Goal: Task Accomplishment & Management: Use online tool/utility

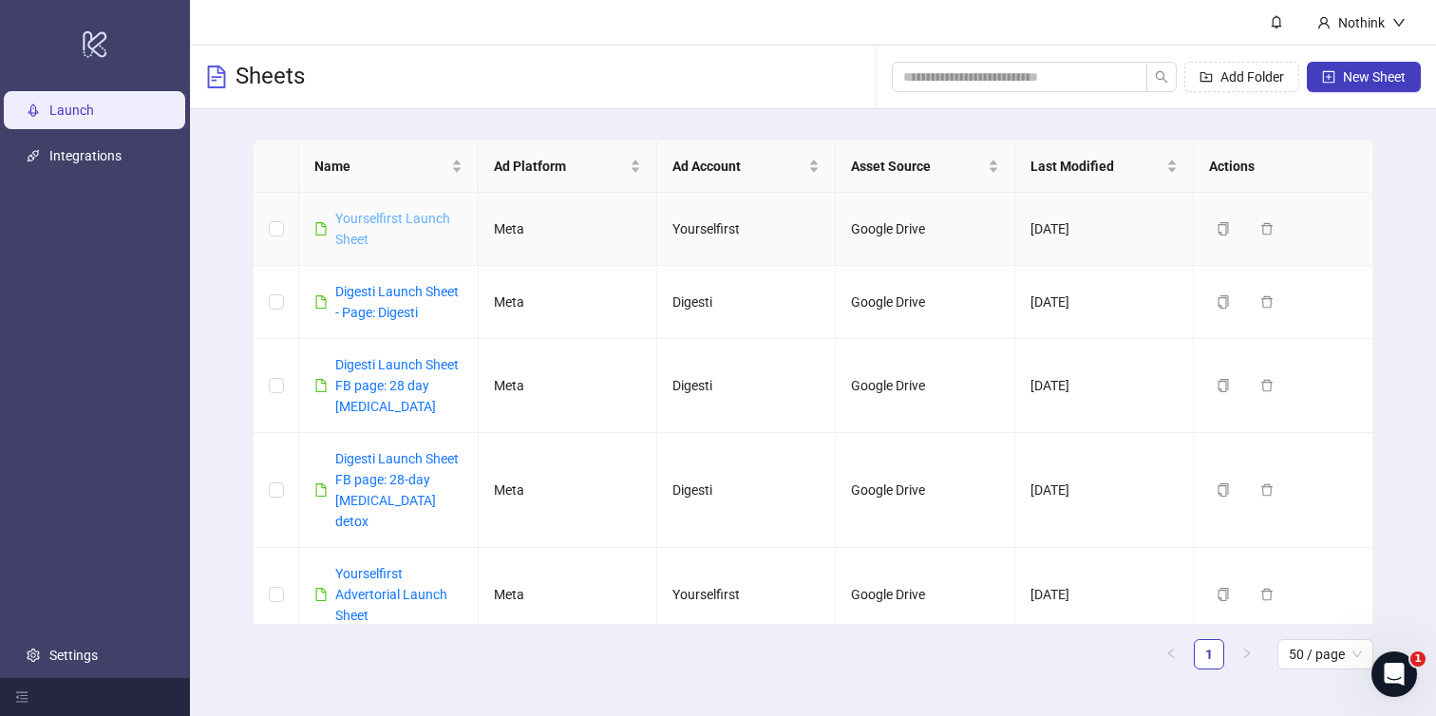
click at [380, 218] on link "Yourselfirst Launch Sheet" at bounding box center [392, 229] width 115 height 36
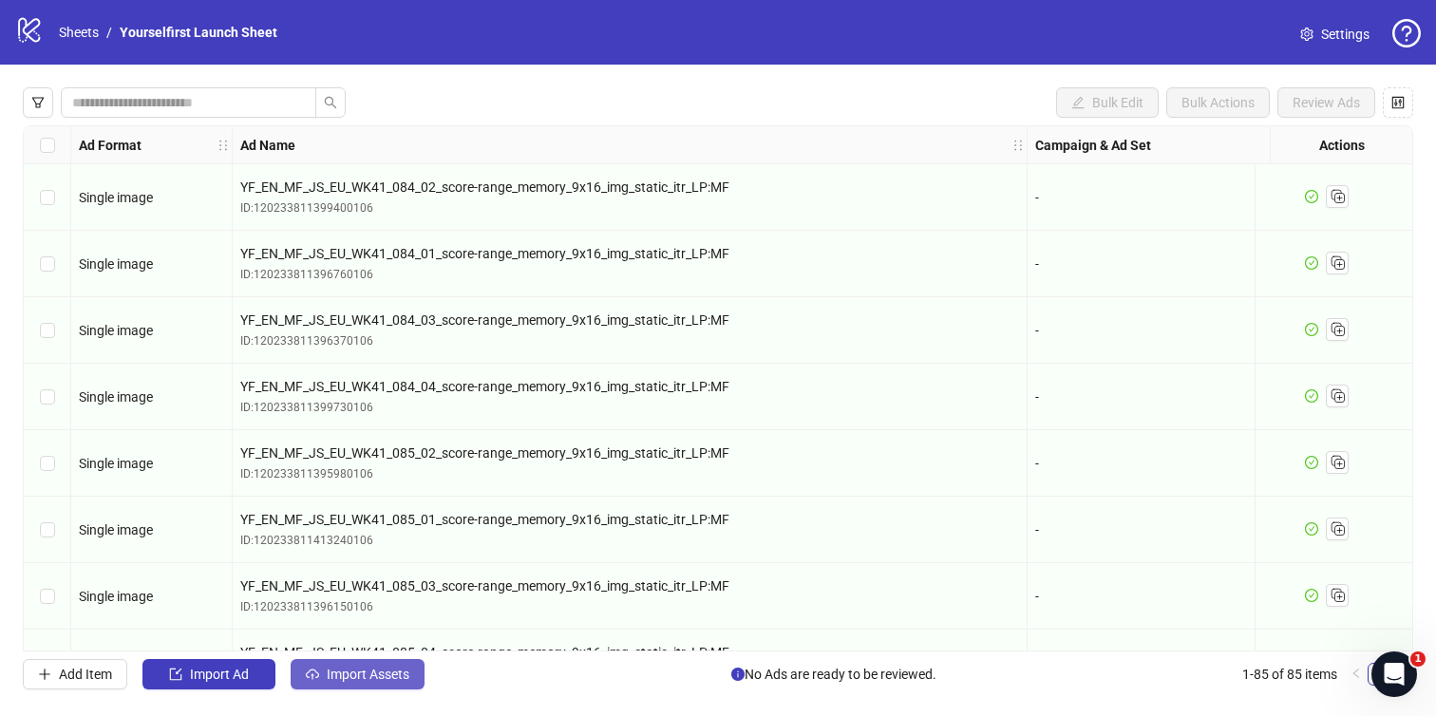
click at [389, 670] on span "Import Assets" at bounding box center [368, 674] width 83 height 15
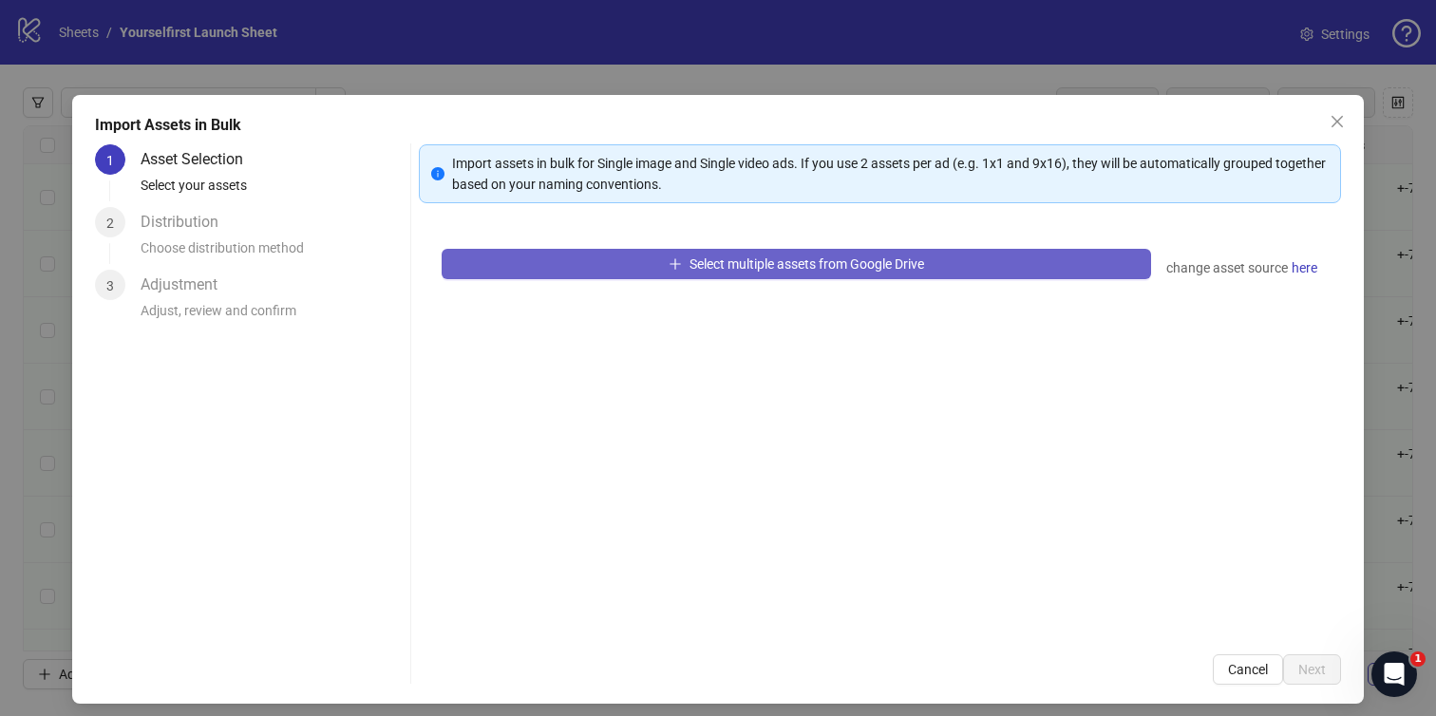
click at [763, 268] on span "Select multiple assets from Google Drive" at bounding box center [807, 264] width 235 height 15
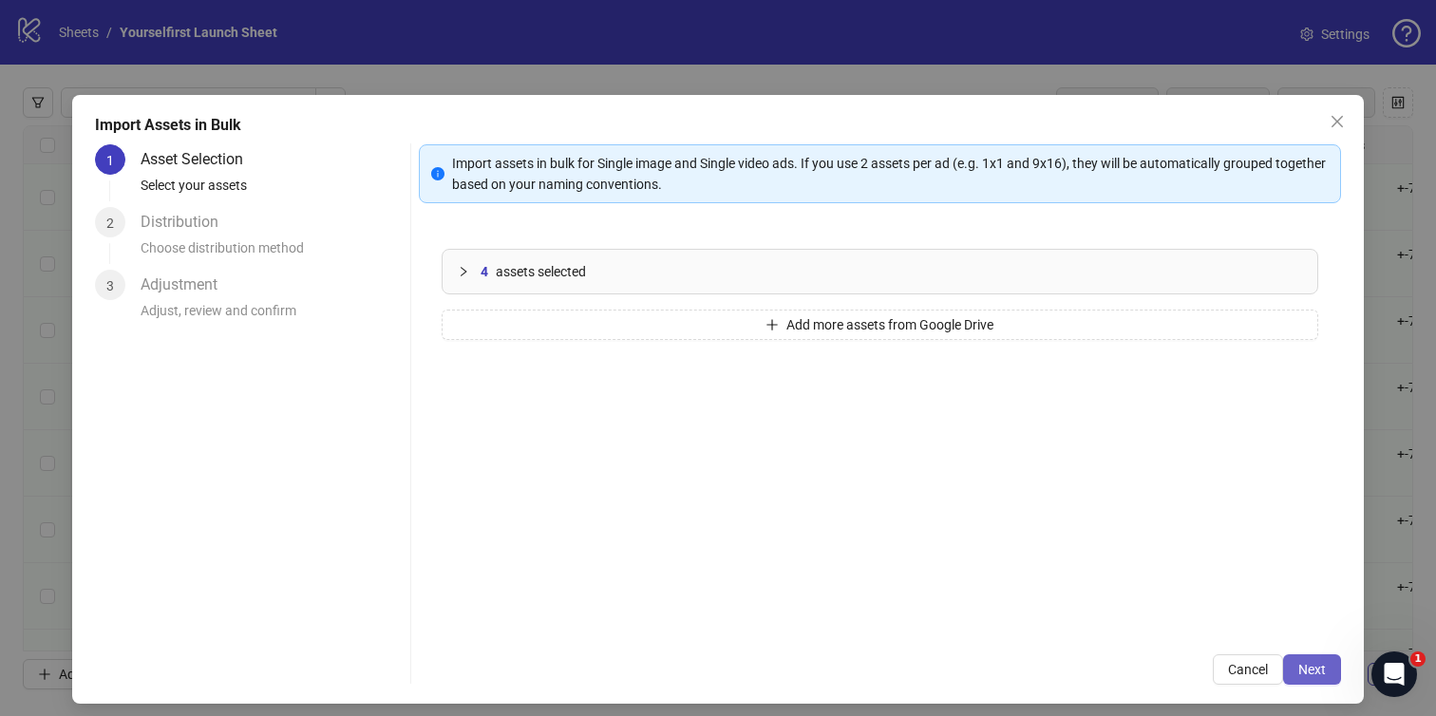
click at [1306, 673] on span "Next" at bounding box center [1313, 669] width 28 height 15
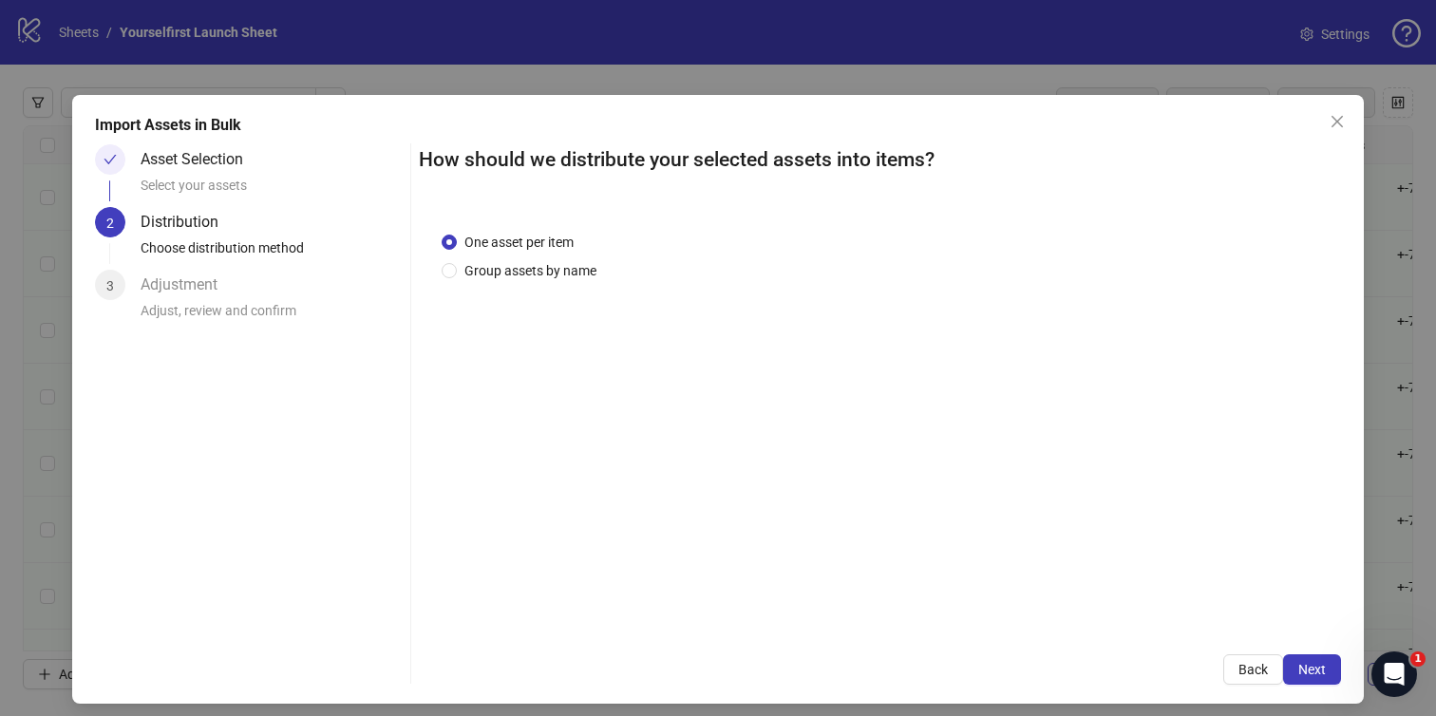
click at [1306, 673] on span "Next" at bounding box center [1313, 669] width 28 height 15
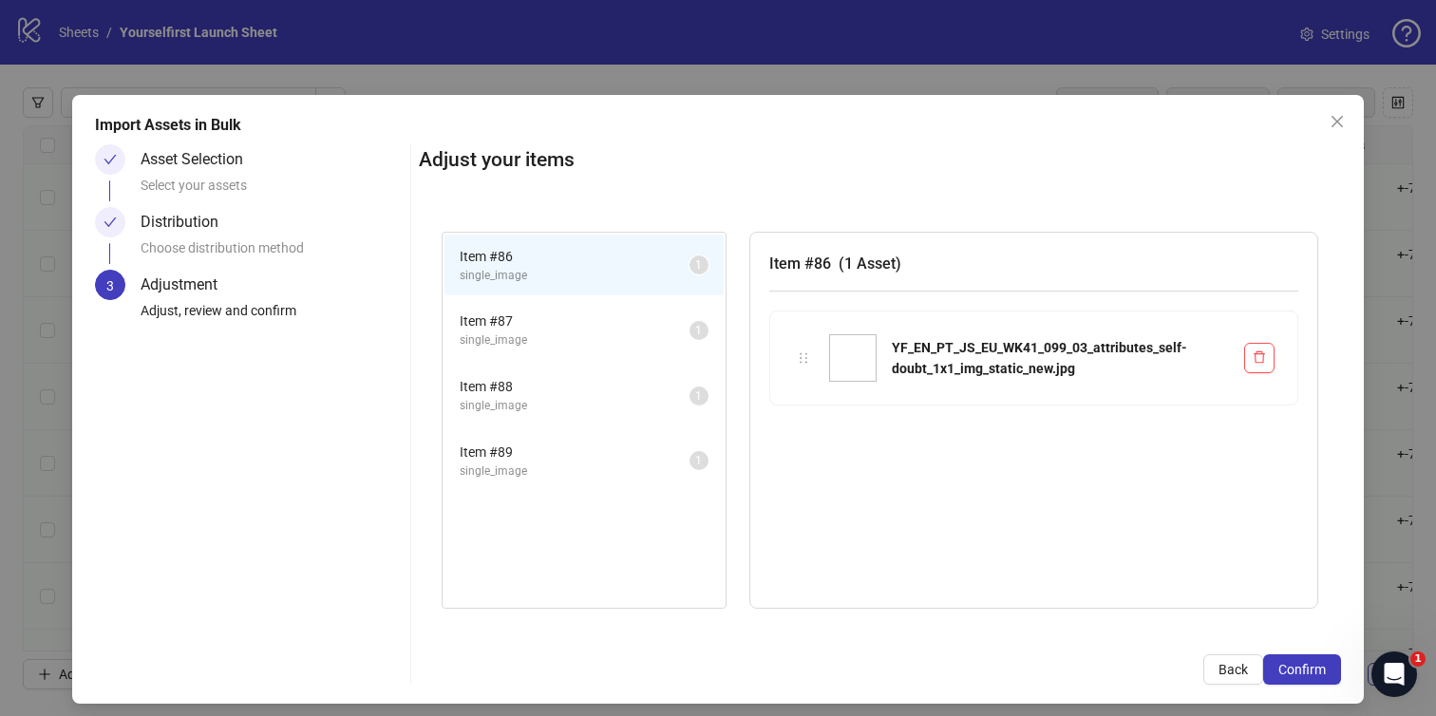
click at [1306, 673] on span "Confirm" at bounding box center [1303, 669] width 48 height 15
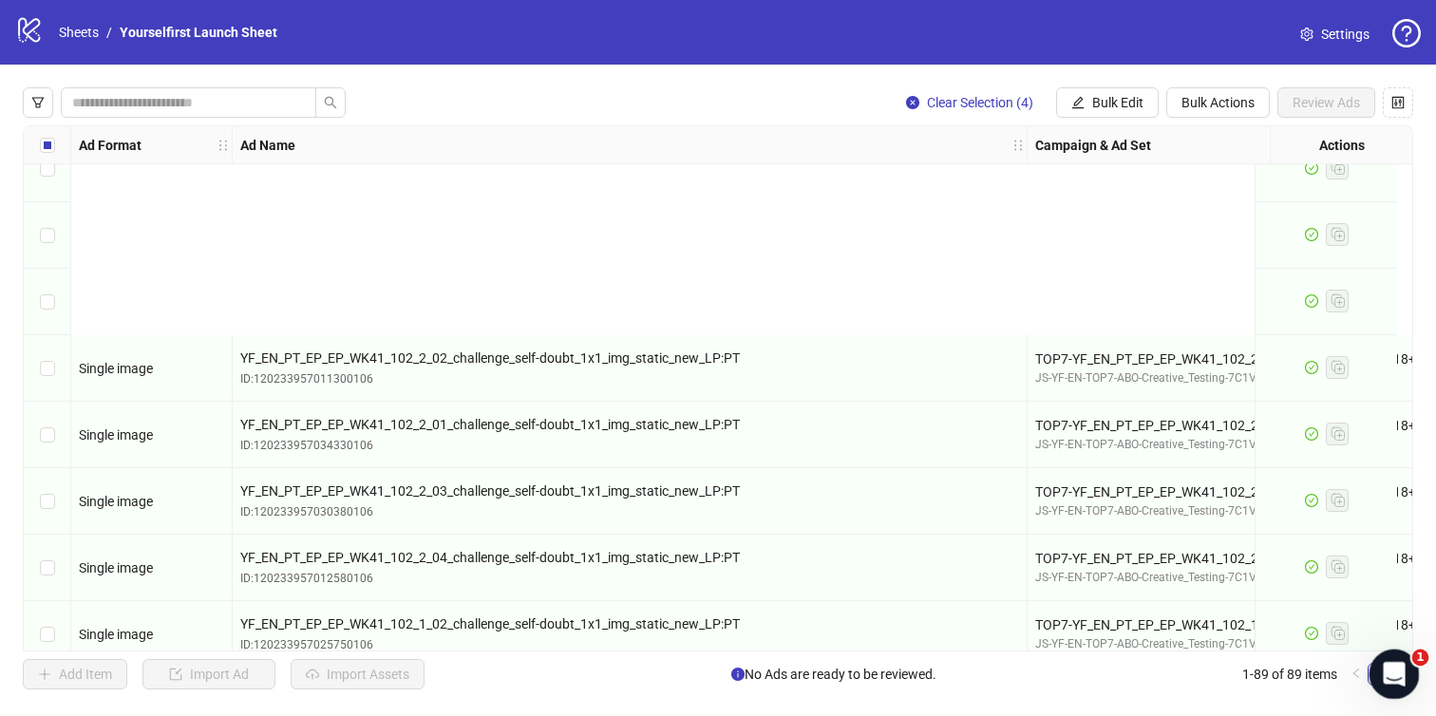
click at [1399, 672] on icon "Open Intercom Messenger" at bounding box center [1392, 671] width 31 height 31
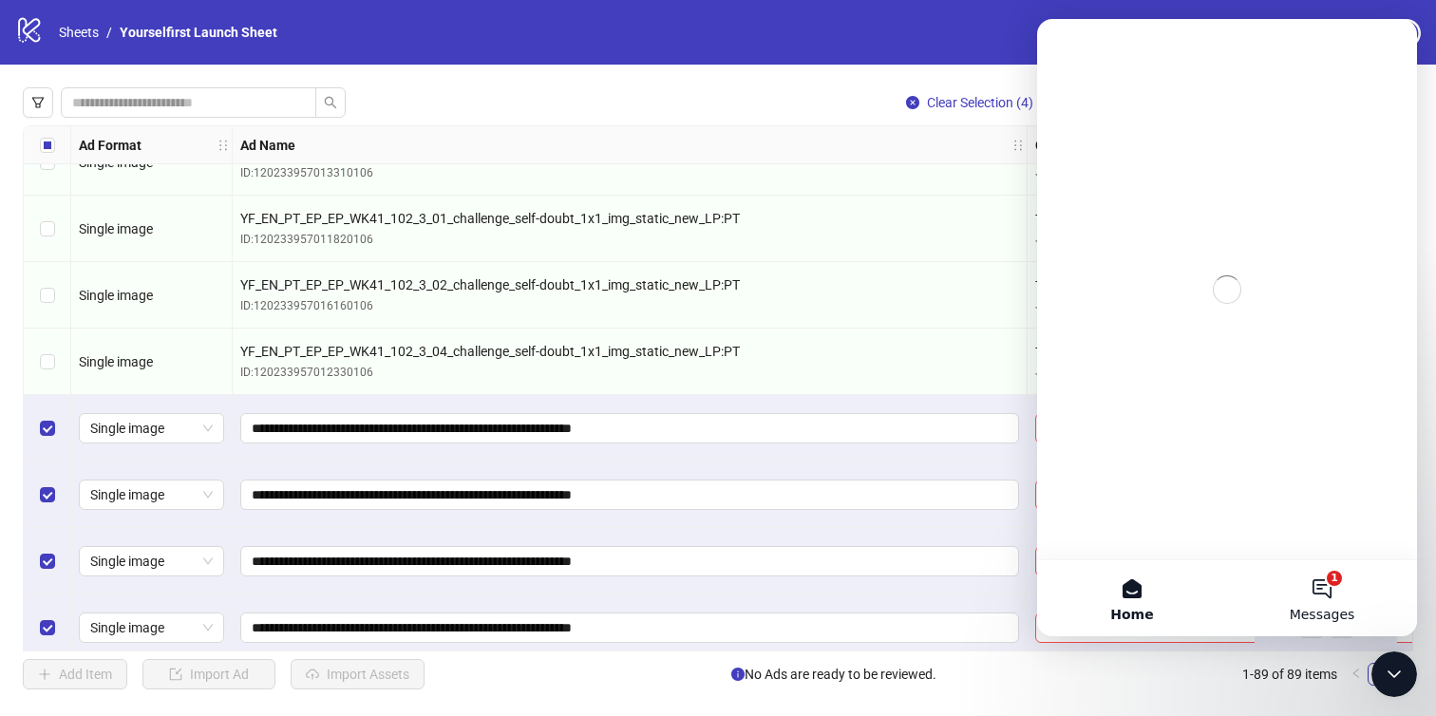
scroll to position [5440, 0]
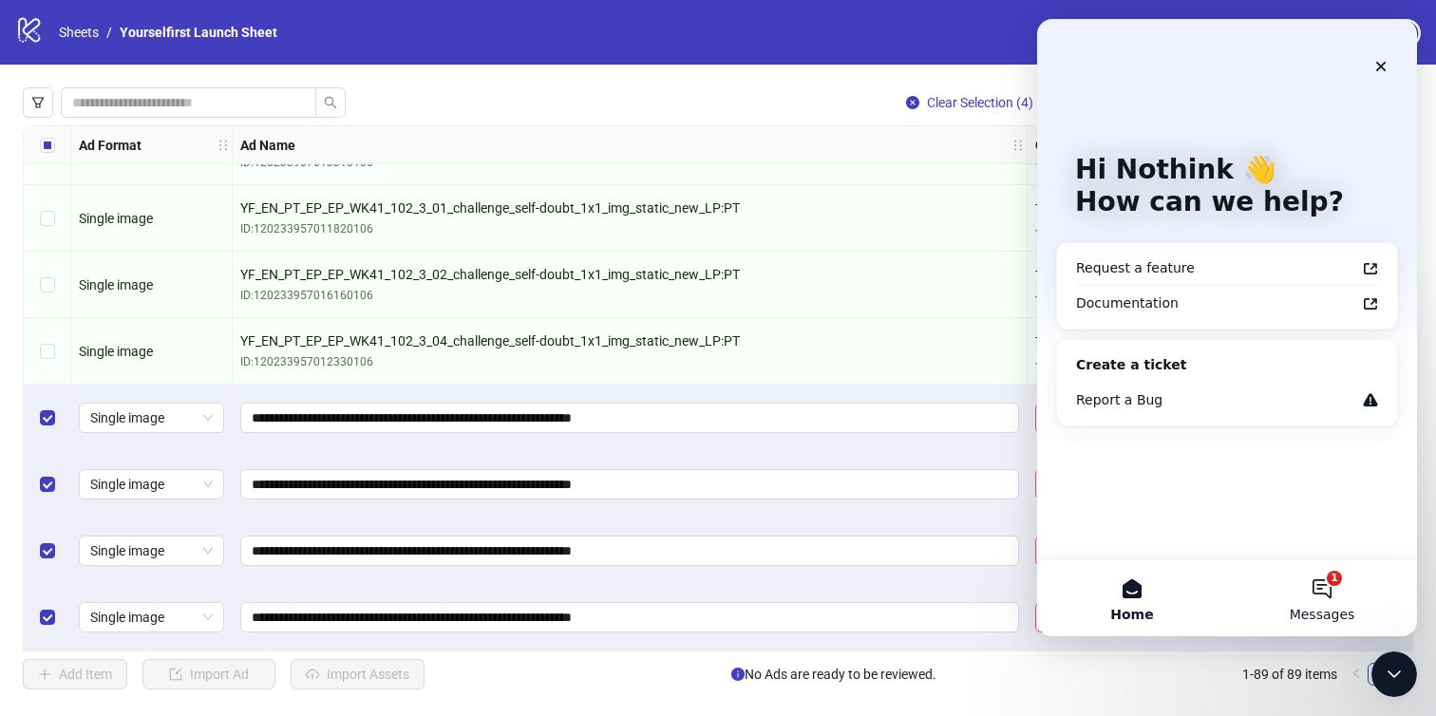
click at [1315, 578] on button "1 Messages" at bounding box center [1322, 599] width 190 height 76
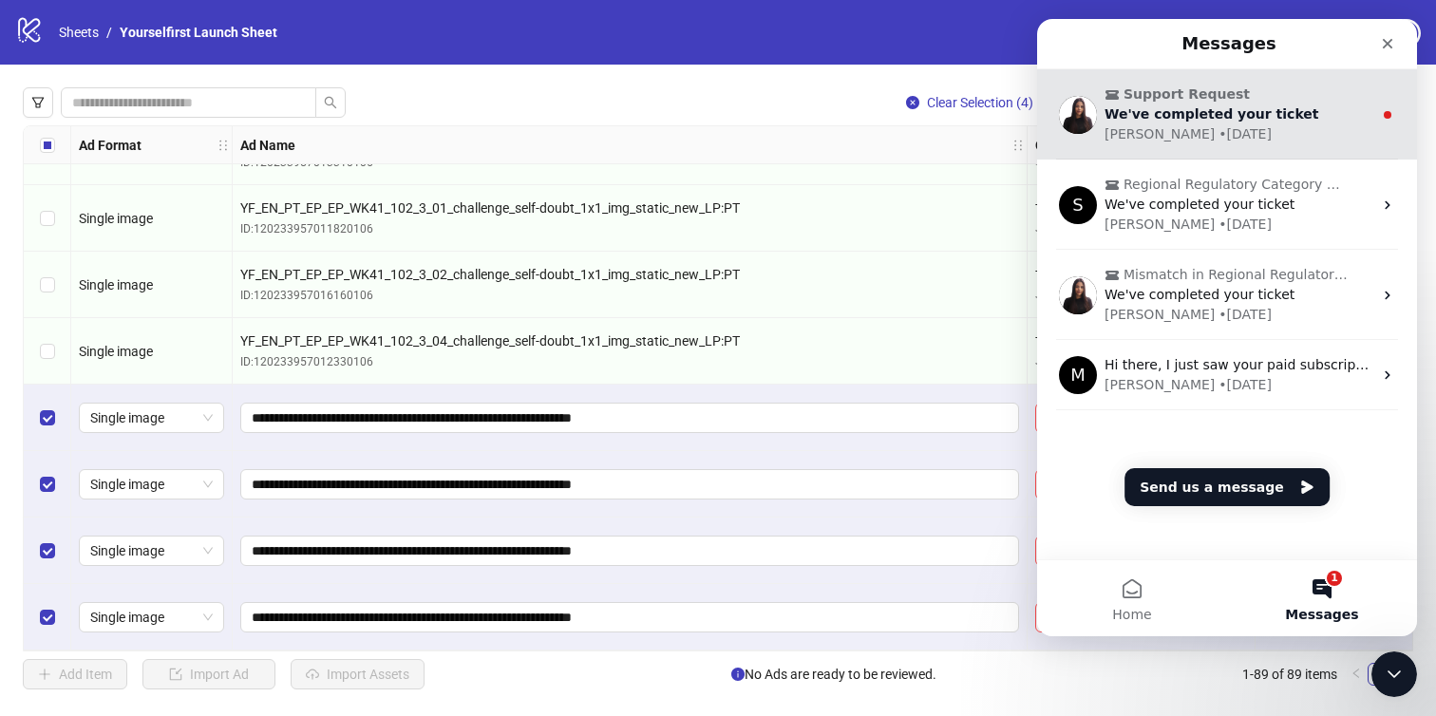
click at [1265, 126] on div "[PERSON_NAME] • [DATE]" at bounding box center [1239, 134] width 268 height 20
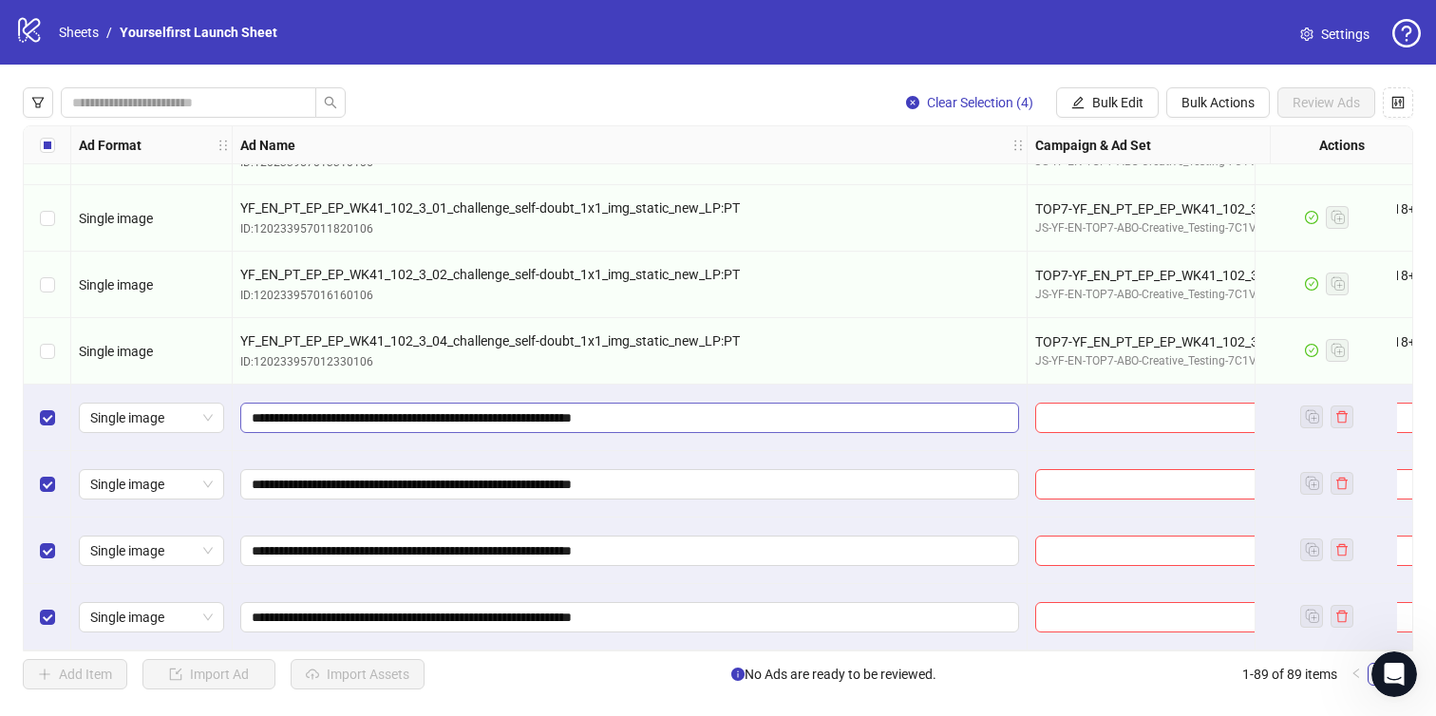
scroll to position [877, 0]
click at [1104, 84] on div "Clear Selection (4) Bulk Edit Bulk Actions Review Ads Ad Format Ad Name Campaig…" at bounding box center [718, 389] width 1436 height 648
click at [1101, 96] on span "Bulk Edit" at bounding box center [1118, 102] width 51 height 15
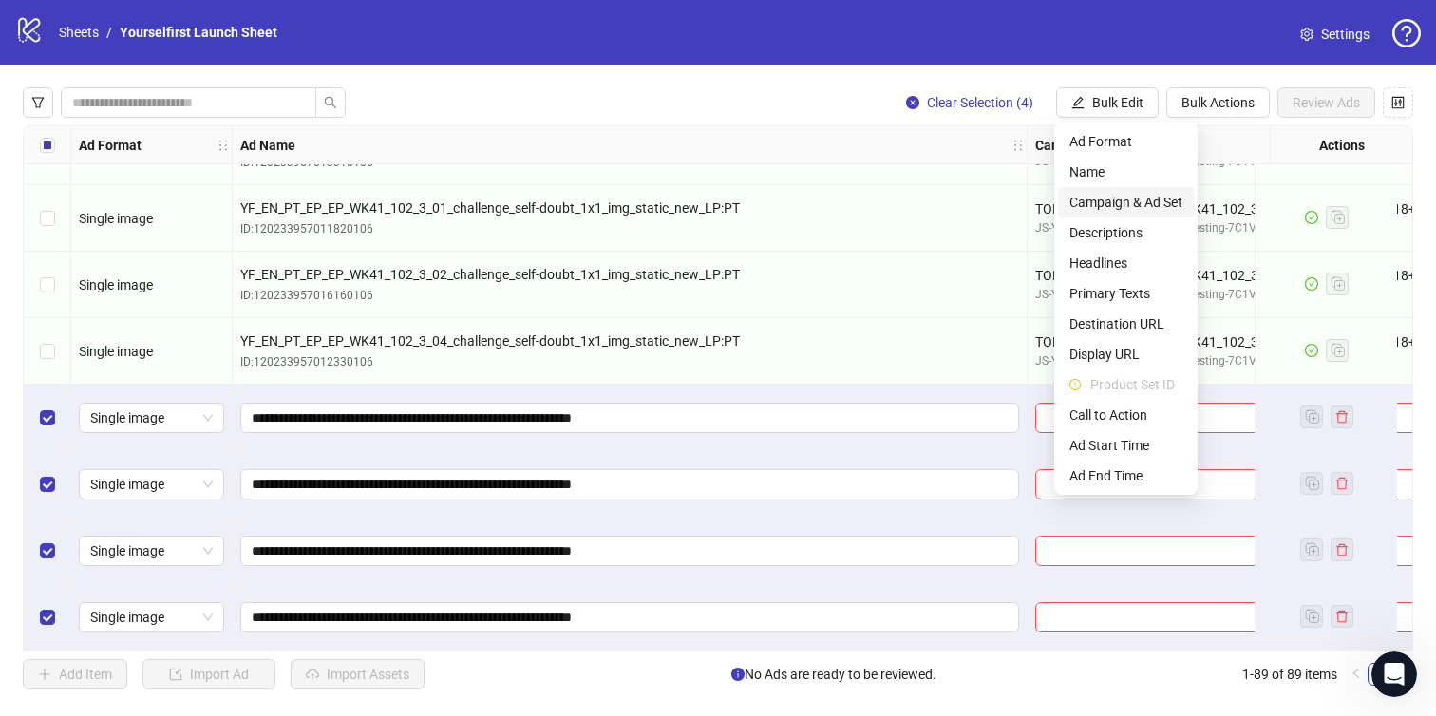
click at [1098, 200] on span "Campaign & Ad Set" at bounding box center [1126, 202] width 113 height 21
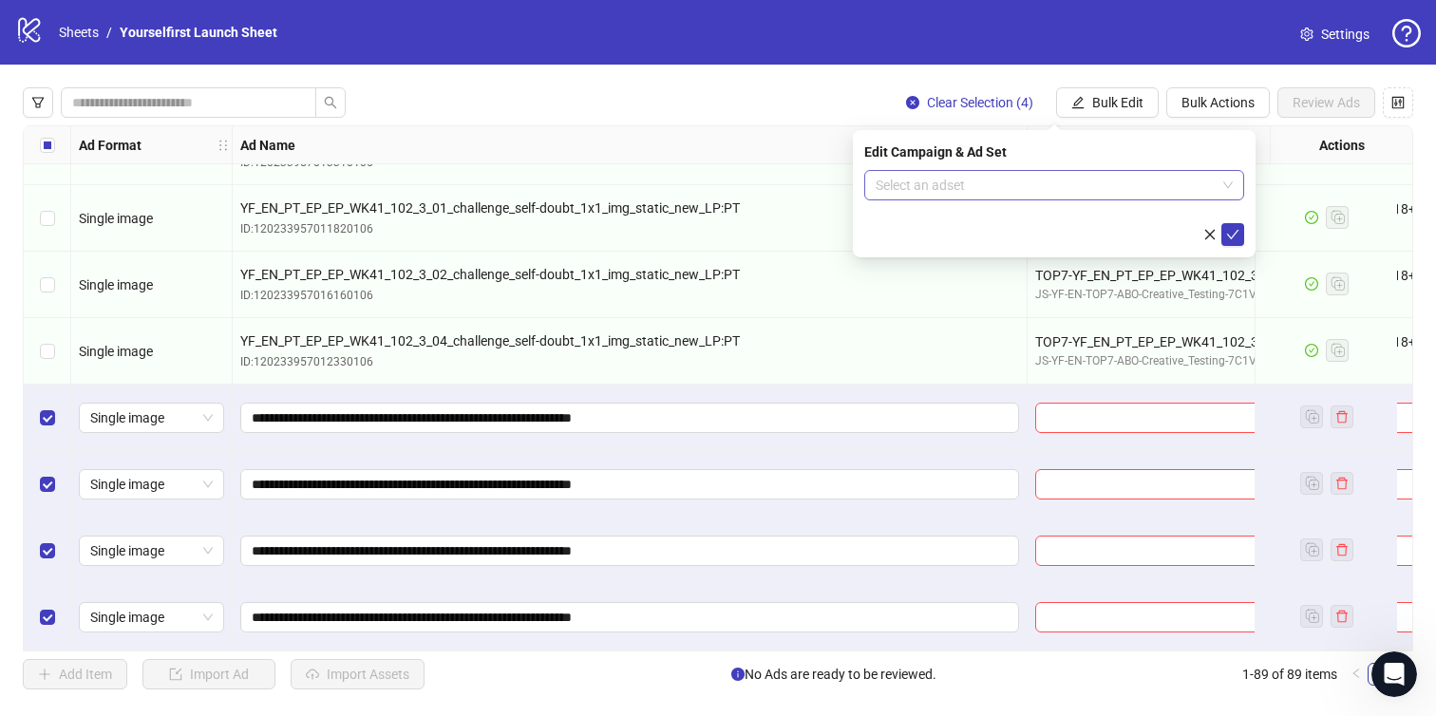
click at [1005, 200] on div "Select an adset" at bounding box center [1055, 185] width 380 height 30
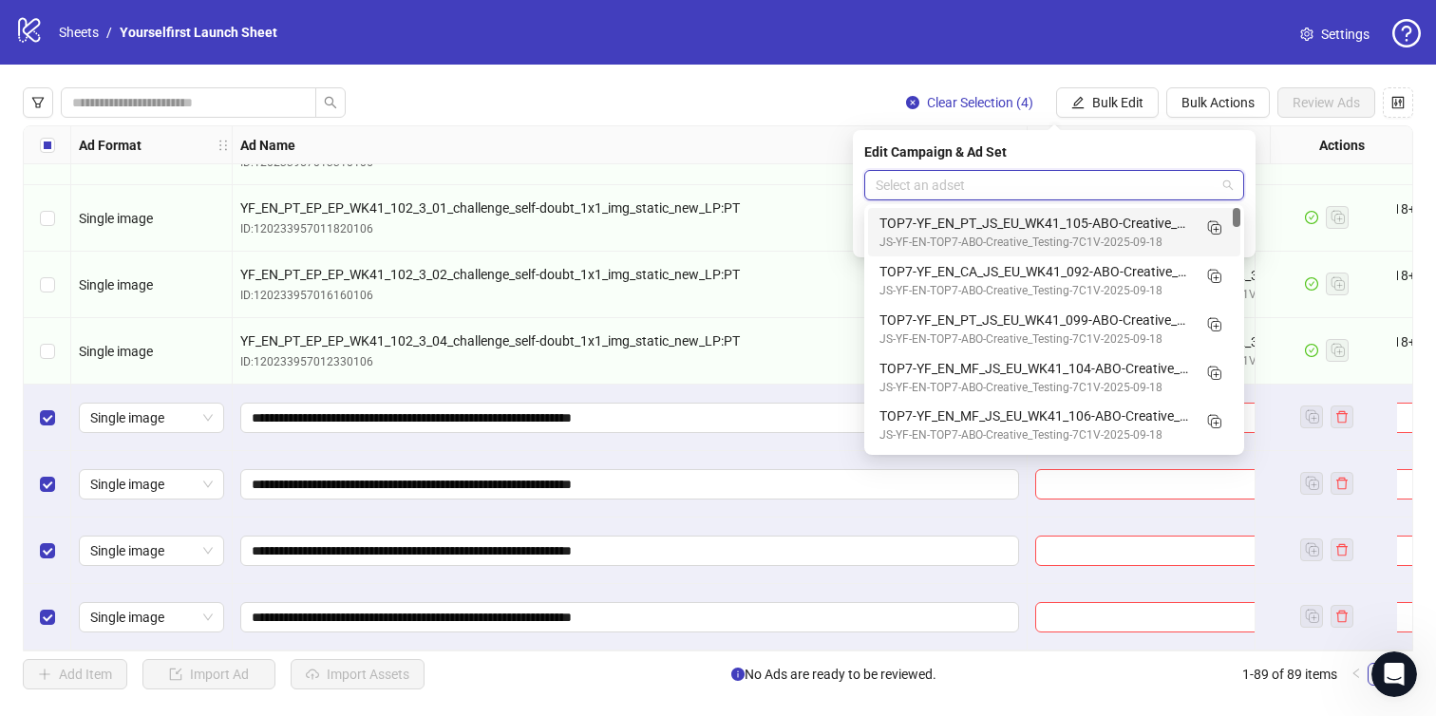
paste input "**********"
type input "**********"
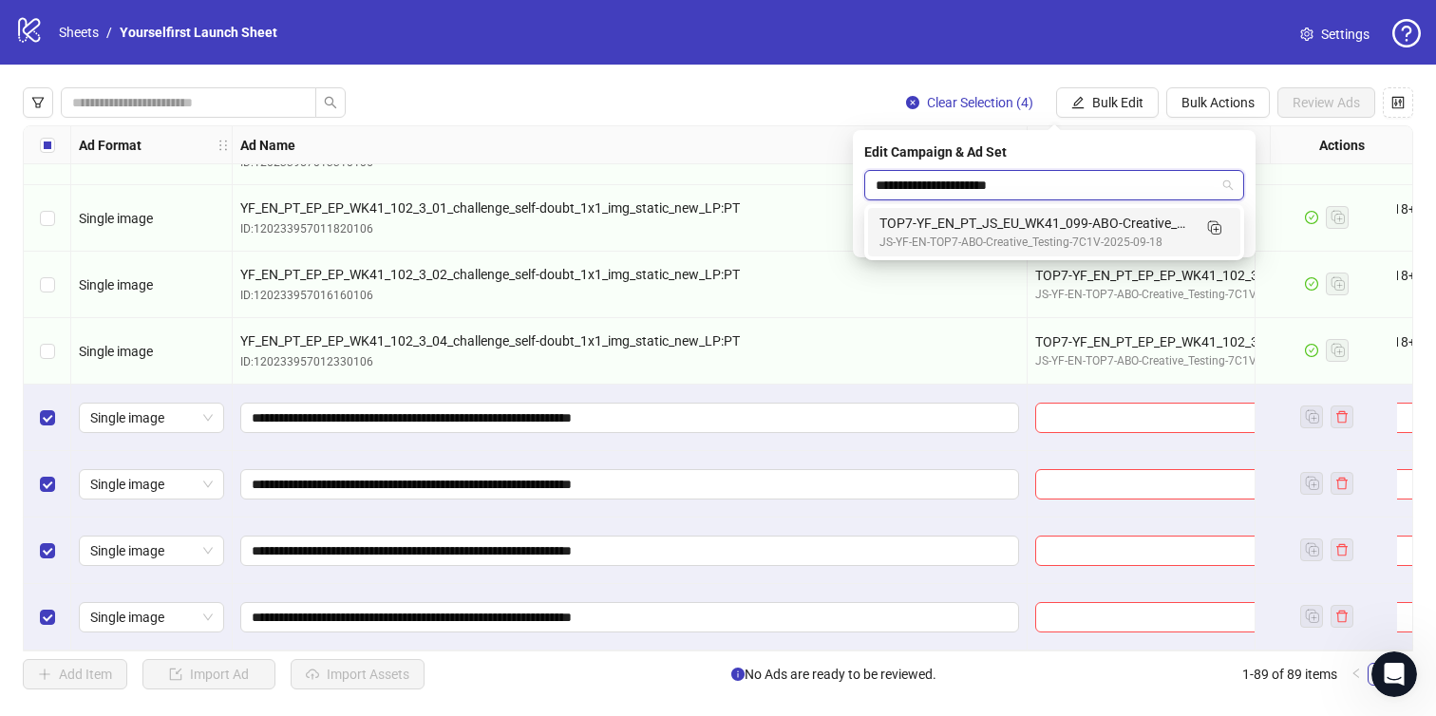
click at [972, 233] on div "TOP7-YF_EN_PT_JS_EU_WK41_099-ABO-Creative_Testing-18+-7C1V-2025-10-10" at bounding box center [1036, 223] width 312 height 21
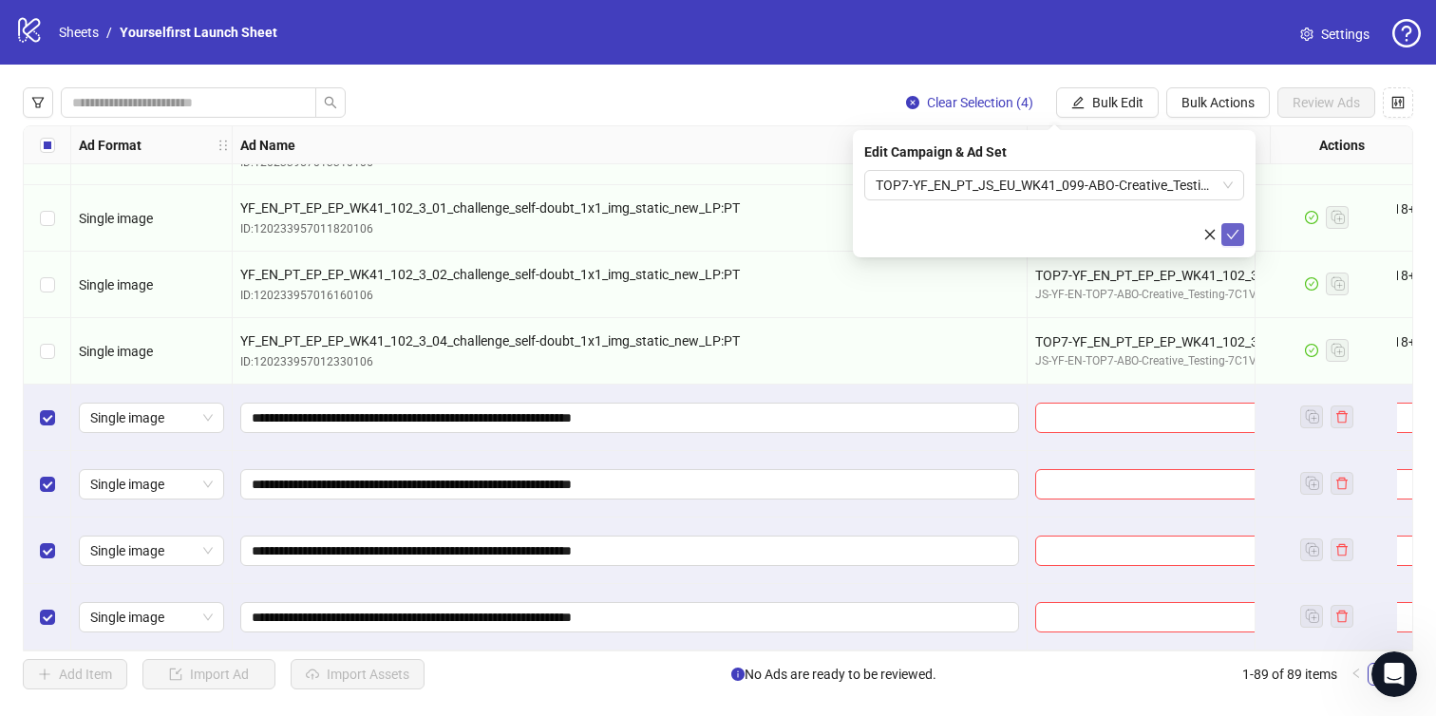
click at [1235, 231] on icon "check" at bounding box center [1233, 234] width 13 height 13
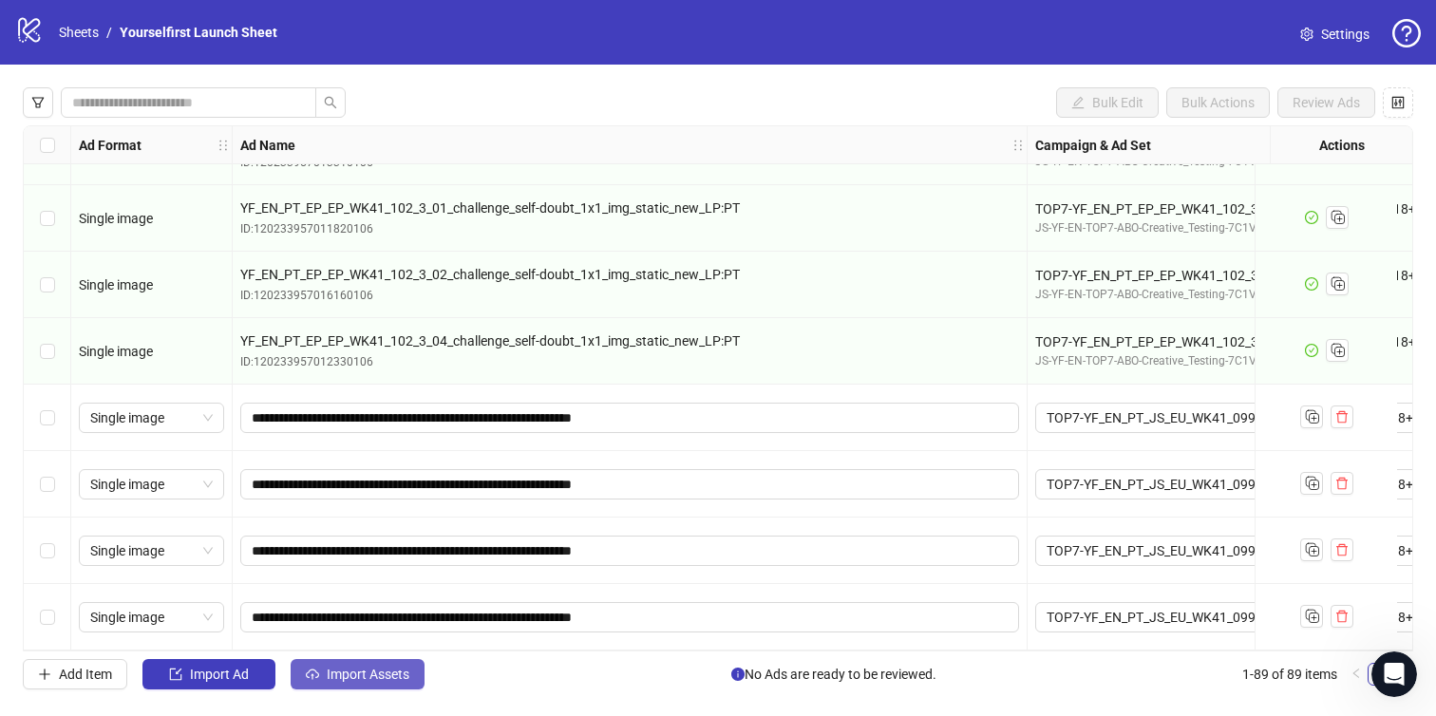
click at [383, 680] on span "Import Assets" at bounding box center [368, 674] width 83 height 15
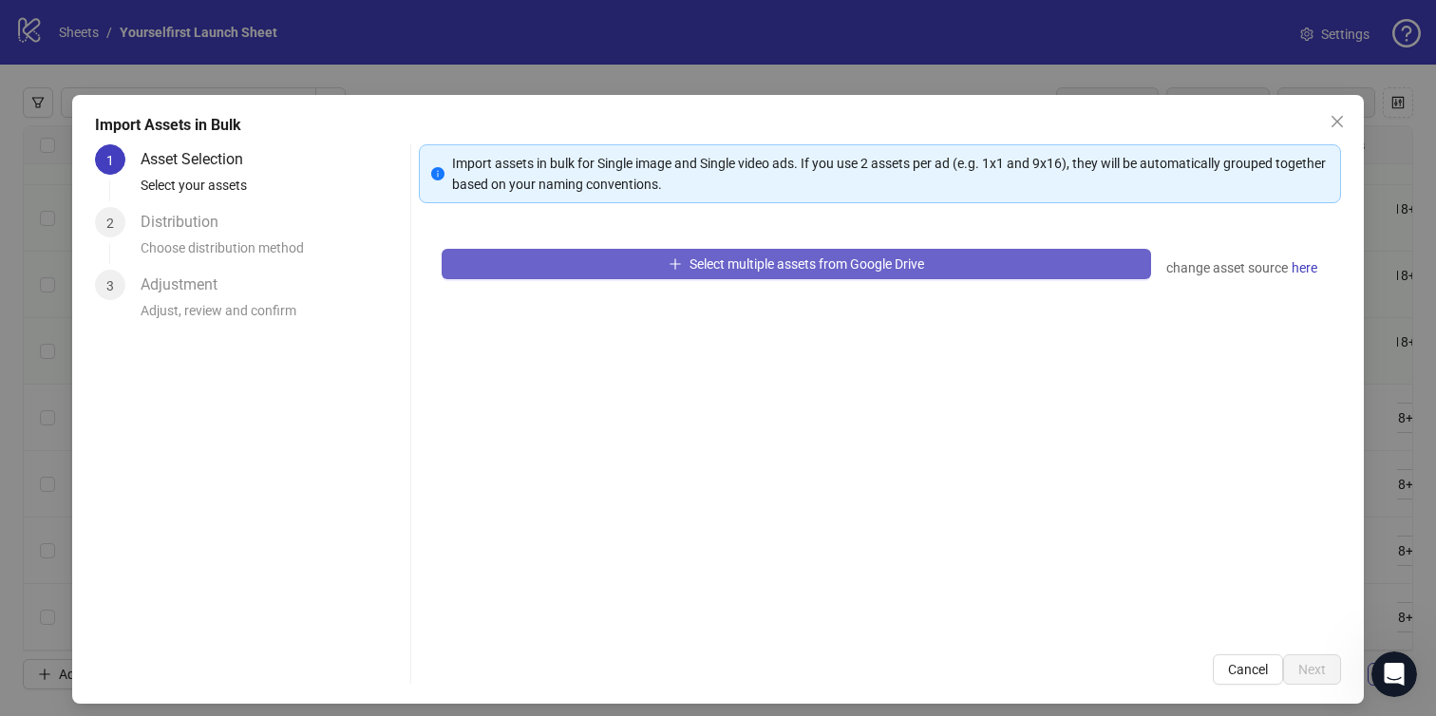
click at [671, 261] on icon "plus" at bounding box center [675, 263] width 13 height 13
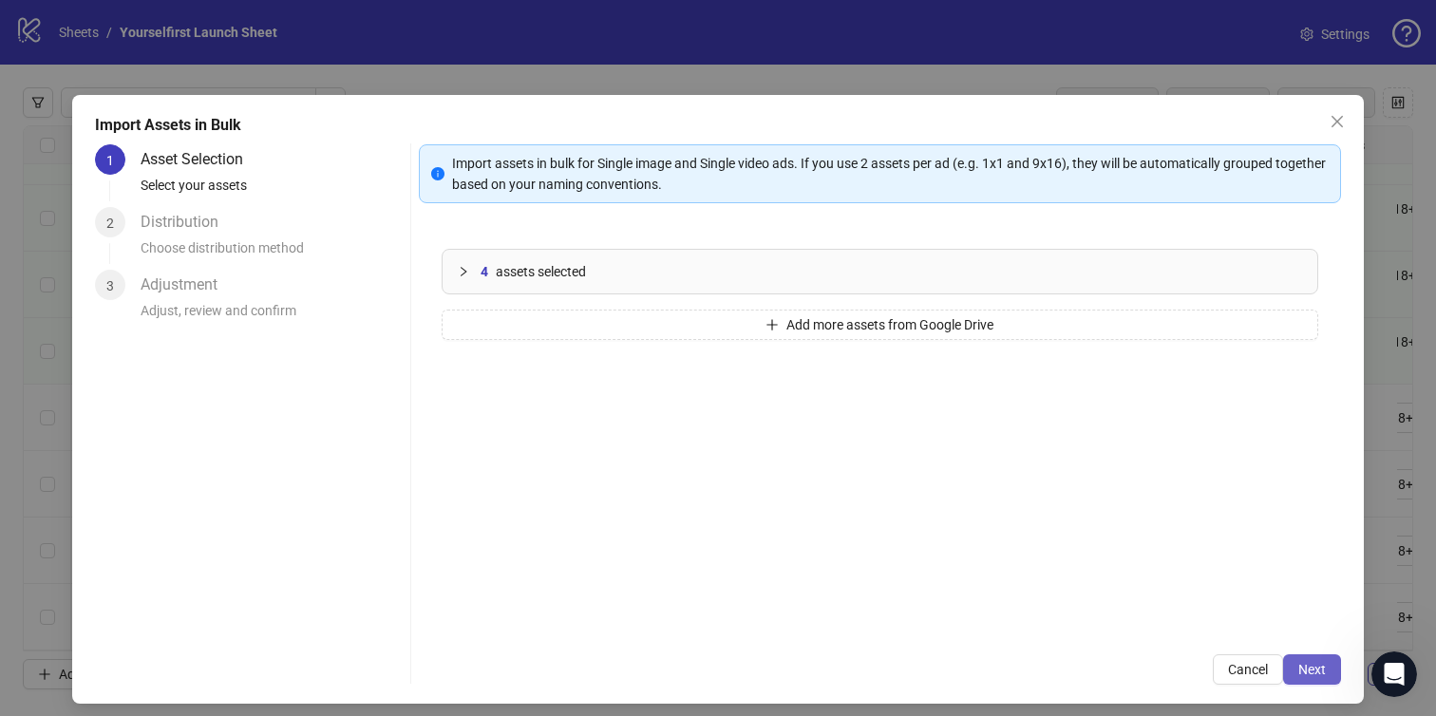
click at [1318, 663] on span "Next" at bounding box center [1313, 669] width 28 height 15
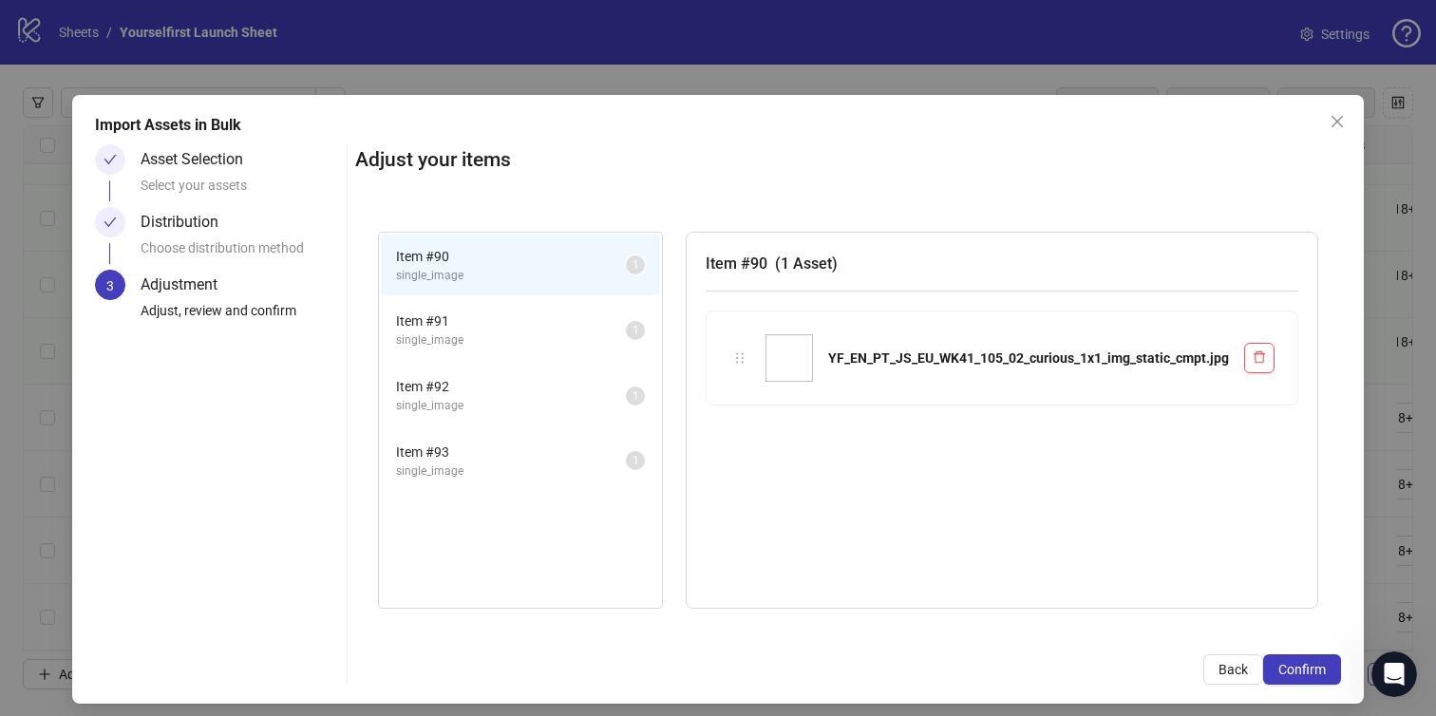
click at [1318, 663] on span "Confirm" at bounding box center [1303, 669] width 48 height 15
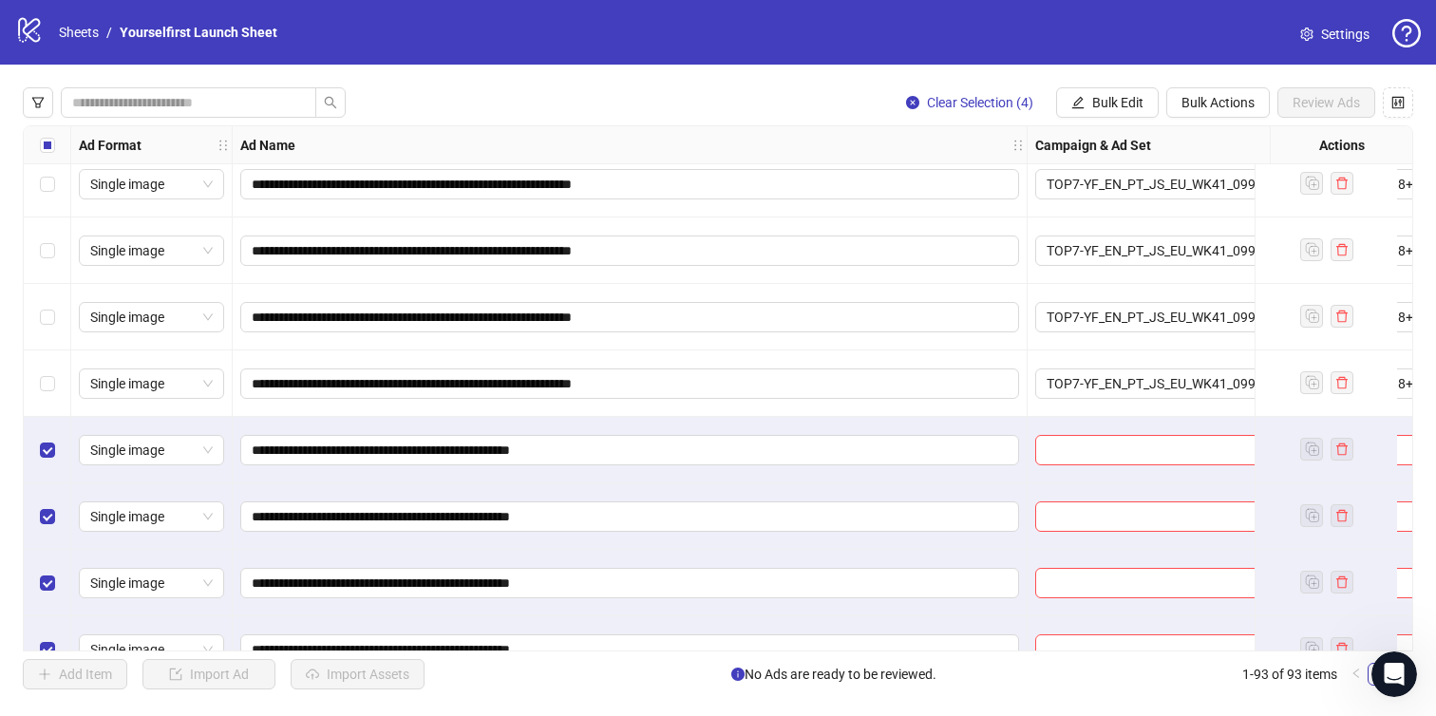
scroll to position [5706, 0]
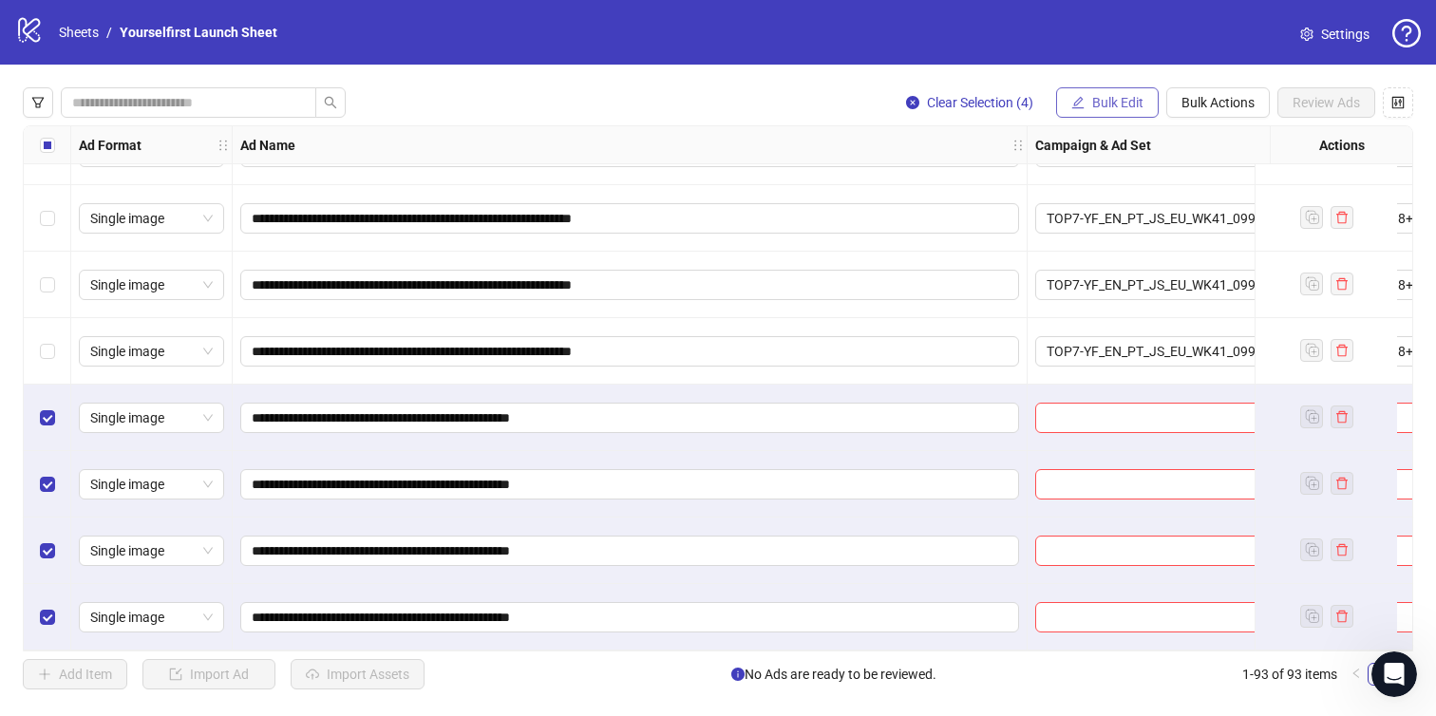
click at [1124, 105] on span "Bulk Edit" at bounding box center [1118, 102] width 51 height 15
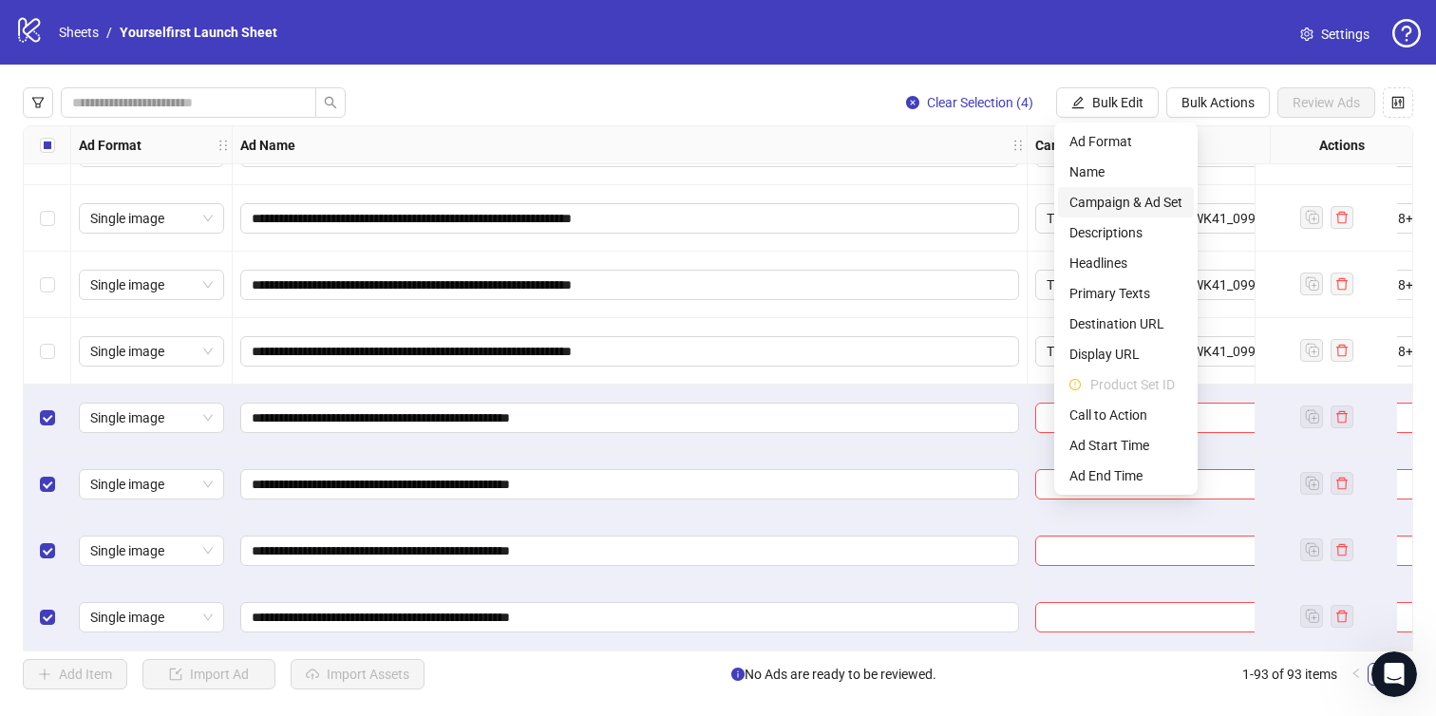
click at [1101, 200] on span "Campaign & Ad Set" at bounding box center [1126, 202] width 113 height 21
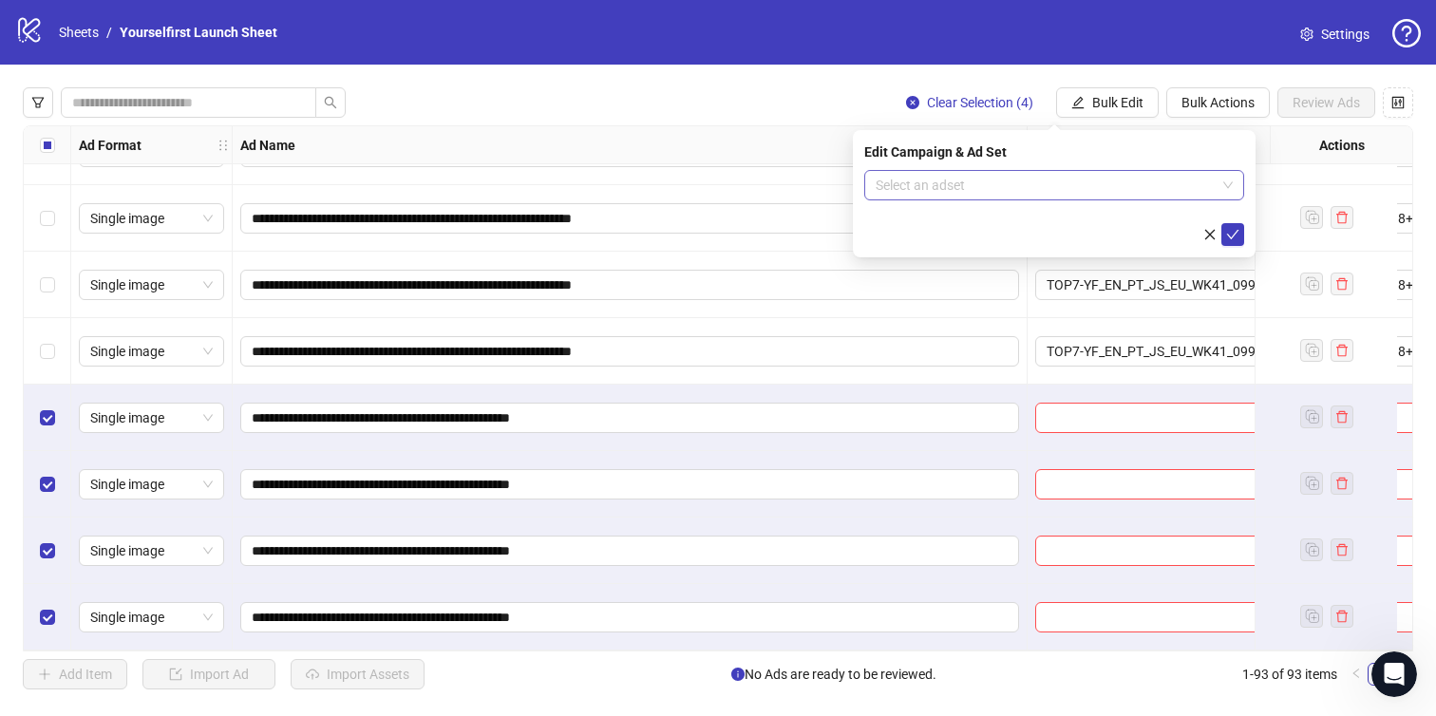
click at [969, 181] on input "search" at bounding box center [1046, 185] width 340 height 29
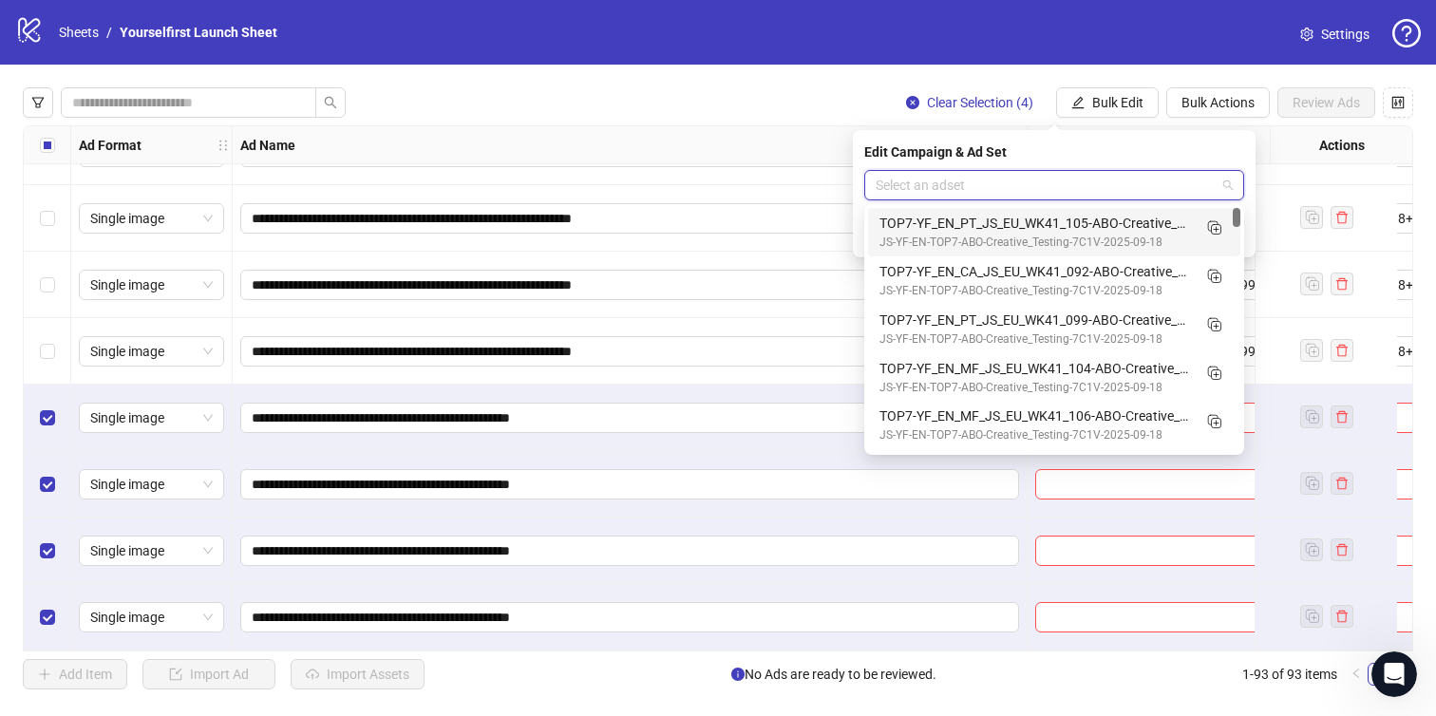
paste input "**********"
type input "**********"
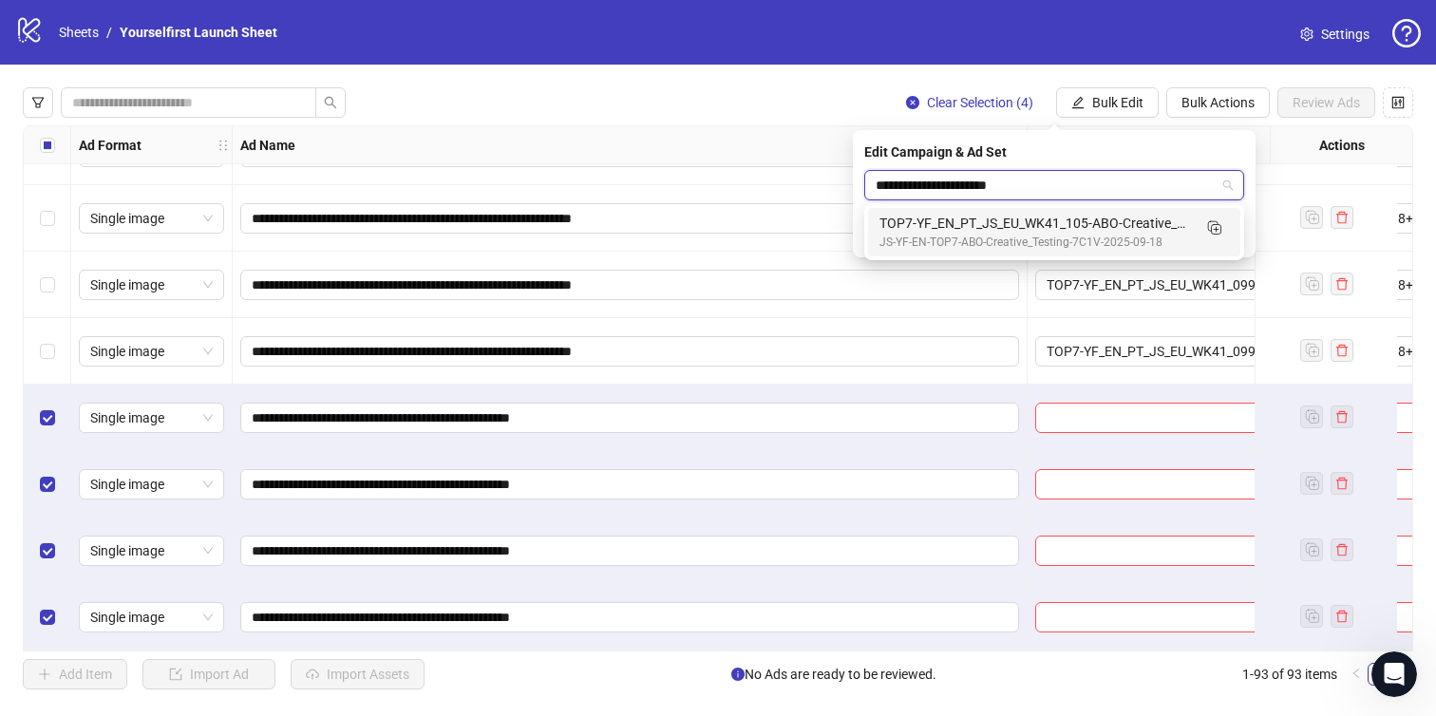
click at [975, 230] on div "TOP7-YF_EN_PT_JS_EU_WK41_105-ABO-Creative_Testing-18+-7C1V-2025-10-10" at bounding box center [1036, 223] width 312 height 21
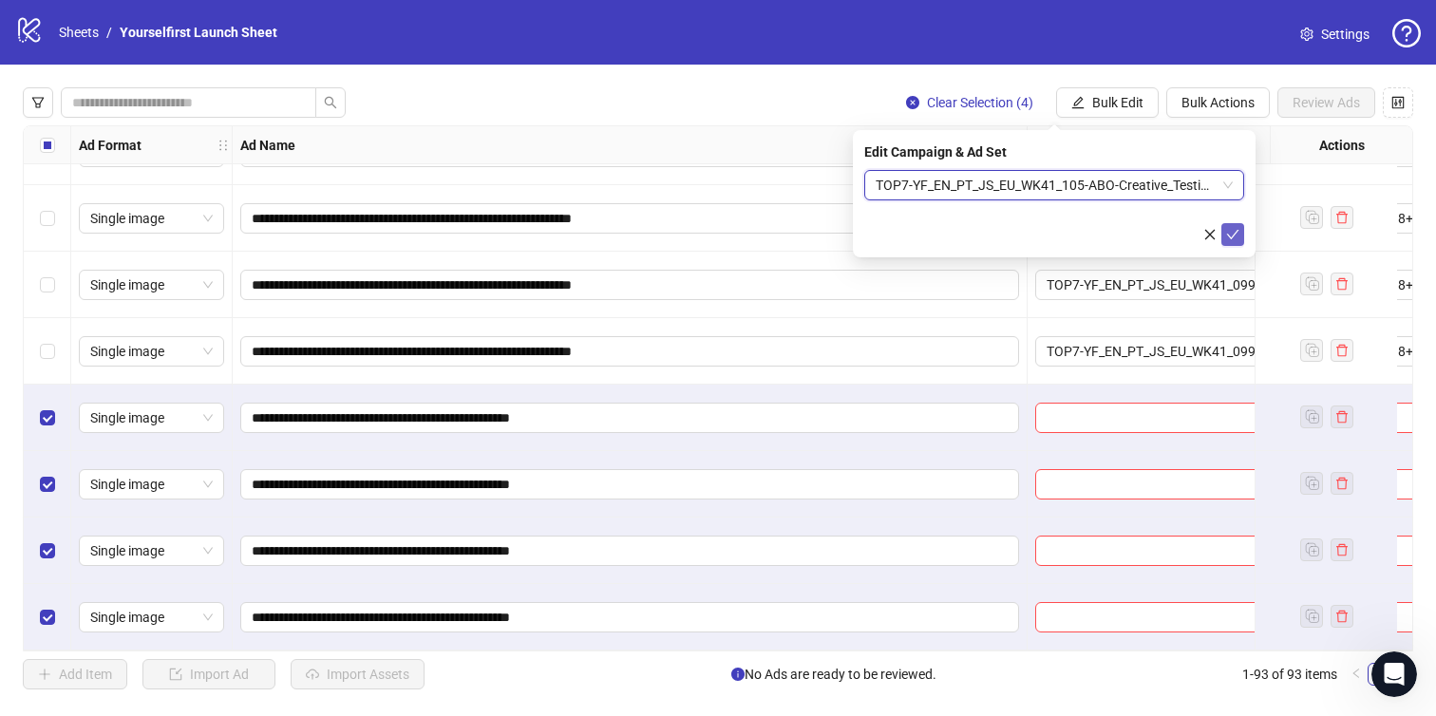
click at [1236, 236] on icon "check" at bounding box center [1233, 234] width 13 height 13
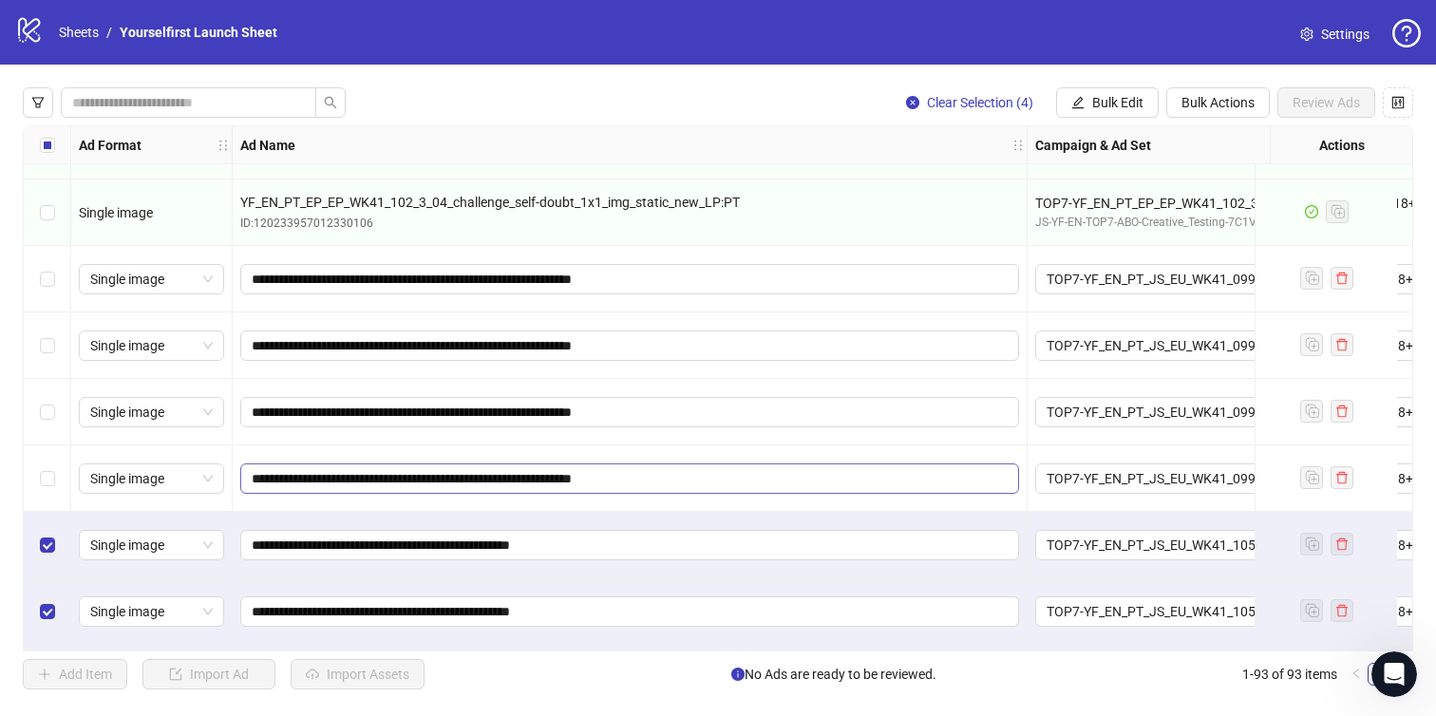
scroll to position [5546, 0]
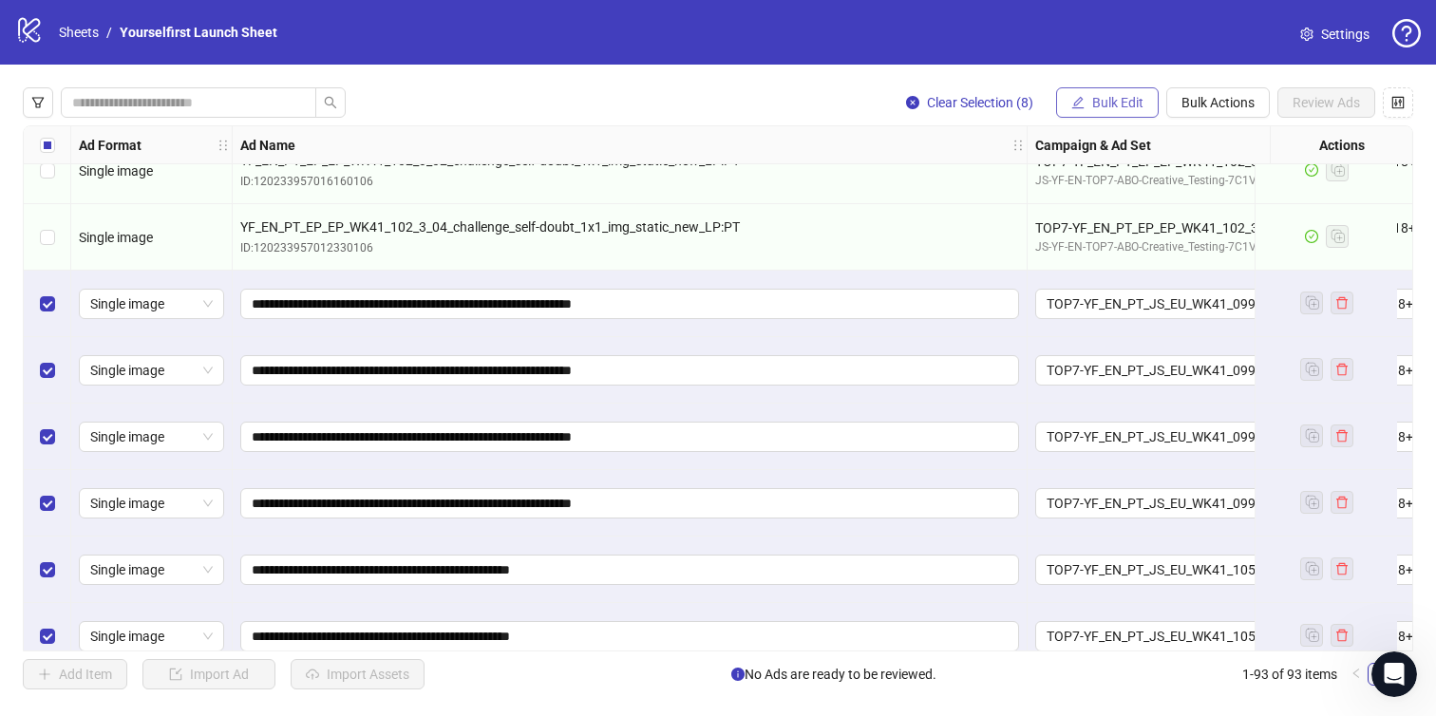
click at [1090, 92] on button "Bulk Edit" at bounding box center [1107, 102] width 103 height 30
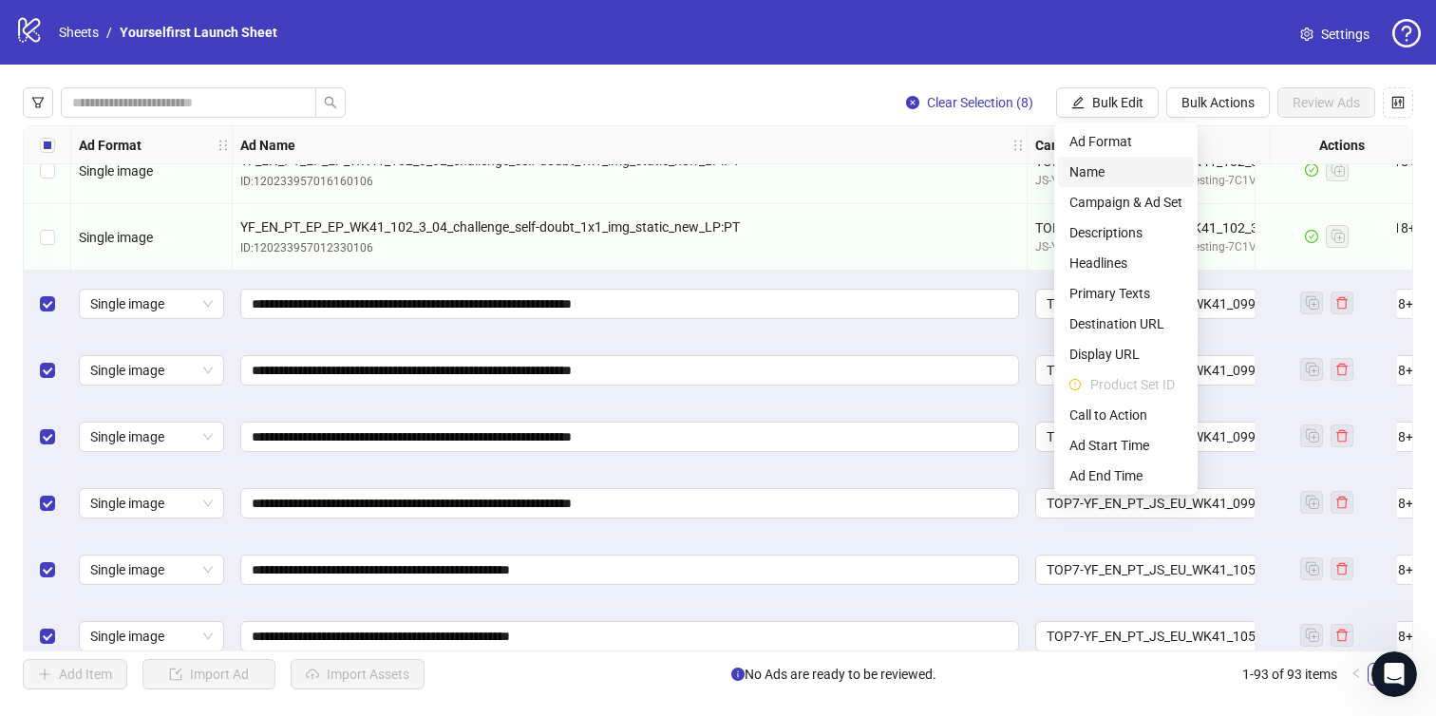
click at [1105, 178] on span "Name" at bounding box center [1126, 172] width 113 height 21
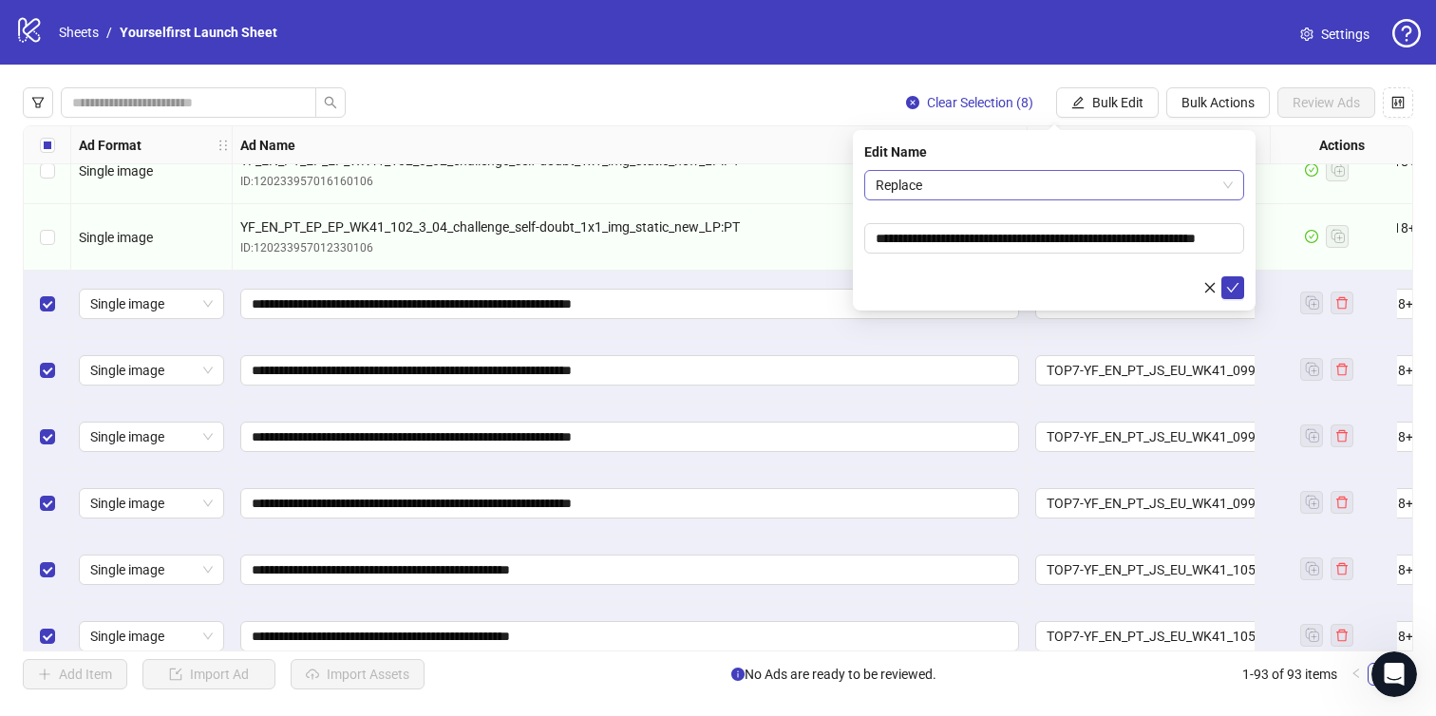
click at [1054, 187] on span "Replace" at bounding box center [1054, 185] width 357 height 29
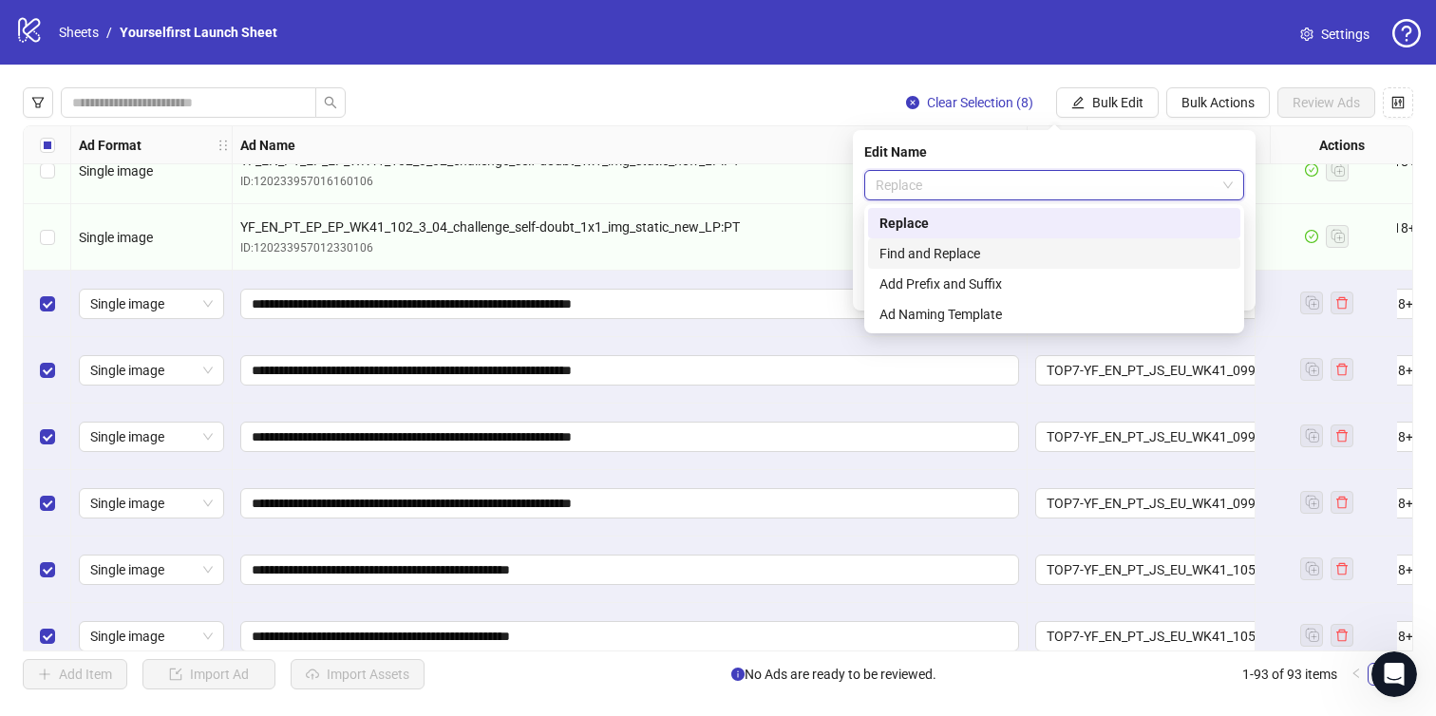
click at [971, 281] on div "Add Prefix and Suffix" at bounding box center [1055, 284] width 350 height 21
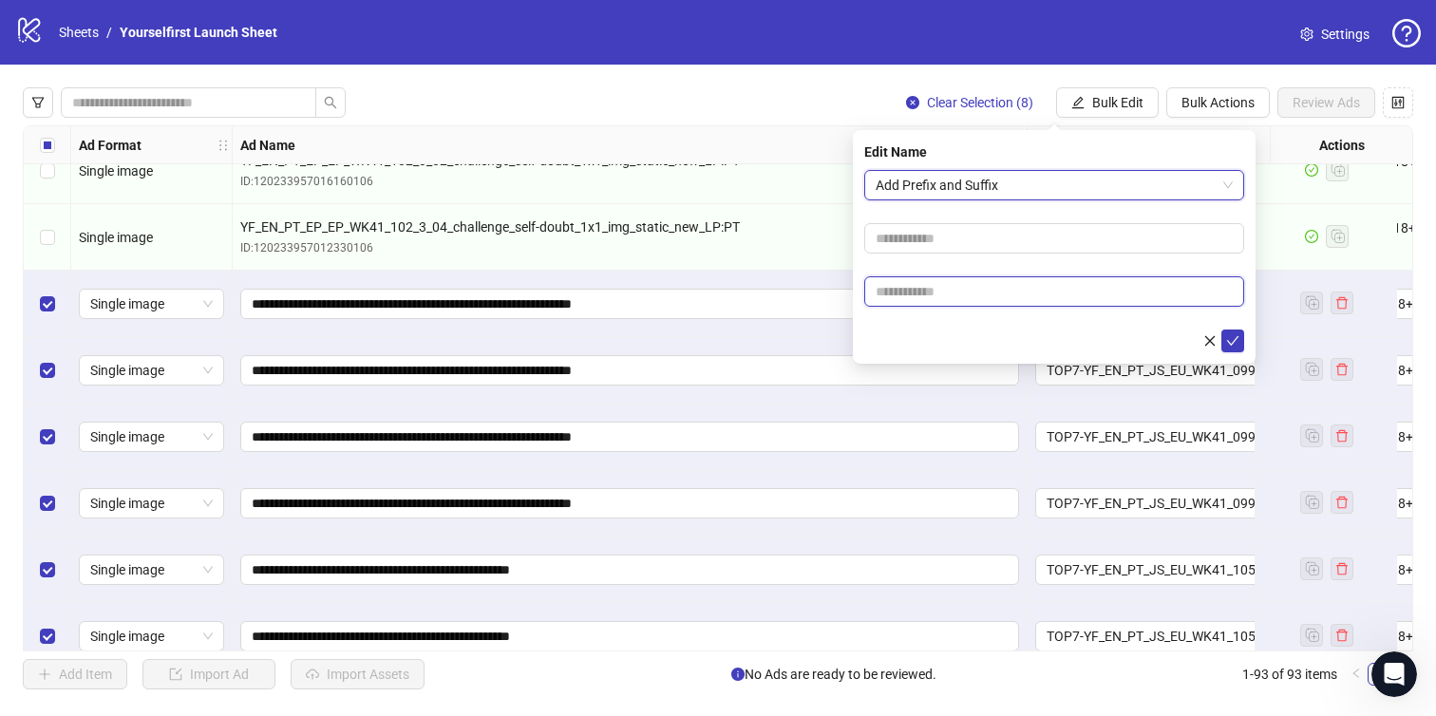
click at [942, 295] on input "text" at bounding box center [1055, 291] width 380 height 30
type input "******"
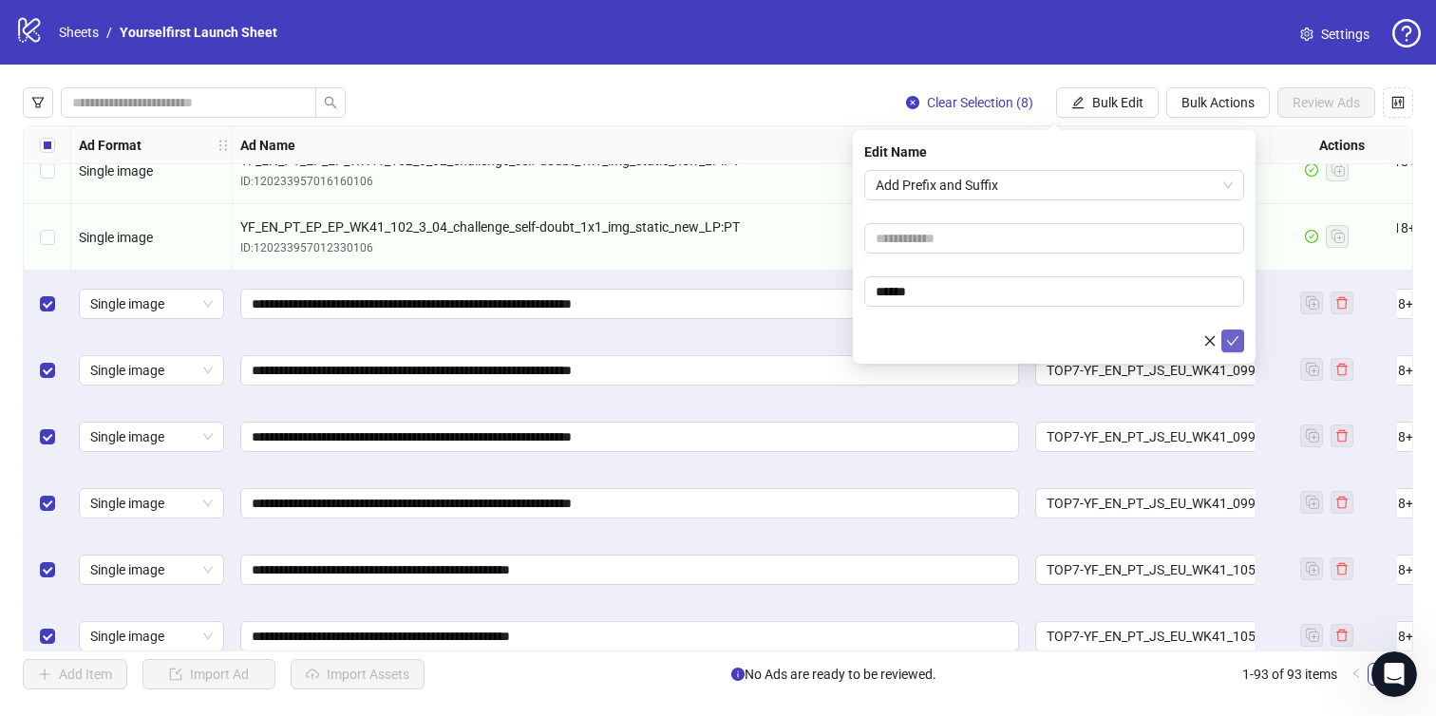
click at [1233, 338] on icon "check" at bounding box center [1233, 340] width 13 height 13
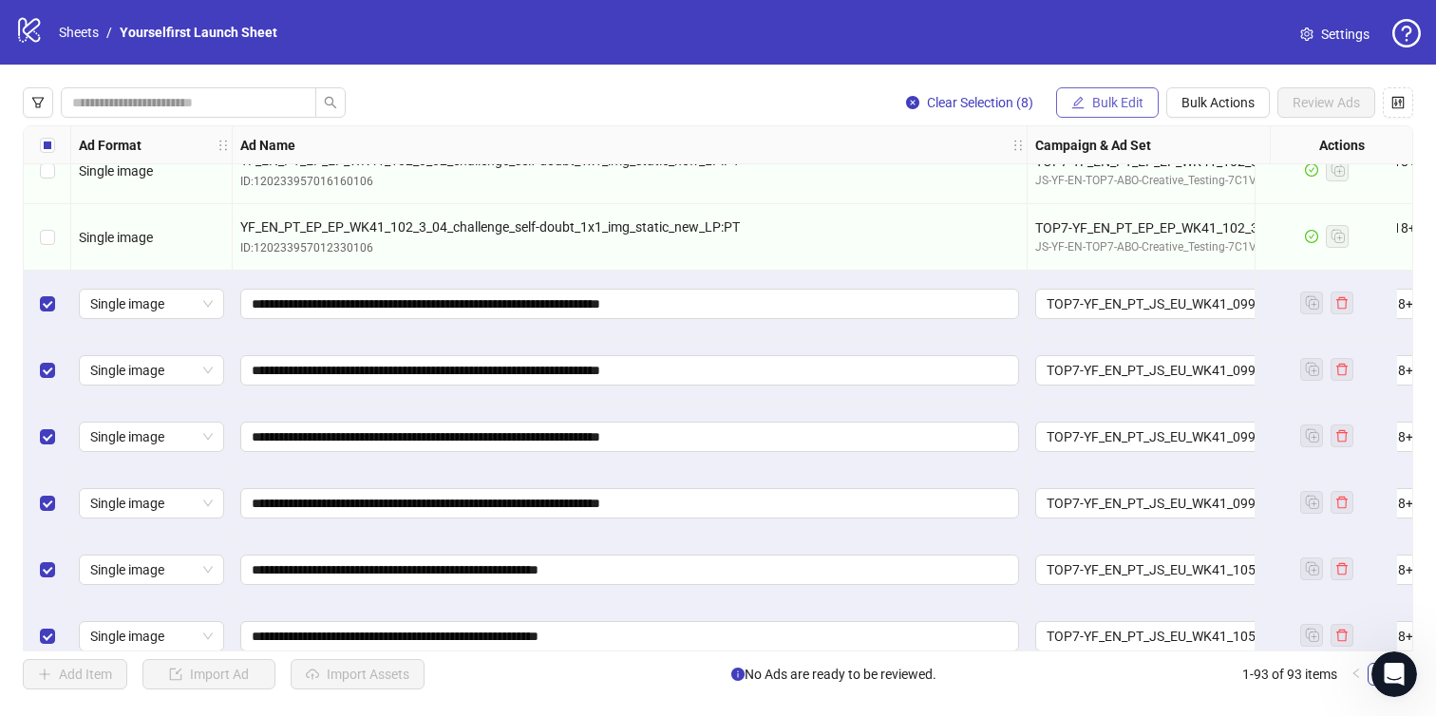
click at [1103, 91] on button "Bulk Edit" at bounding box center [1107, 102] width 103 height 30
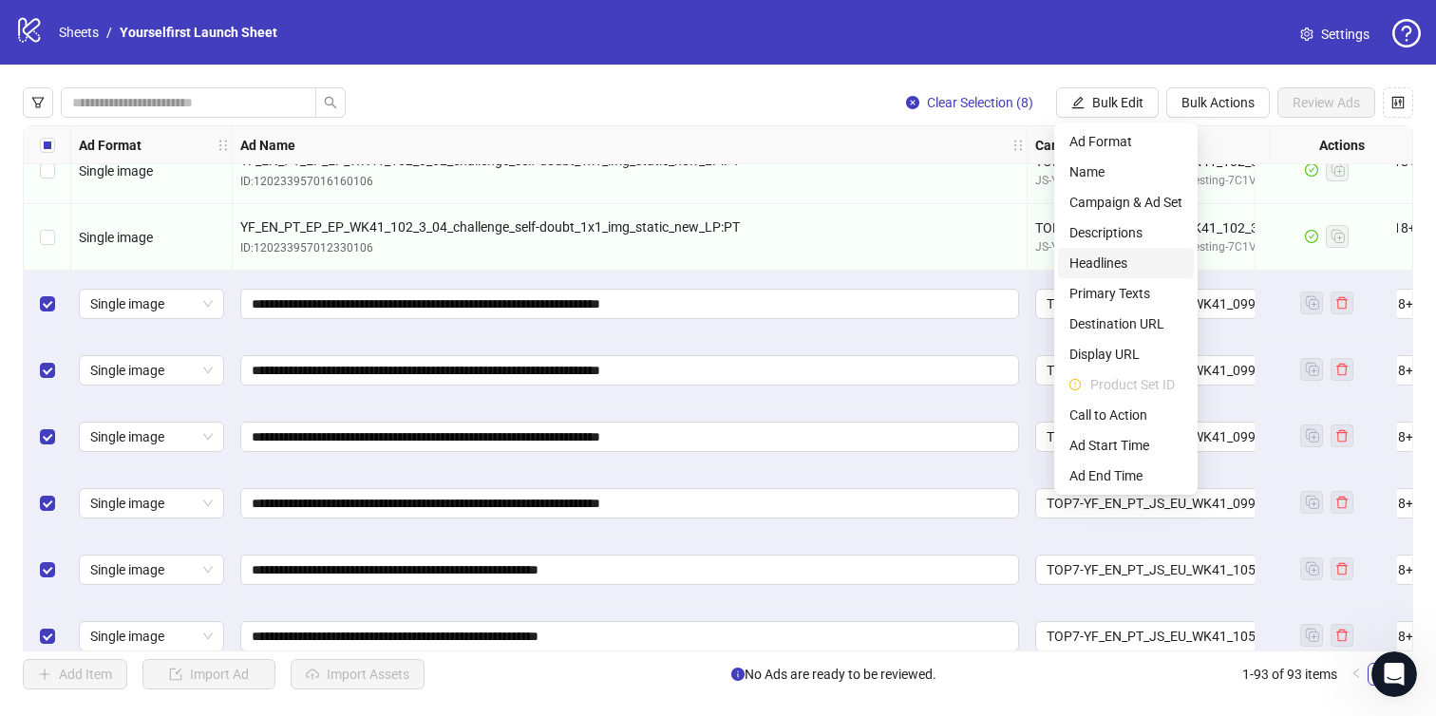
click at [1115, 264] on span "Headlines" at bounding box center [1126, 263] width 113 height 21
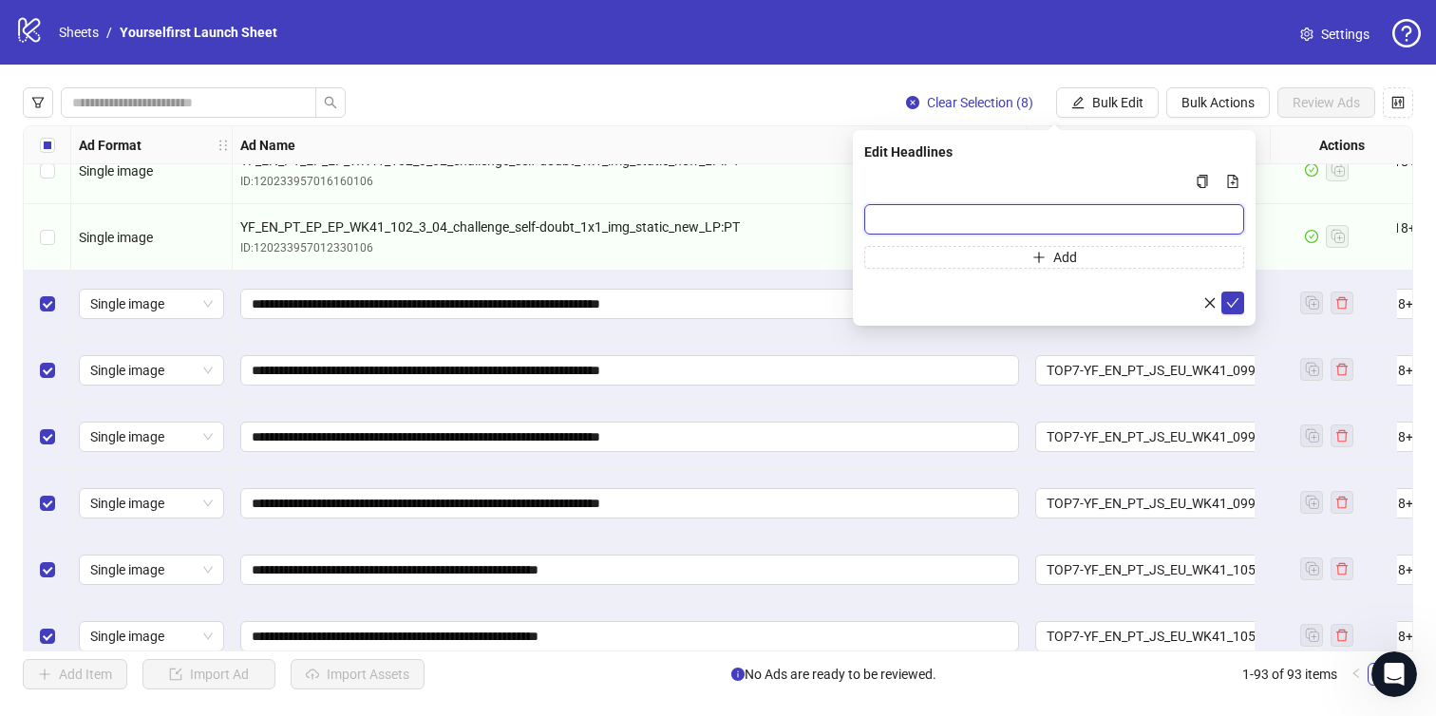
click at [934, 217] on input "Multi-input container - paste or copy values" at bounding box center [1055, 219] width 380 height 30
type input "**********"
click at [1234, 301] on icon "check" at bounding box center [1233, 303] width 12 height 10
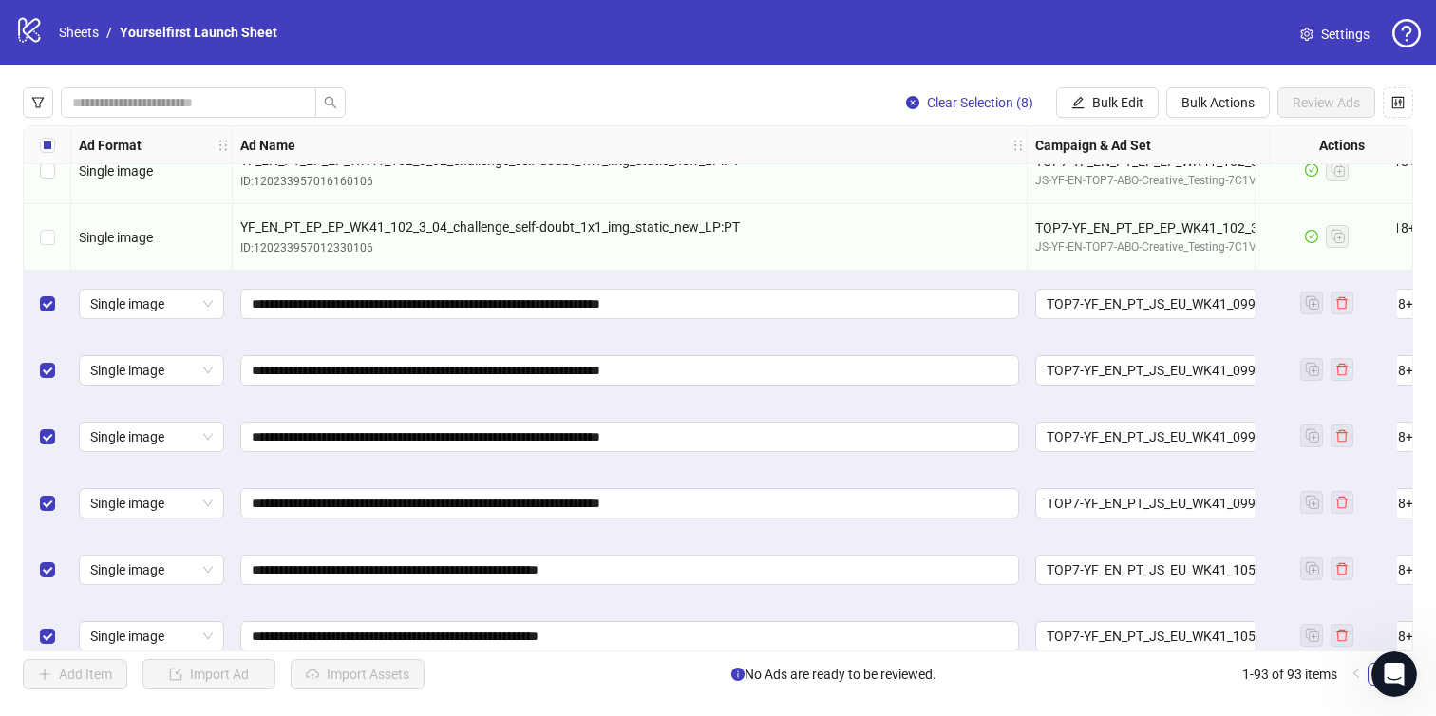
click at [1108, 126] on div "Campaign & Ad Set" at bounding box center [1374, 145] width 693 height 38
click at [1104, 108] on span "Bulk Edit" at bounding box center [1118, 102] width 51 height 15
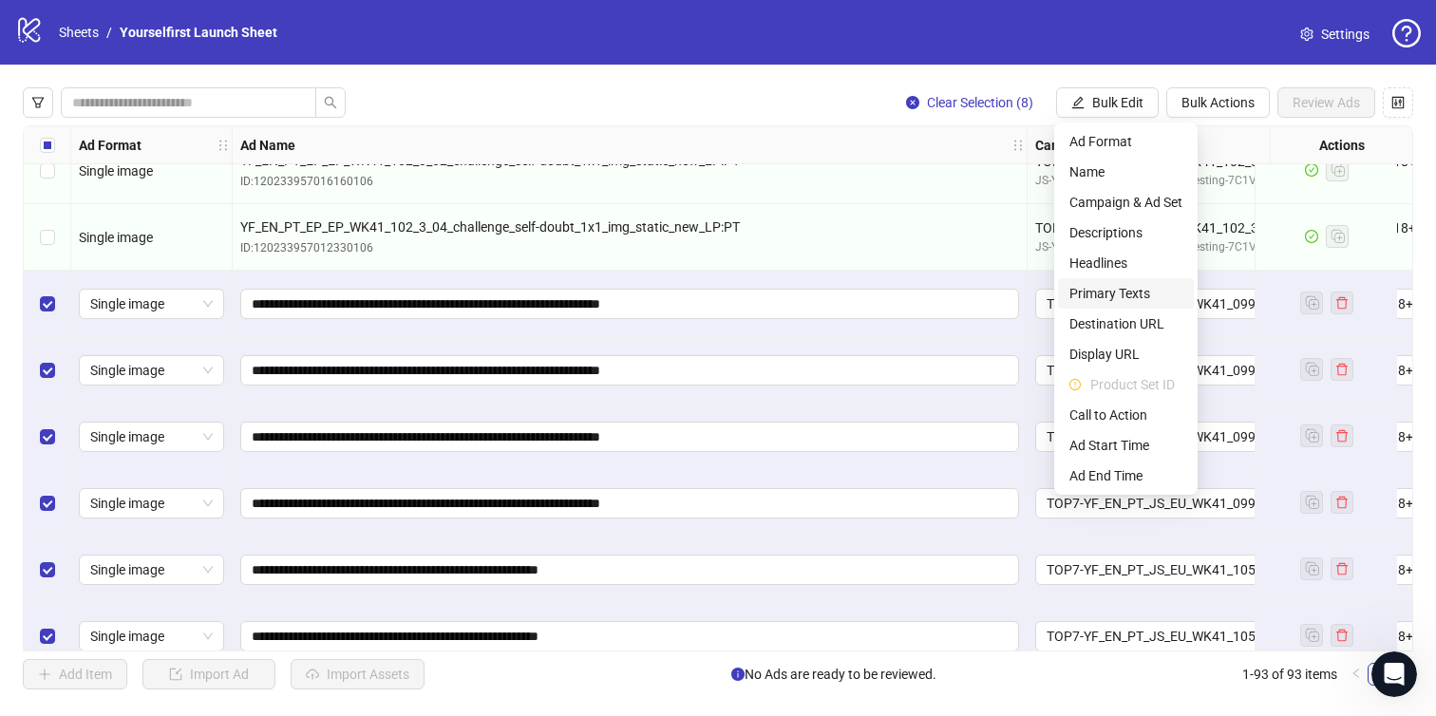
click at [1129, 292] on span "Primary Texts" at bounding box center [1126, 293] width 113 height 21
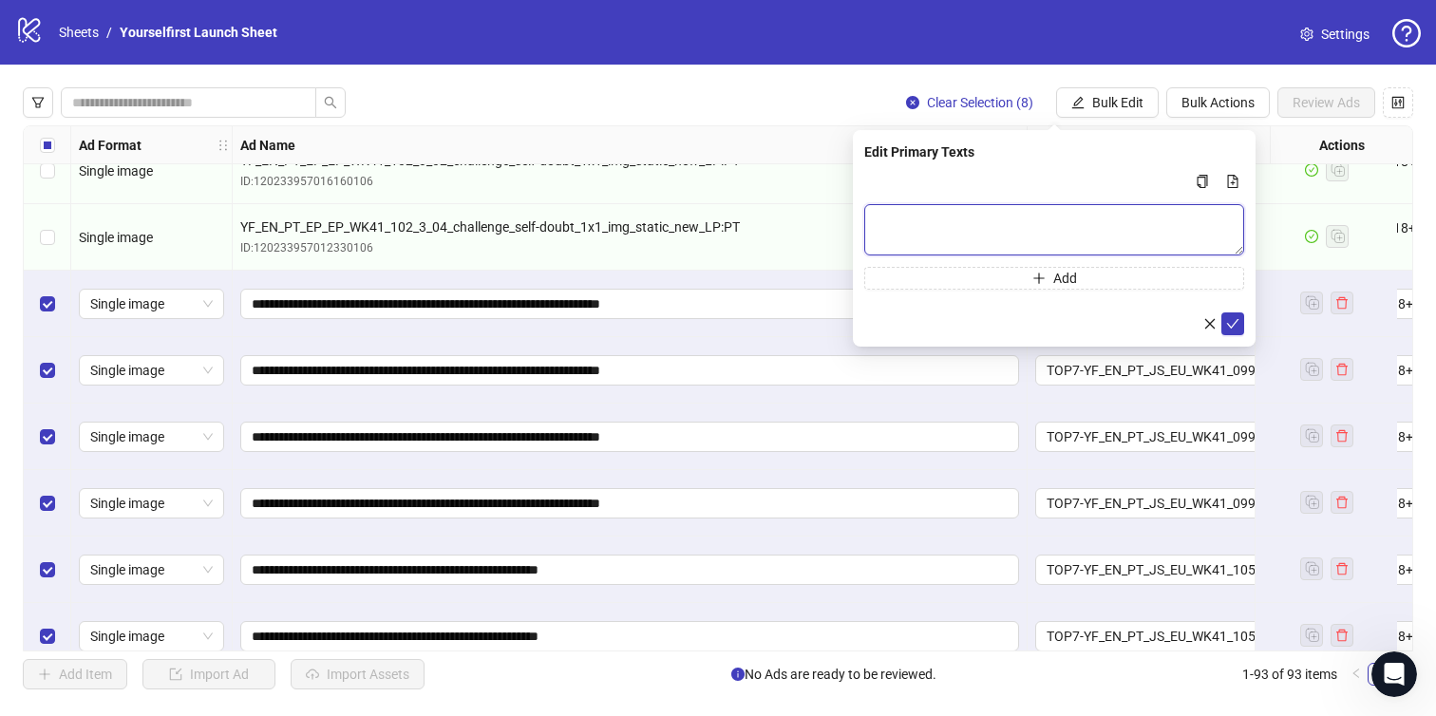
click at [1024, 236] on textarea "Multi-text input container - paste or copy values" at bounding box center [1055, 229] width 380 height 51
paste textarea "**********"
type textarea "**********"
click at [1232, 319] on icon "check" at bounding box center [1233, 323] width 13 height 13
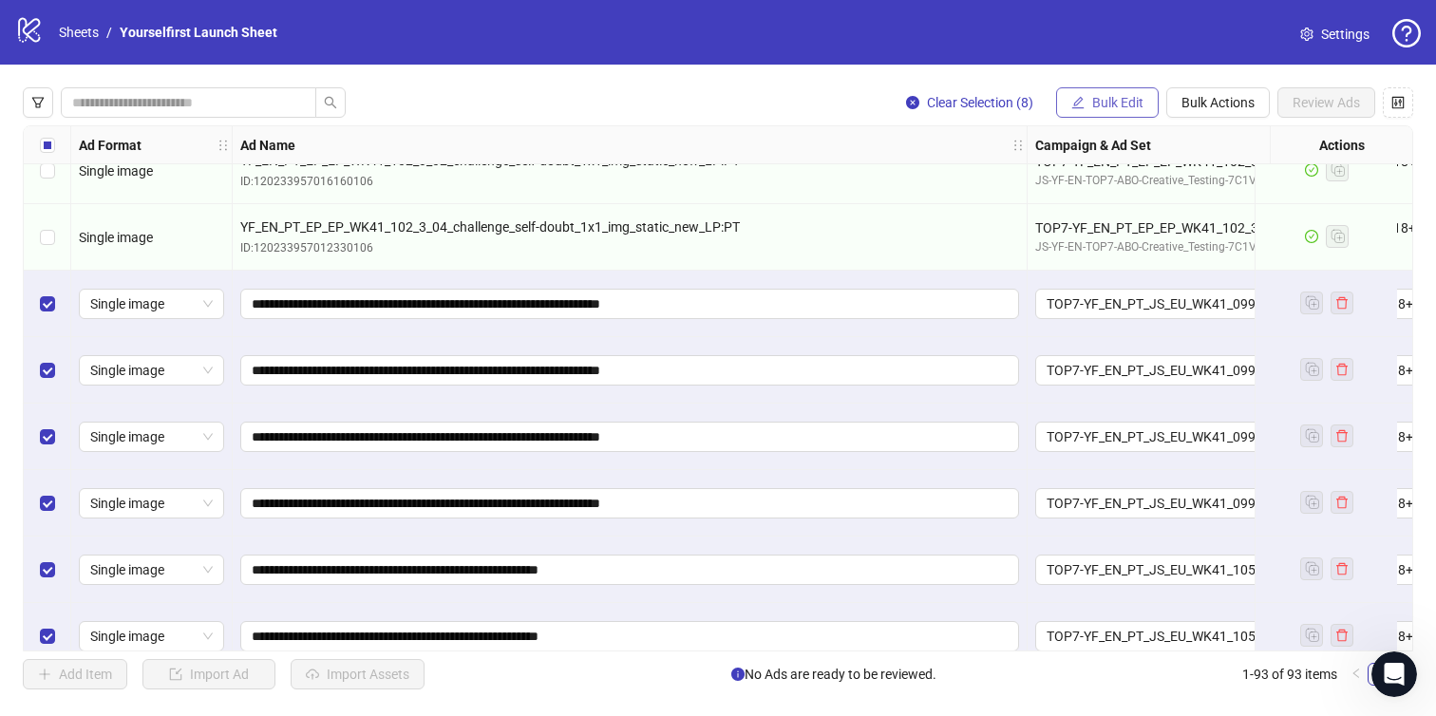
click at [1101, 98] on span "Bulk Edit" at bounding box center [1118, 102] width 51 height 15
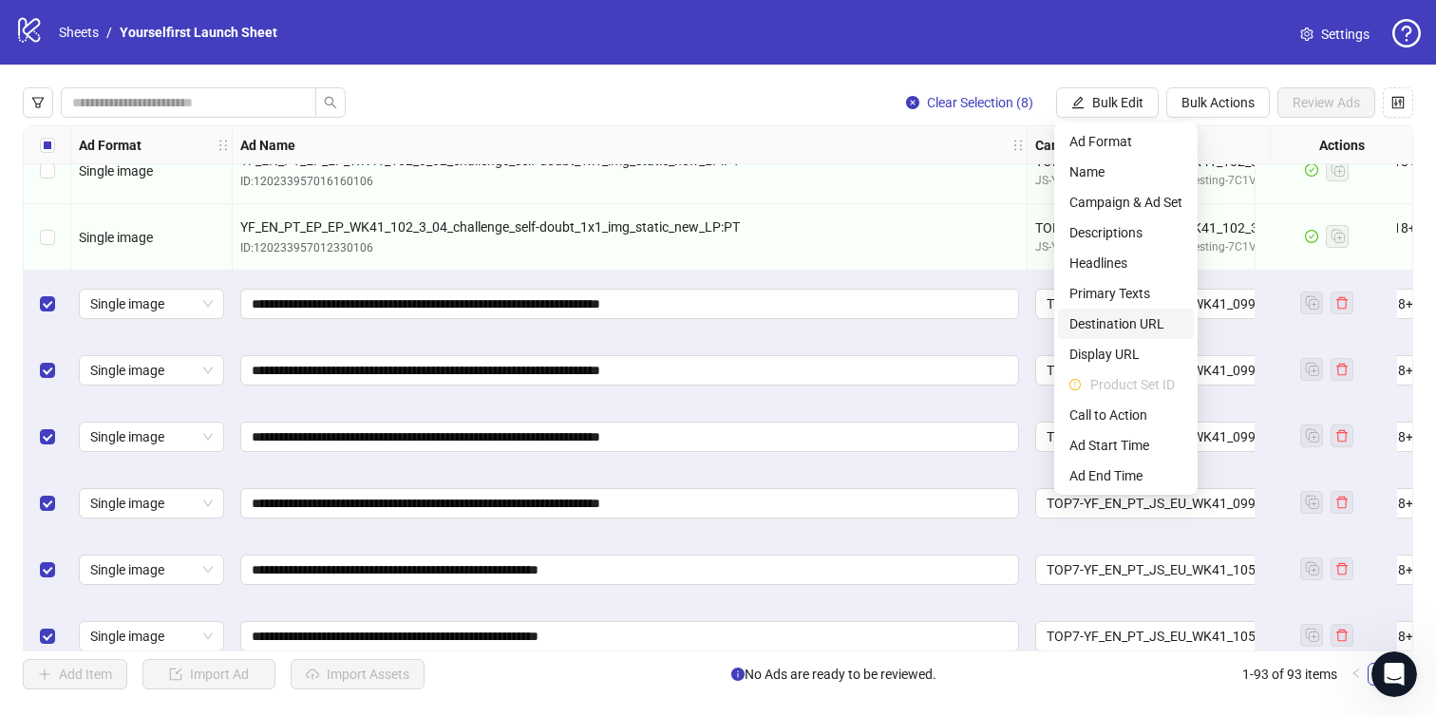
click at [1114, 318] on span "Destination URL" at bounding box center [1126, 324] width 113 height 21
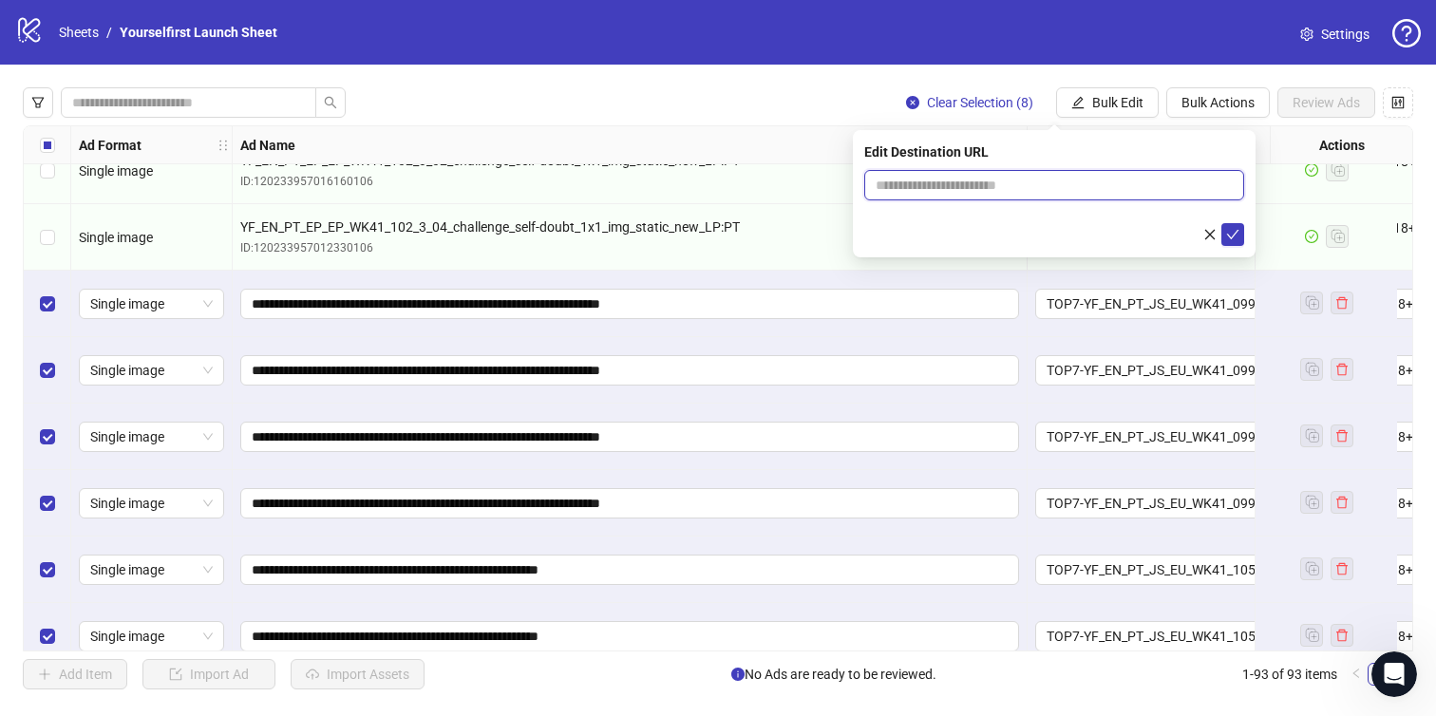
click at [951, 178] on input "text" at bounding box center [1047, 185] width 342 height 21
paste input "**********"
type input "**********"
click at [1235, 232] on icon "check" at bounding box center [1233, 235] width 12 height 10
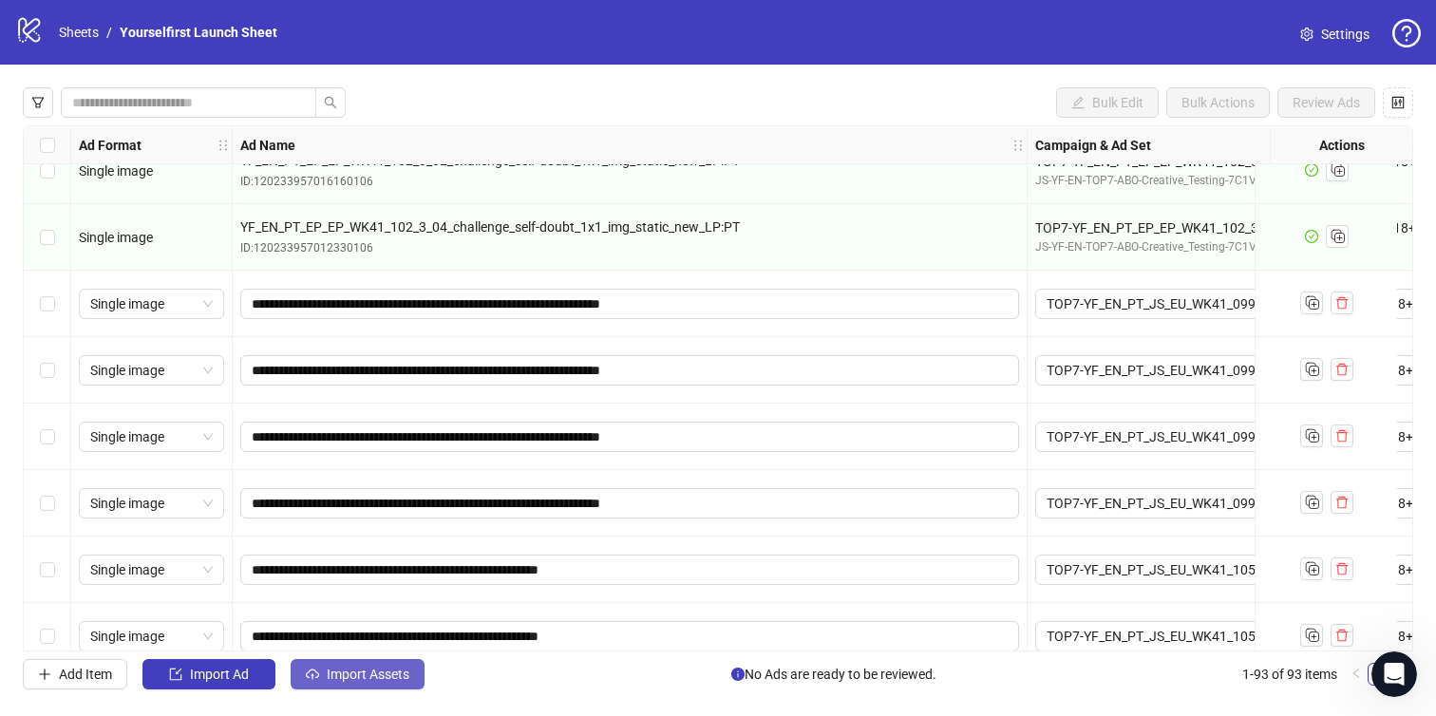
click at [387, 675] on span "Import Assets" at bounding box center [368, 674] width 83 height 15
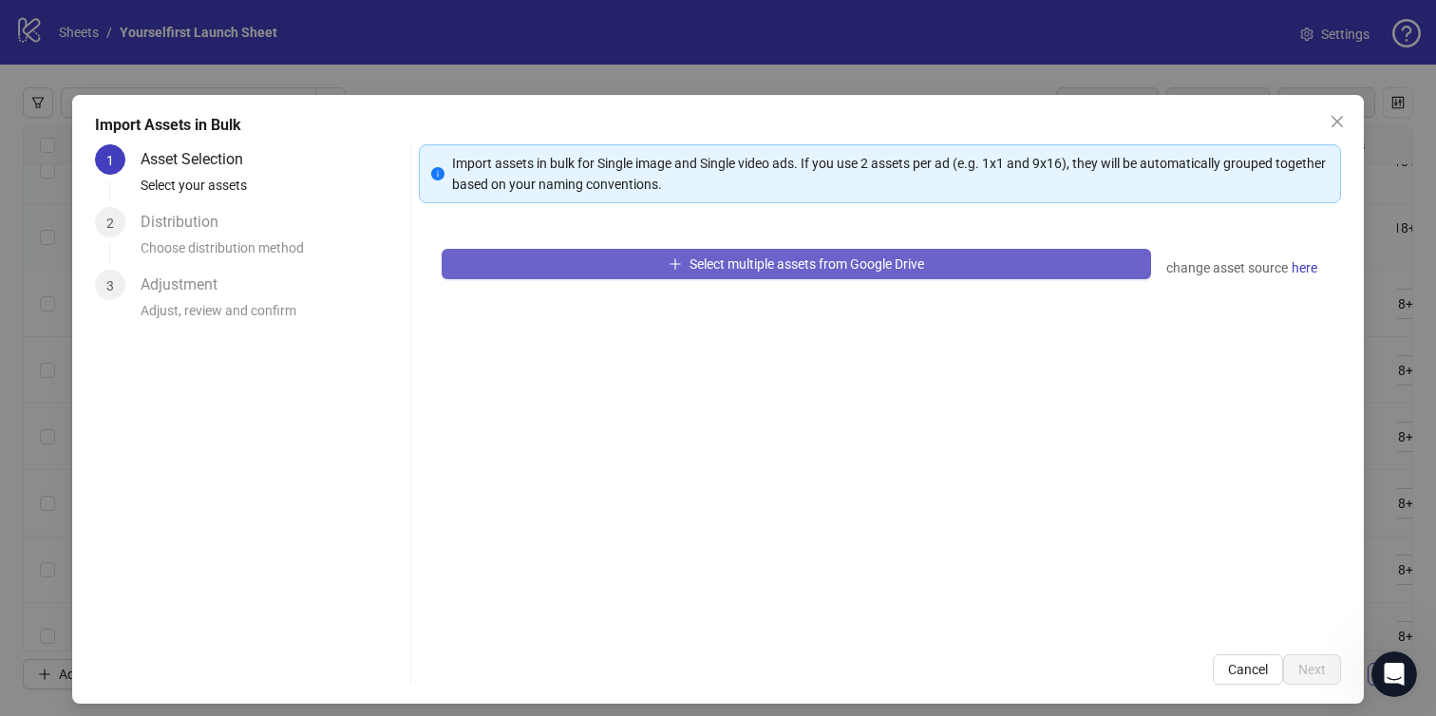
click at [729, 270] on span "Select multiple assets from Google Drive" at bounding box center [807, 264] width 235 height 15
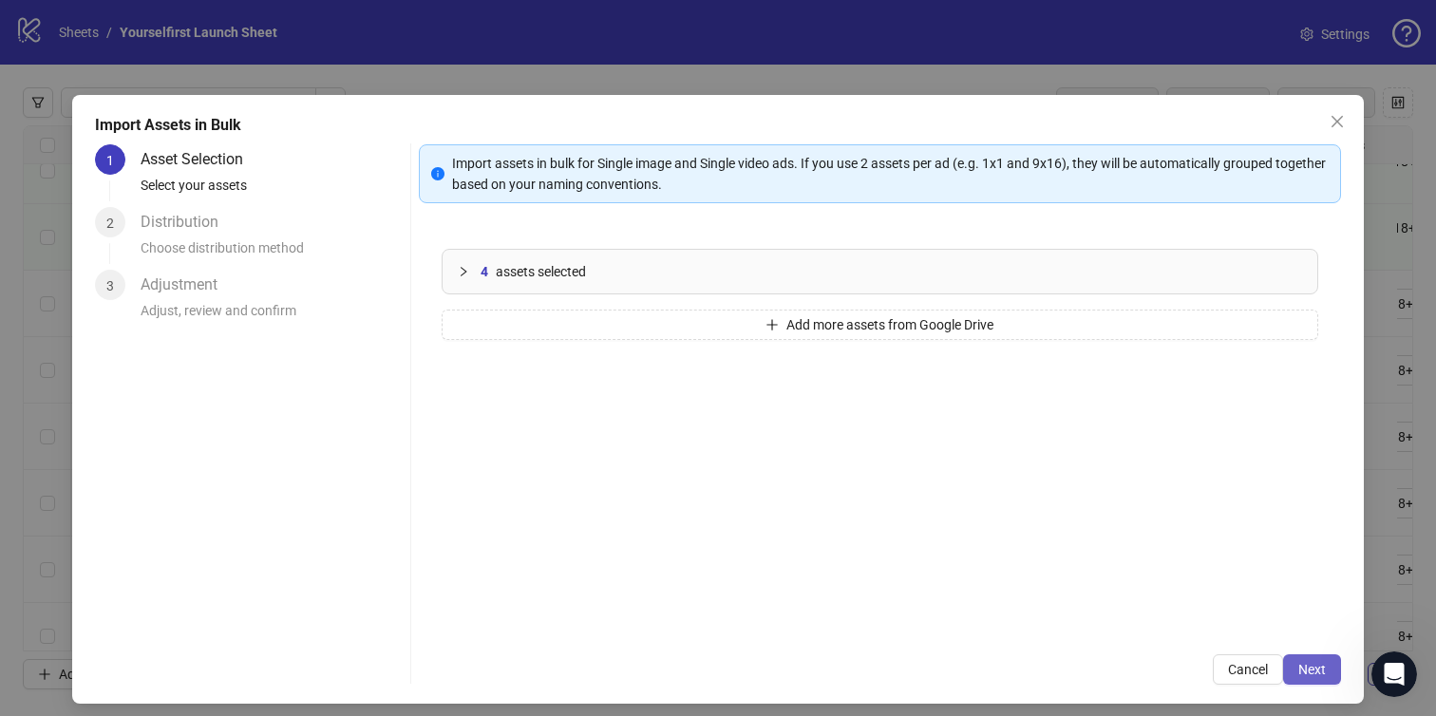
click at [1311, 665] on span "Next" at bounding box center [1313, 669] width 28 height 15
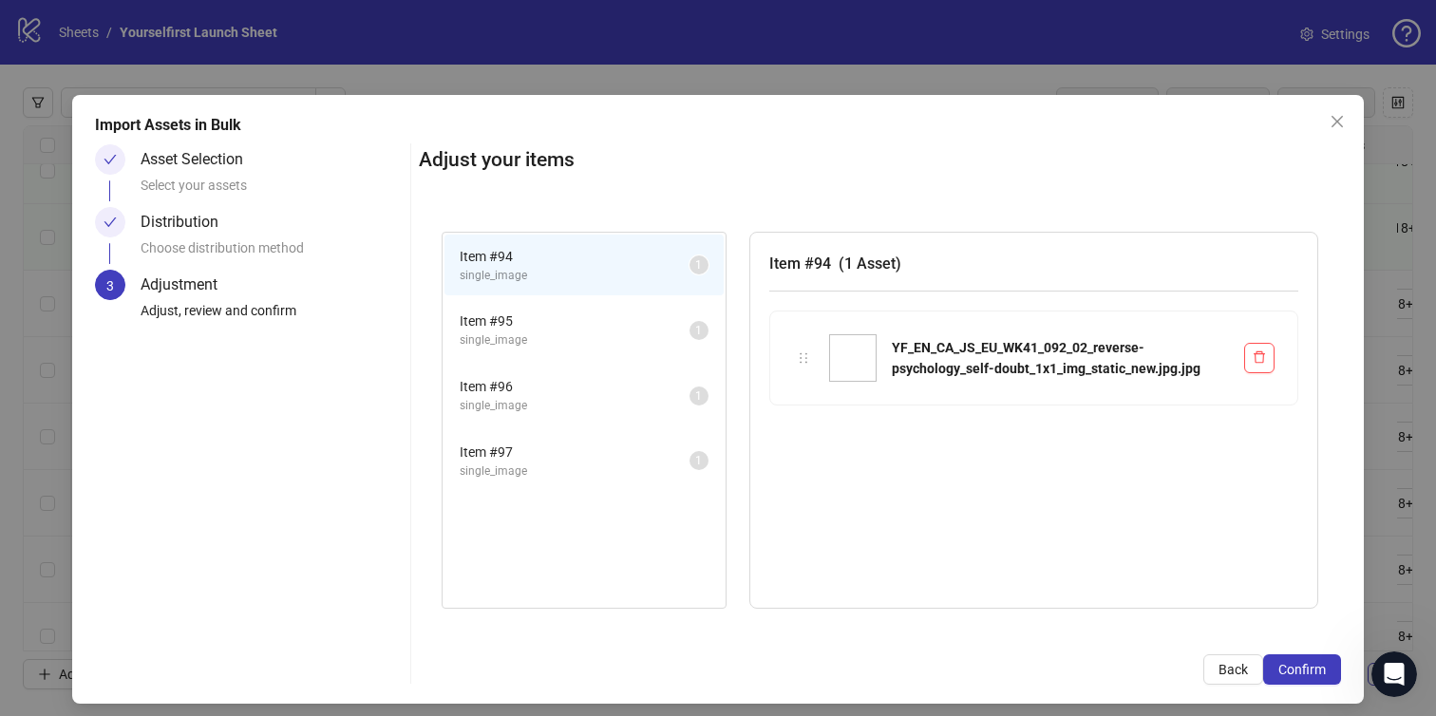
click at [1311, 665] on span "Confirm" at bounding box center [1303, 669] width 48 height 15
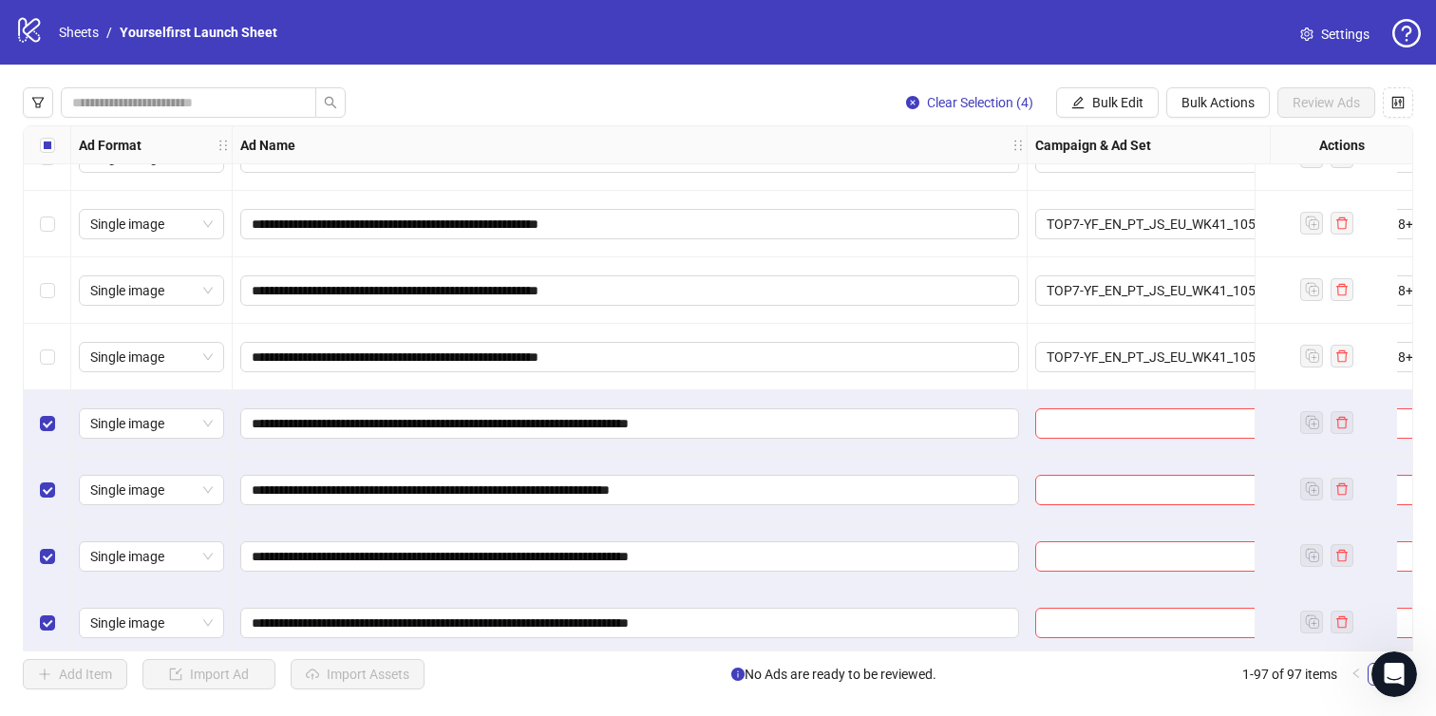
scroll to position [5972, 0]
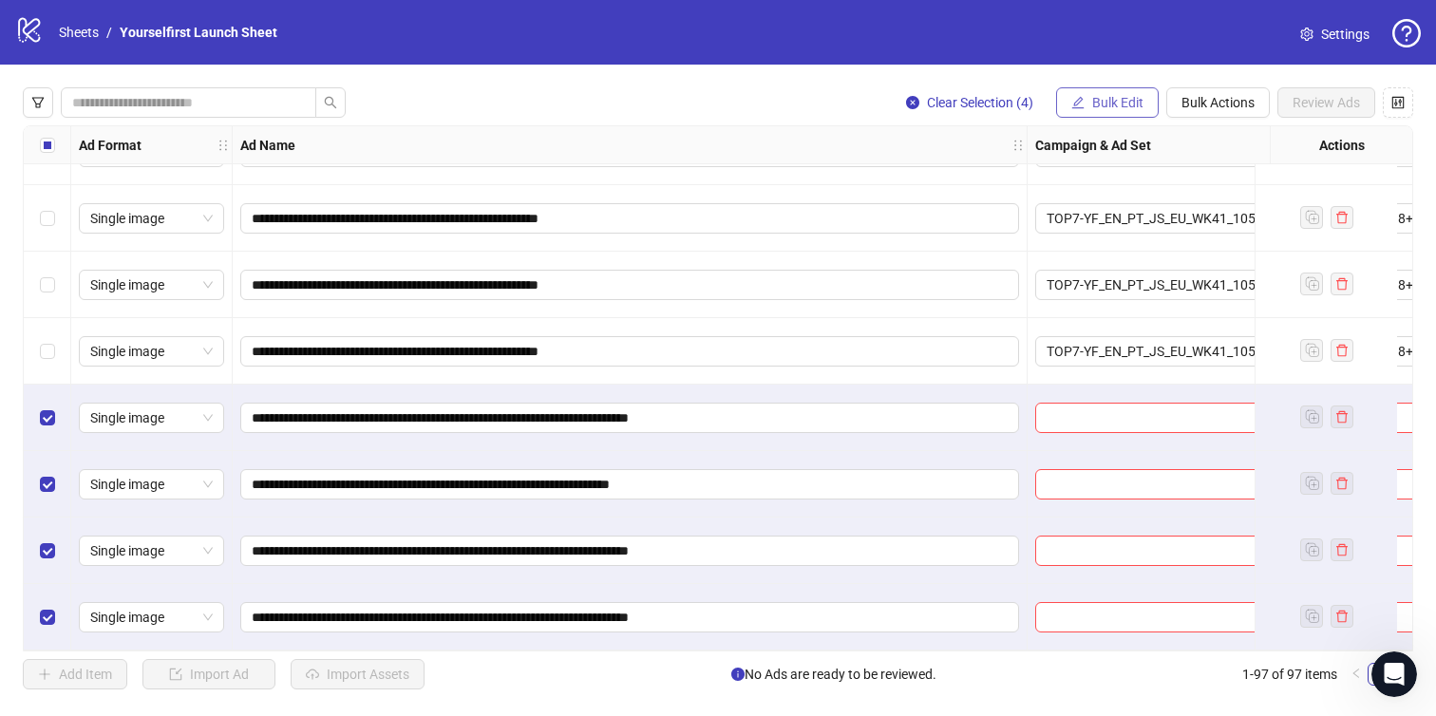
click at [1106, 101] on span "Bulk Edit" at bounding box center [1118, 102] width 51 height 15
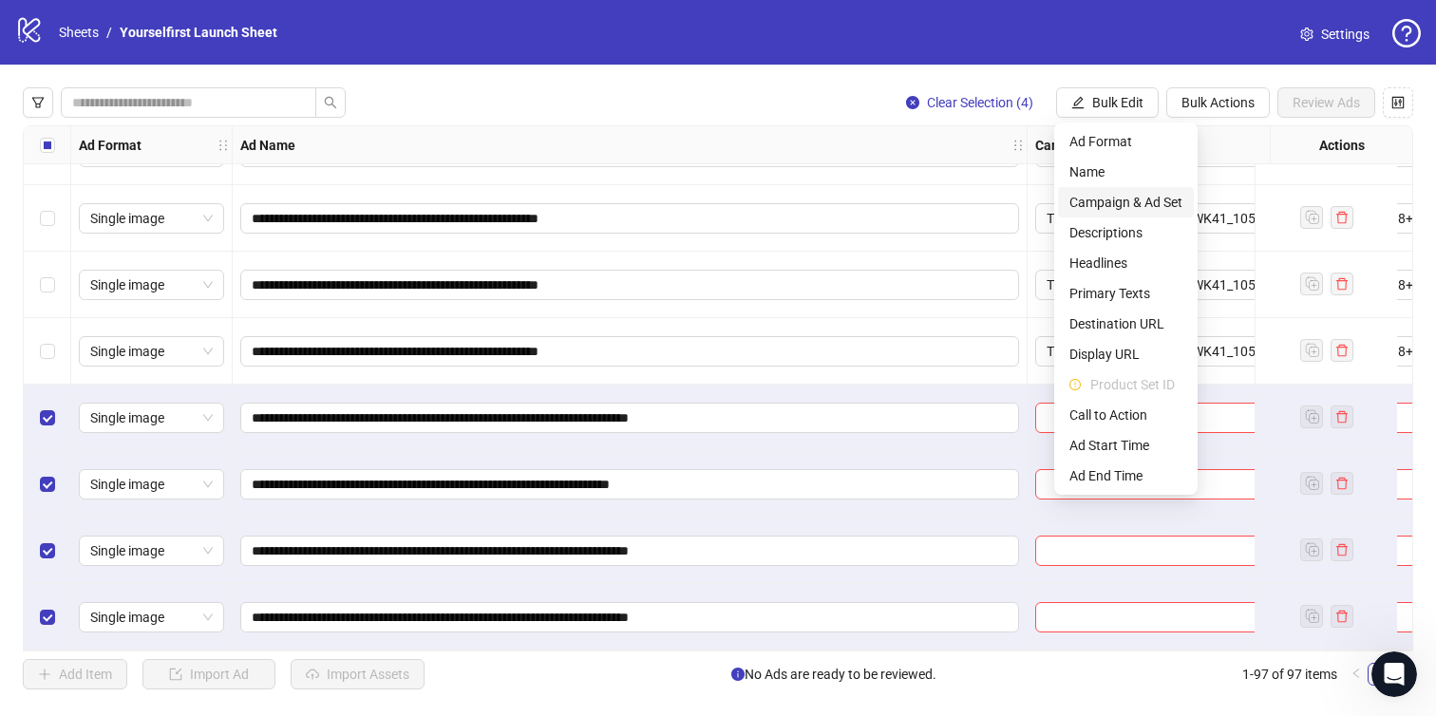
click at [1103, 195] on span "Campaign & Ad Set" at bounding box center [1126, 202] width 113 height 21
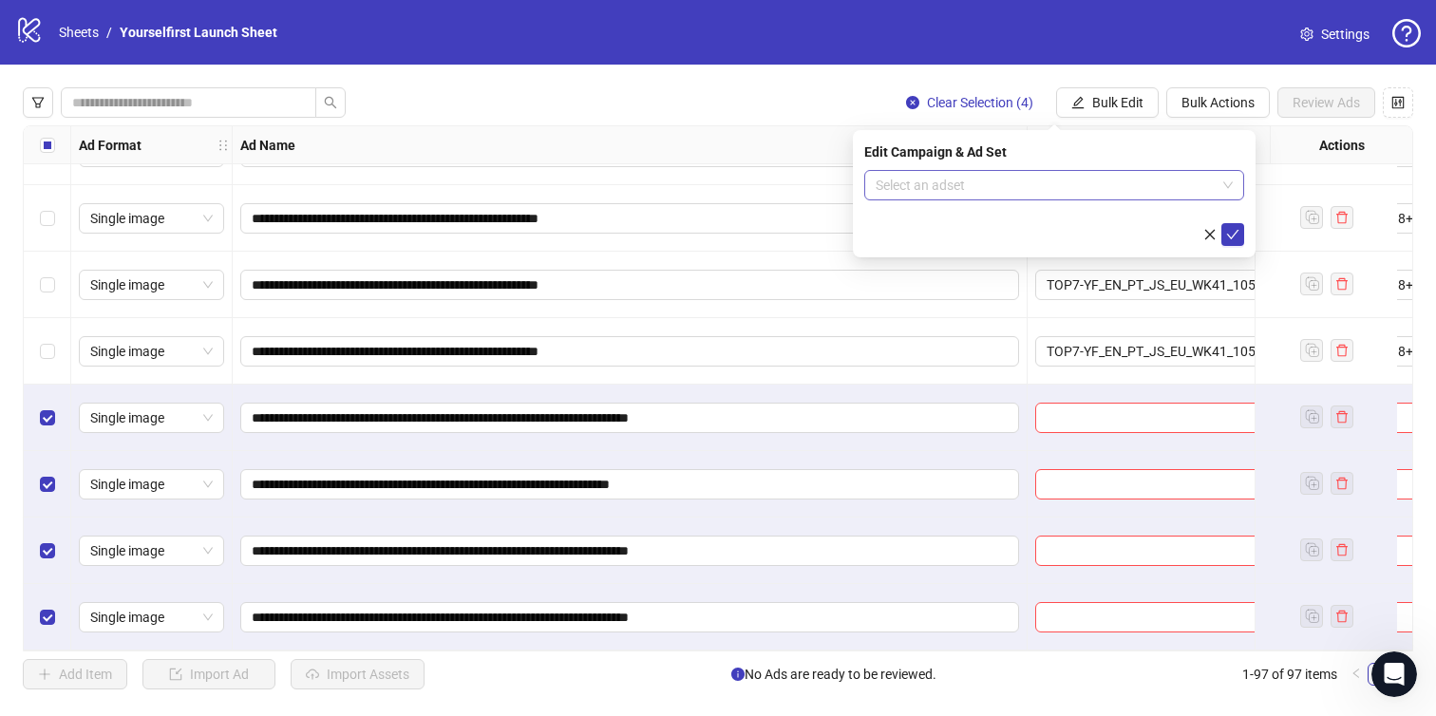
click at [1002, 181] on input "search" at bounding box center [1046, 185] width 340 height 29
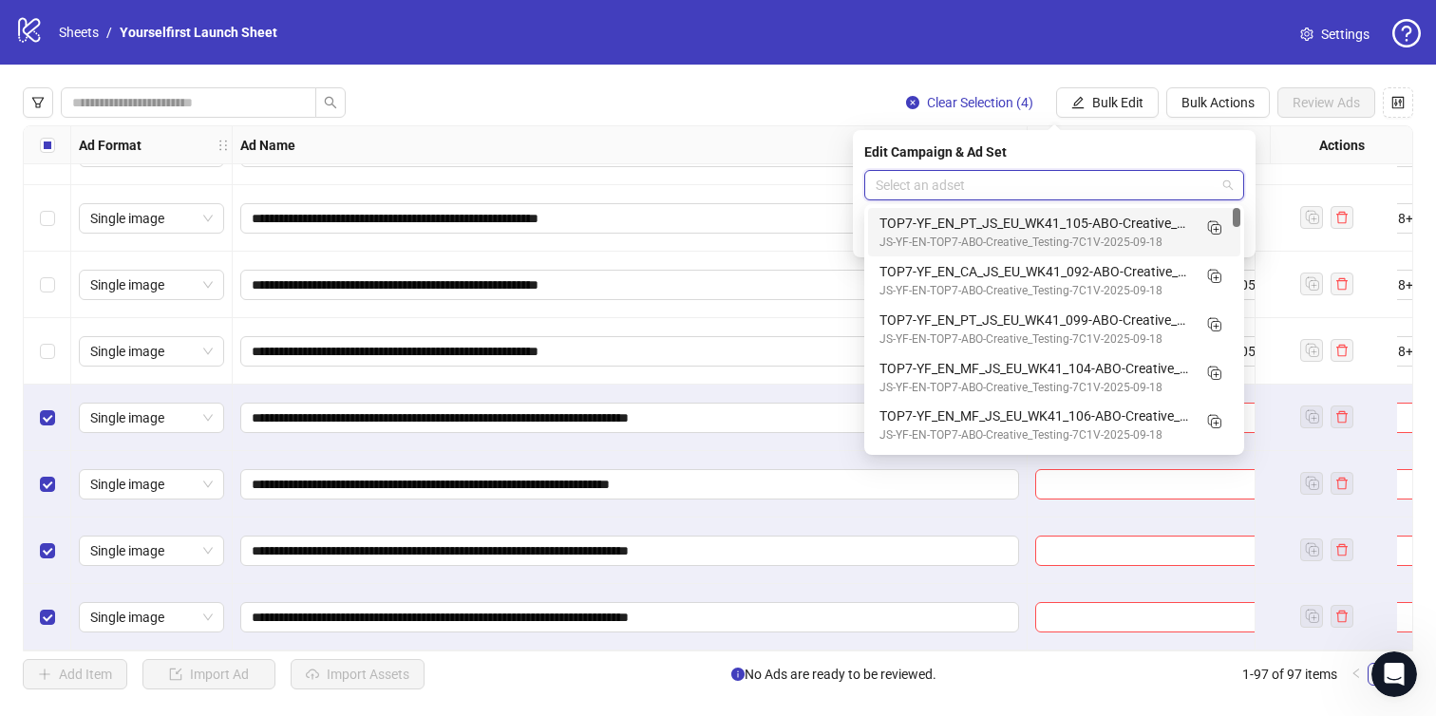
paste input "**********"
type input "**********"
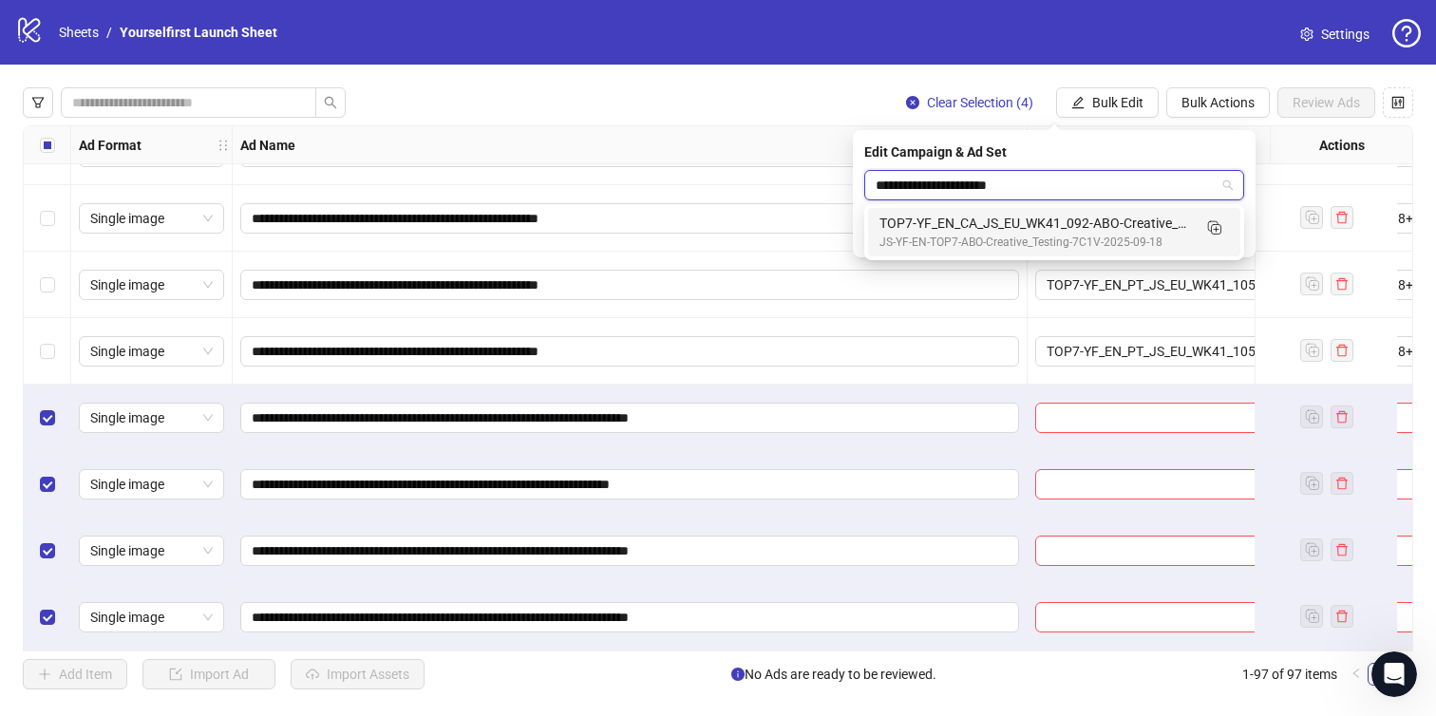
click at [959, 231] on div "TOP7-YF_EN_CA_JS_EU_WK41_092-ABO-Creative_Testing-18+-7C1V-2025-10-10" at bounding box center [1036, 223] width 312 height 21
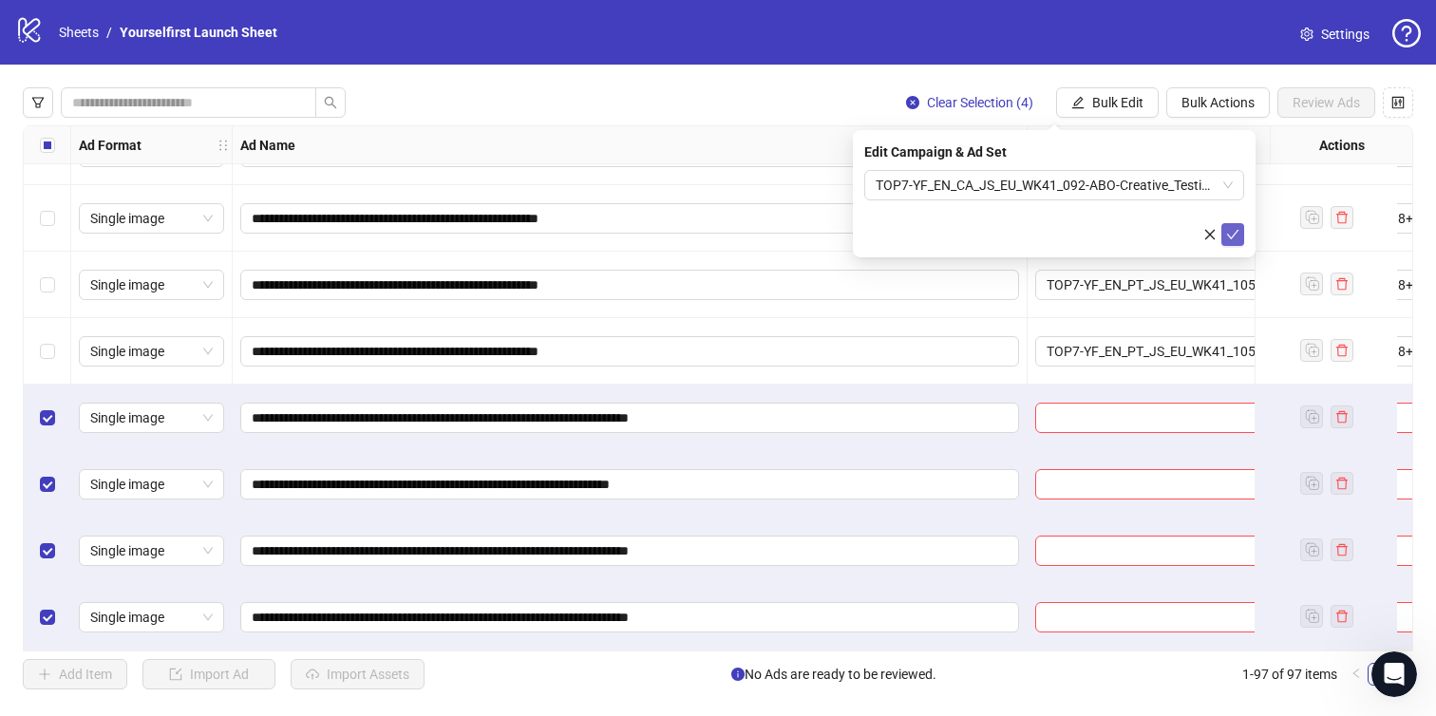
click at [1233, 228] on icon "check" at bounding box center [1233, 234] width 13 height 13
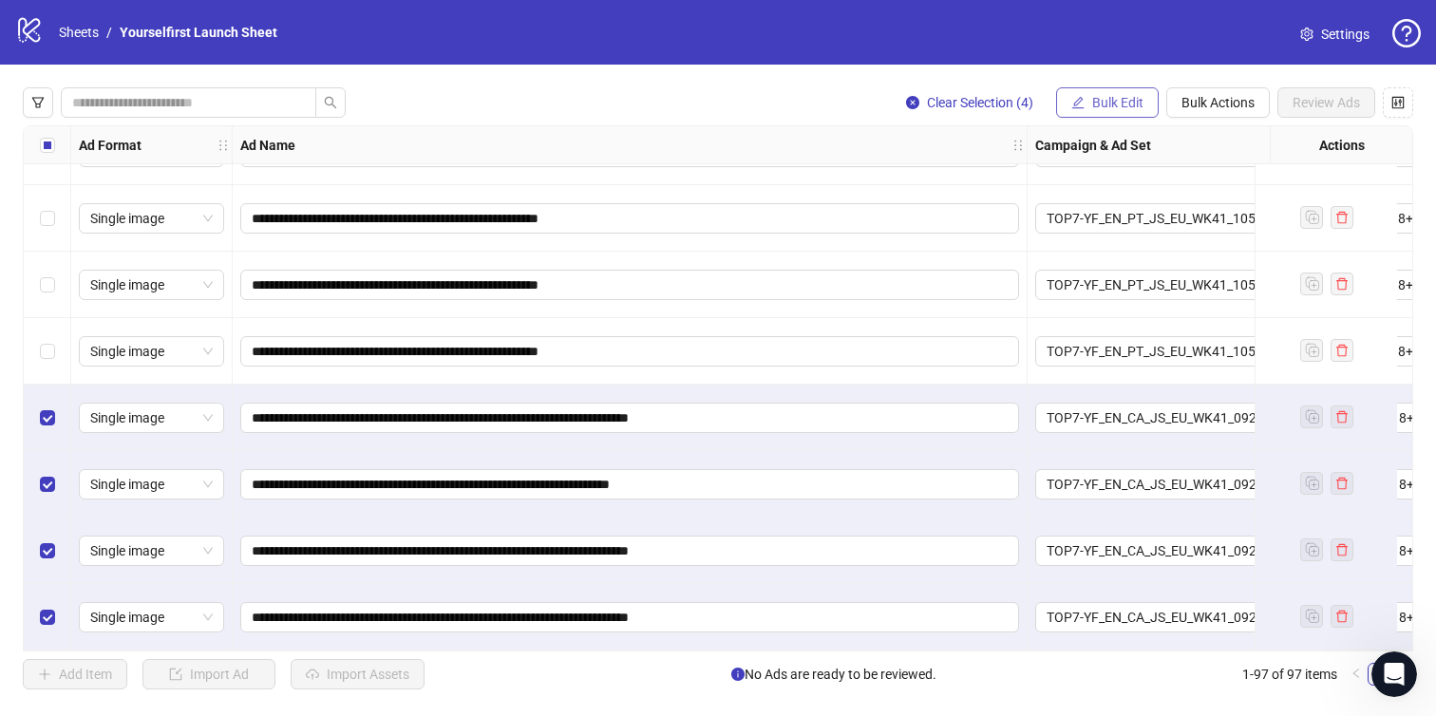
click at [1091, 111] on button "Bulk Edit" at bounding box center [1107, 102] width 103 height 30
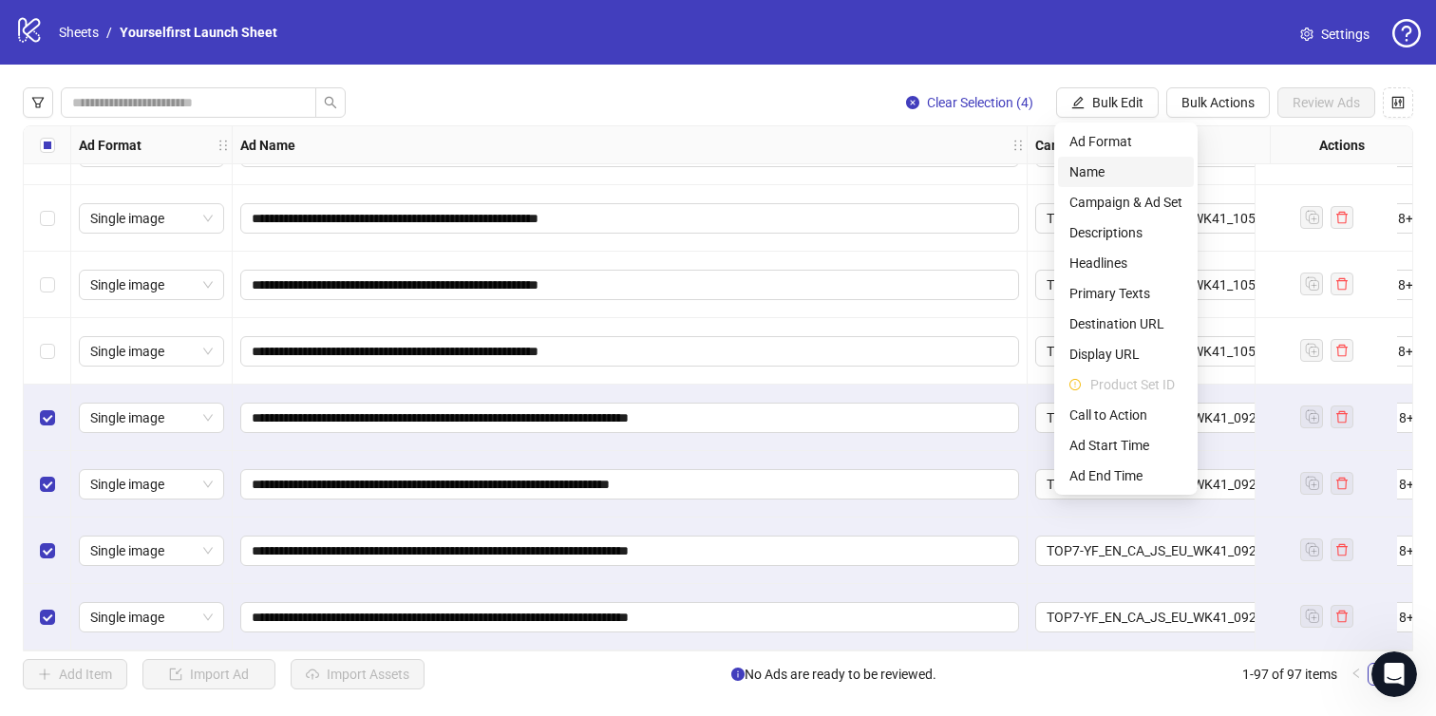
click at [1089, 169] on span "Name" at bounding box center [1126, 172] width 113 height 21
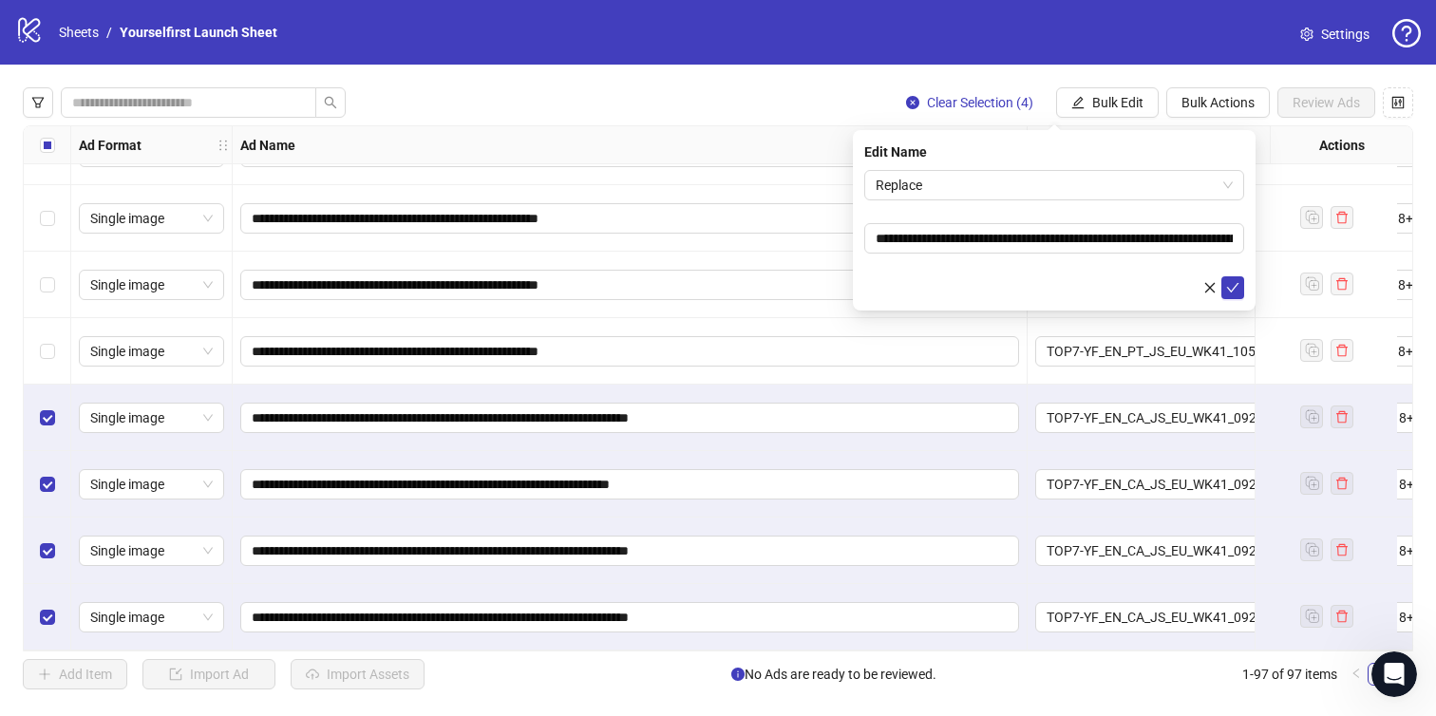
click at [1033, 164] on div "**********" at bounding box center [1054, 220] width 403 height 181
click at [1022, 174] on span "Replace" at bounding box center [1054, 185] width 357 height 29
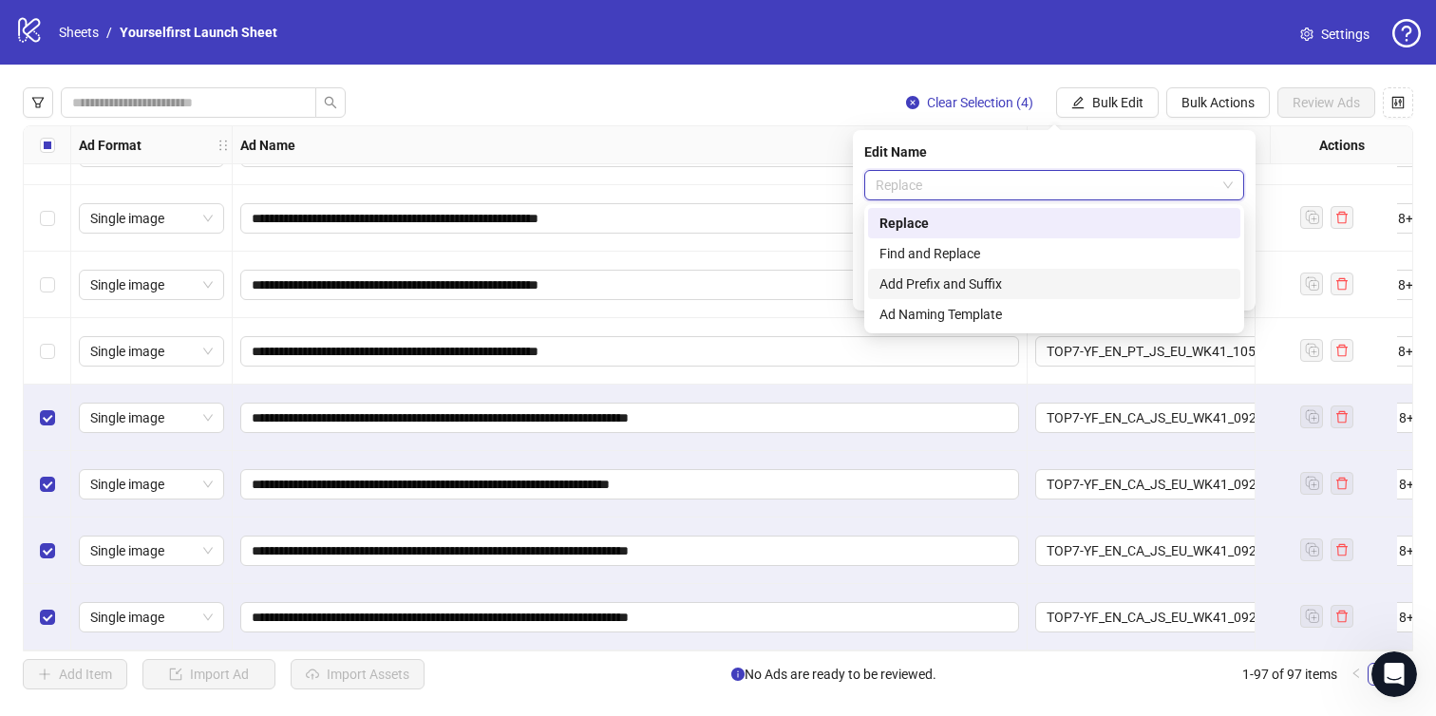
click at [969, 282] on div "Add Prefix and Suffix" at bounding box center [1055, 284] width 350 height 21
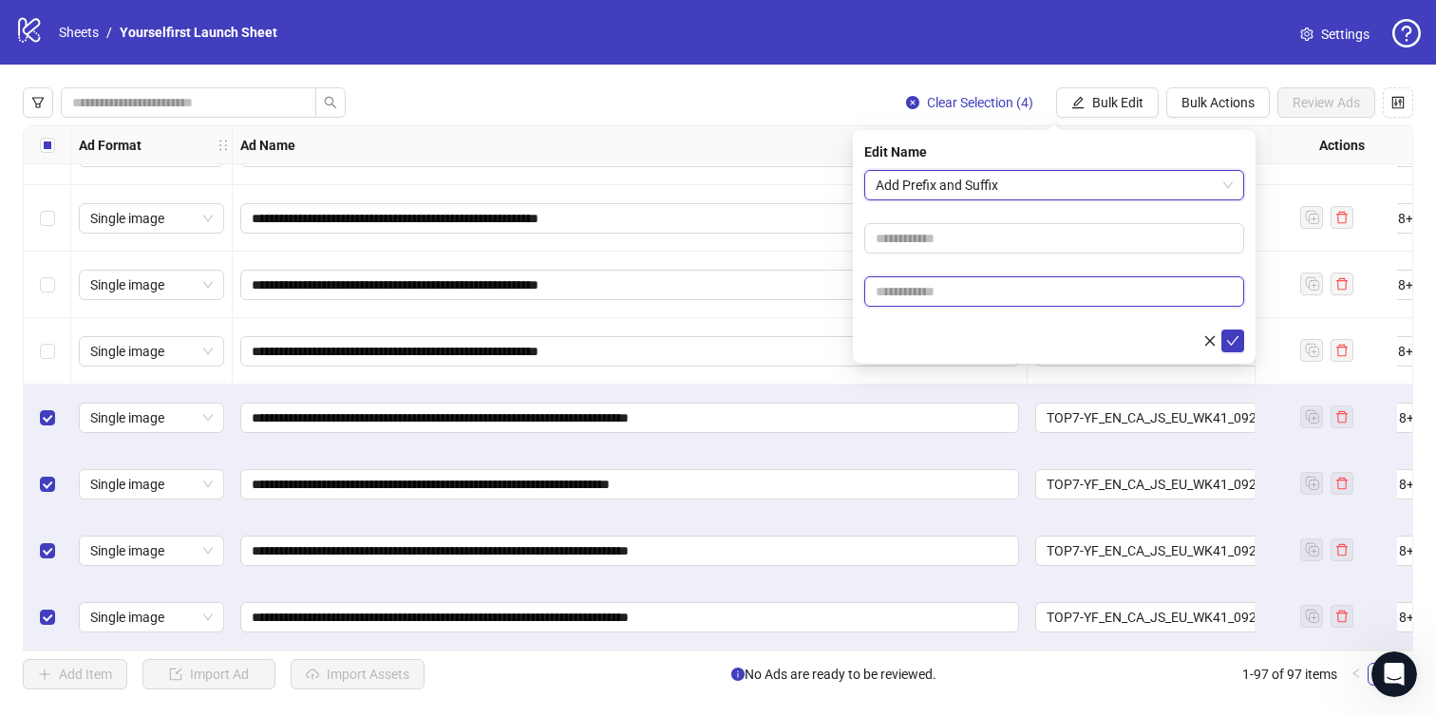
click at [954, 288] on input "text" at bounding box center [1055, 291] width 380 height 30
type input "******"
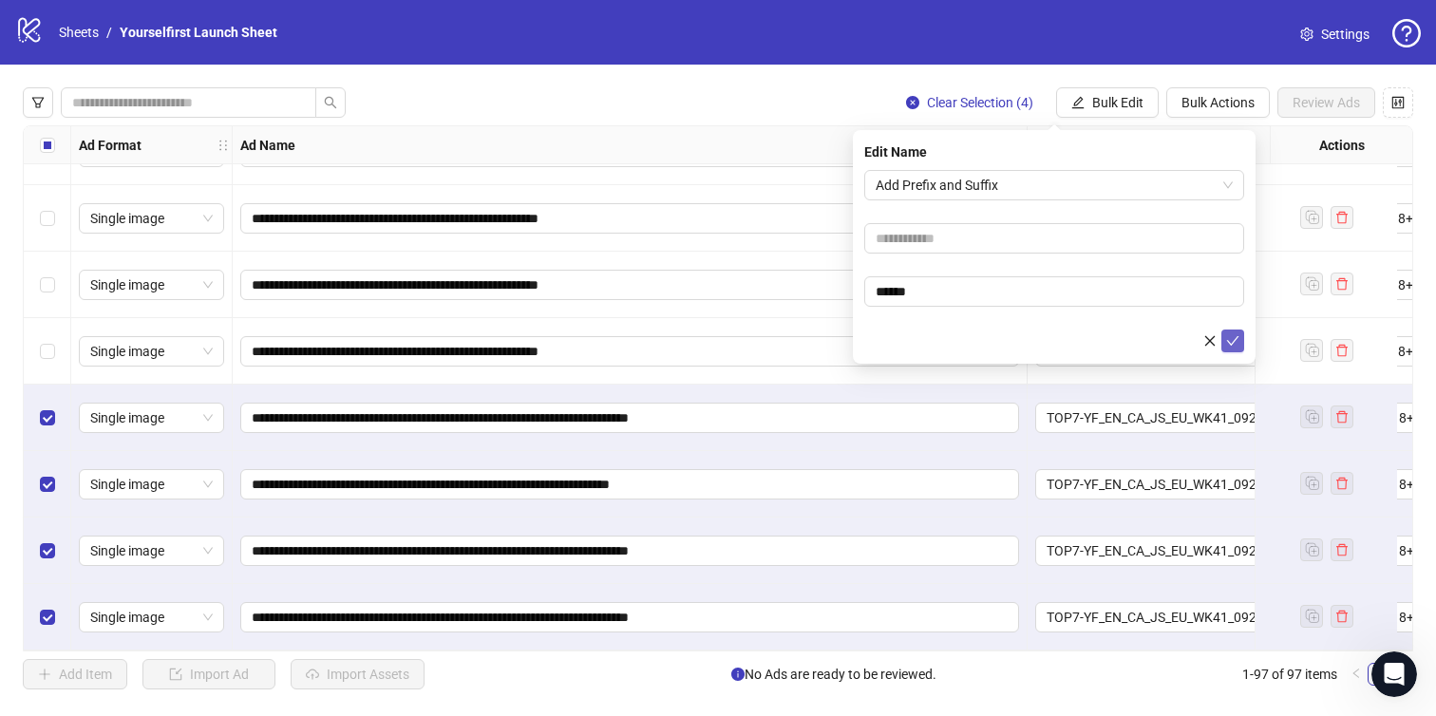
click at [1236, 337] on icon "check" at bounding box center [1233, 341] width 12 height 10
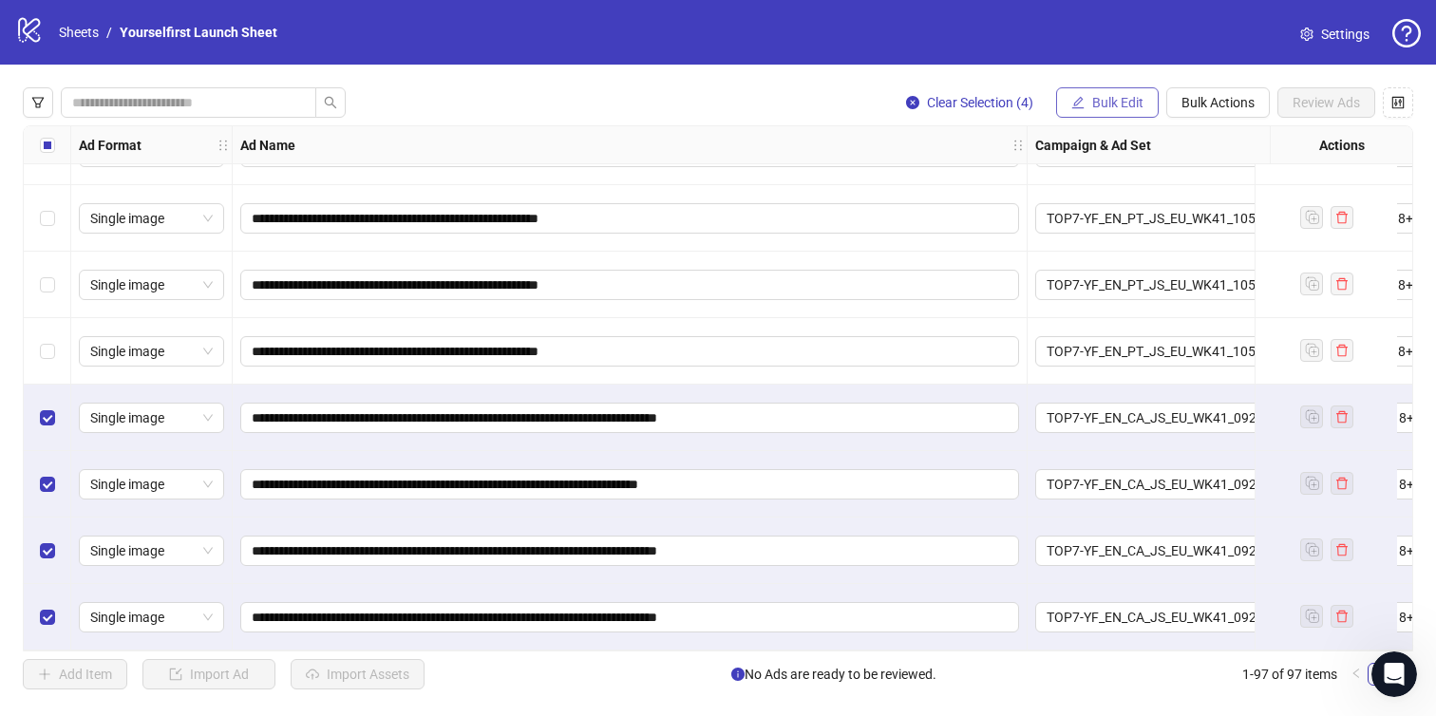
click at [1085, 94] on button "Bulk Edit" at bounding box center [1107, 102] width 103 height 30
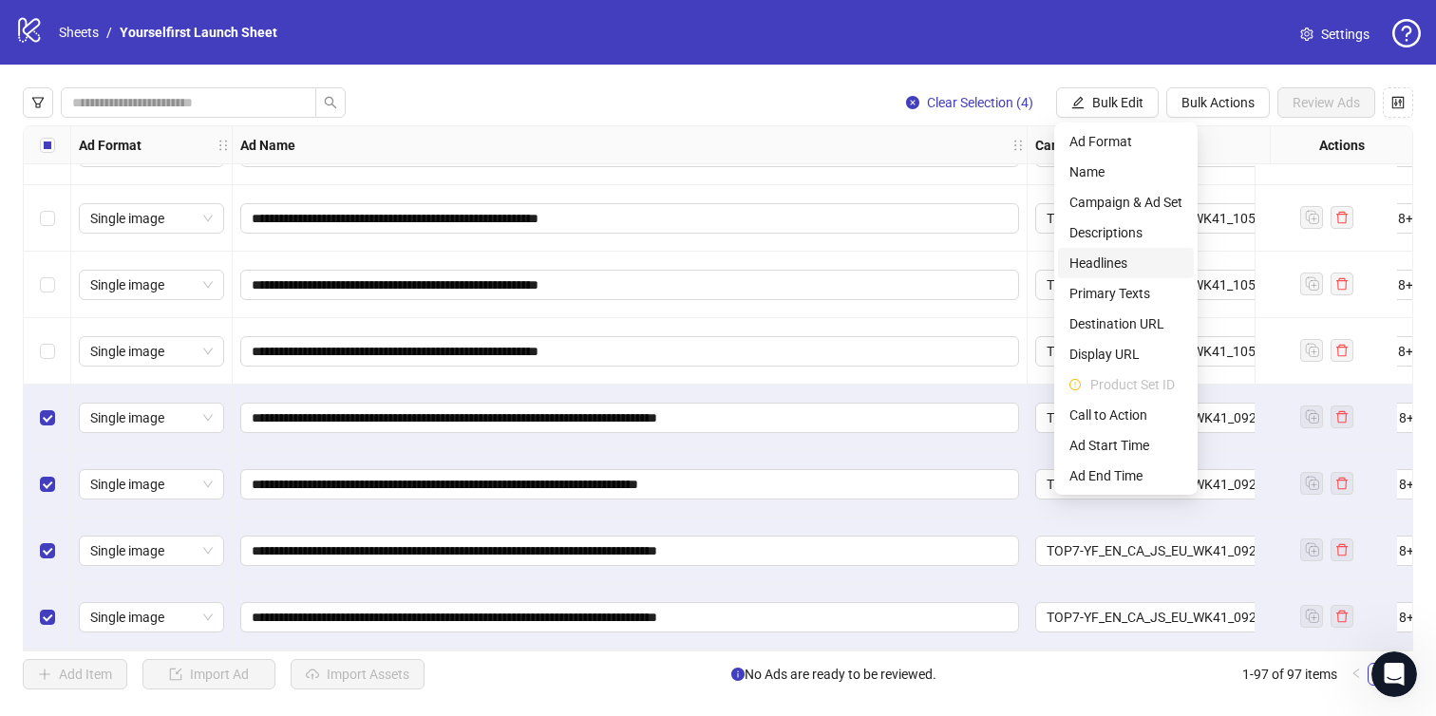
click at [1097, 260] on span "Headlines" at bounding box center [1126, 263] width 113 height 21
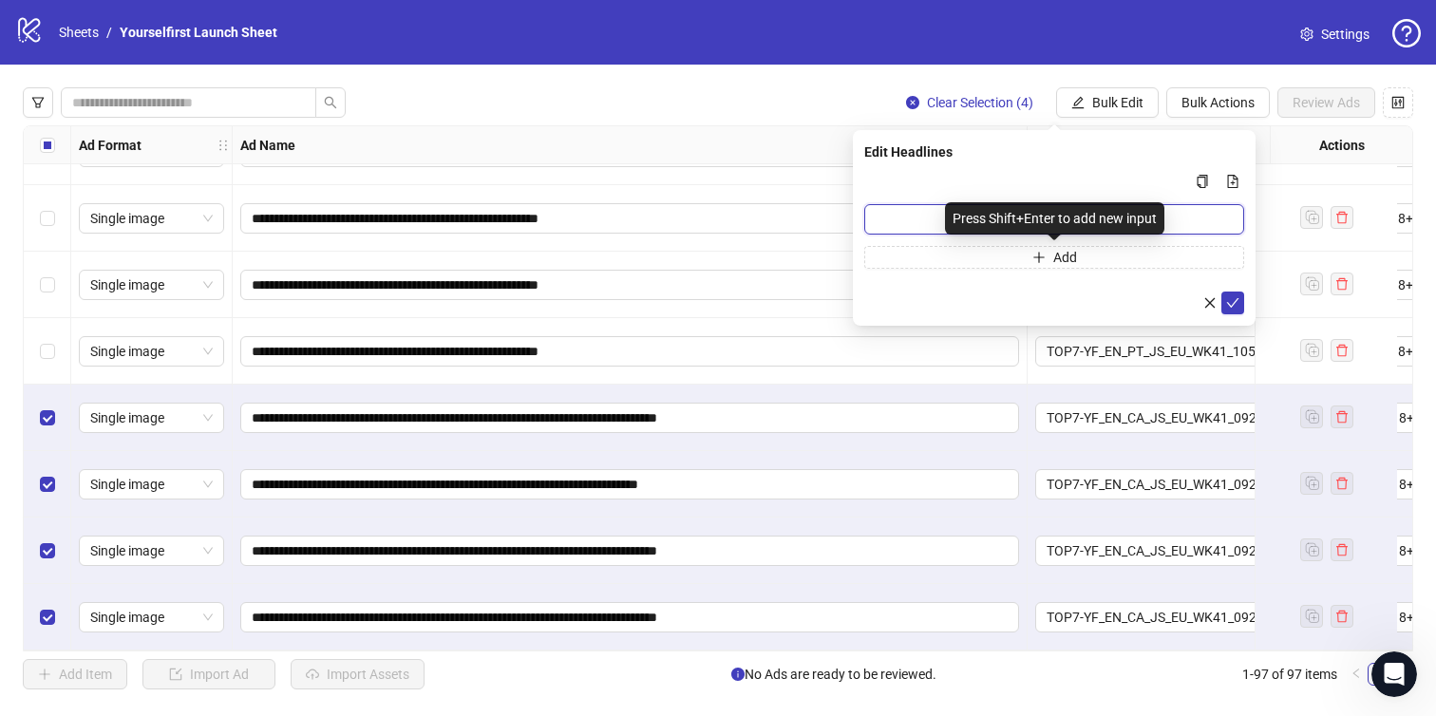
click at [904, 219] on input "Multi-input container - paste or copy values" at bounding box center [1055, 219] width 380 height 30
type input "**********"
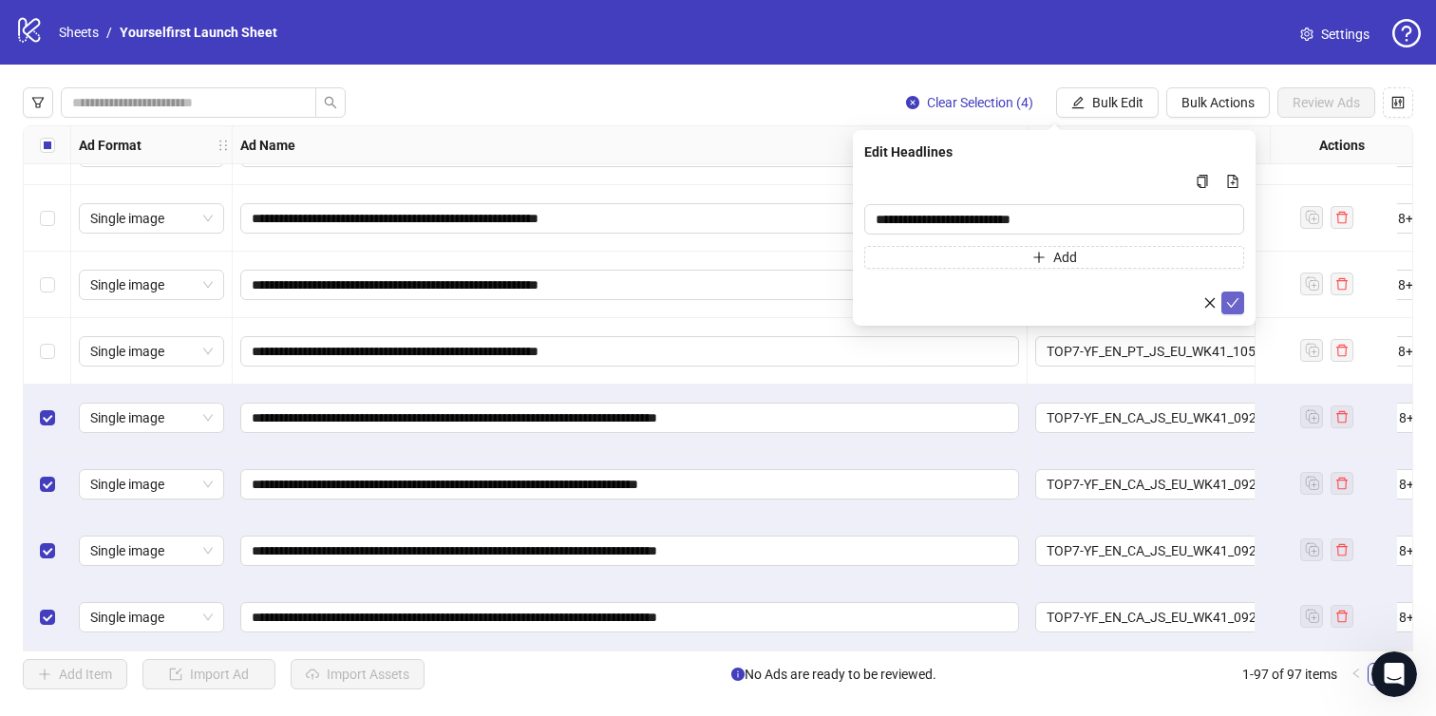
click at [1230, 298] on icon "check" at bounding box center [1233, 302] width 13 height 13
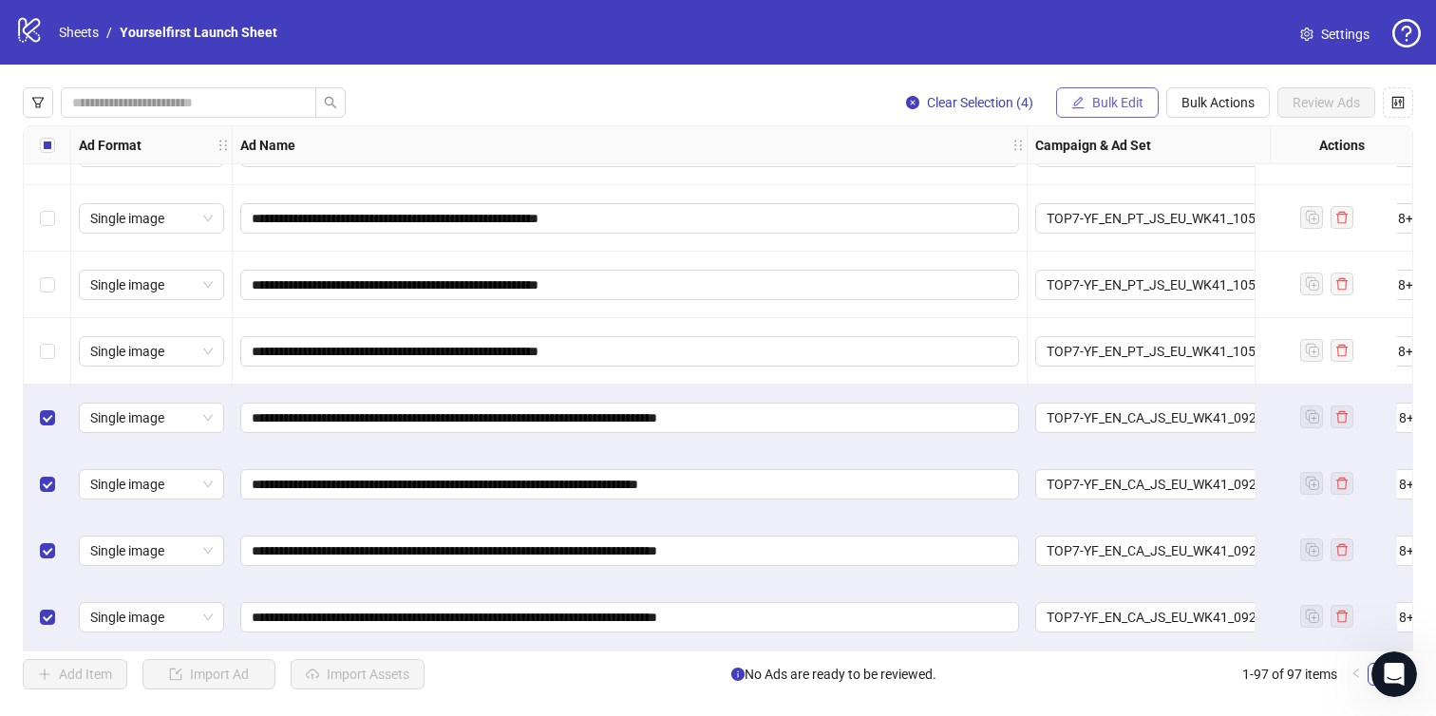
click at [1115, 99] on span "Bulk Edit" at bounding box center [1118, 102] width 51 height 15
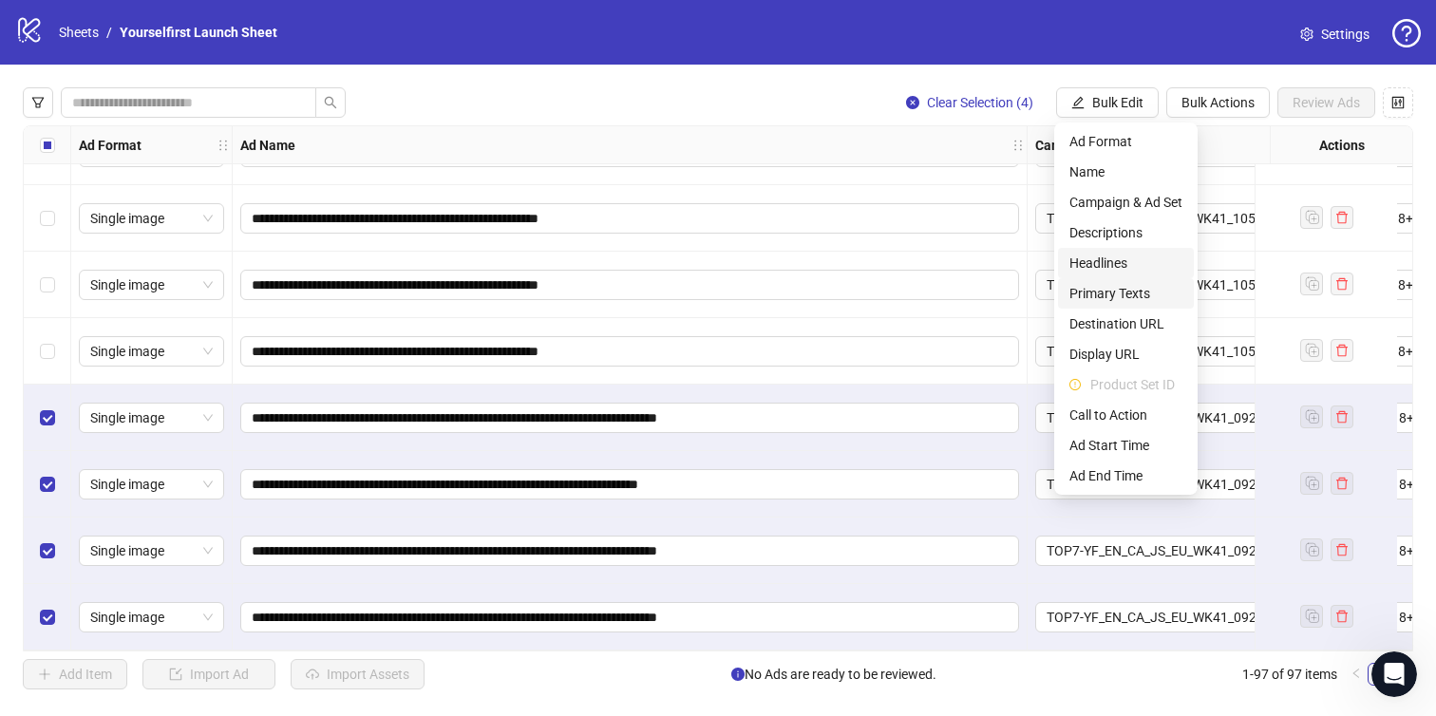
click at [1111, 285] on span "Primary Texts" at bounding box center [1126, 293] width 113 height 21
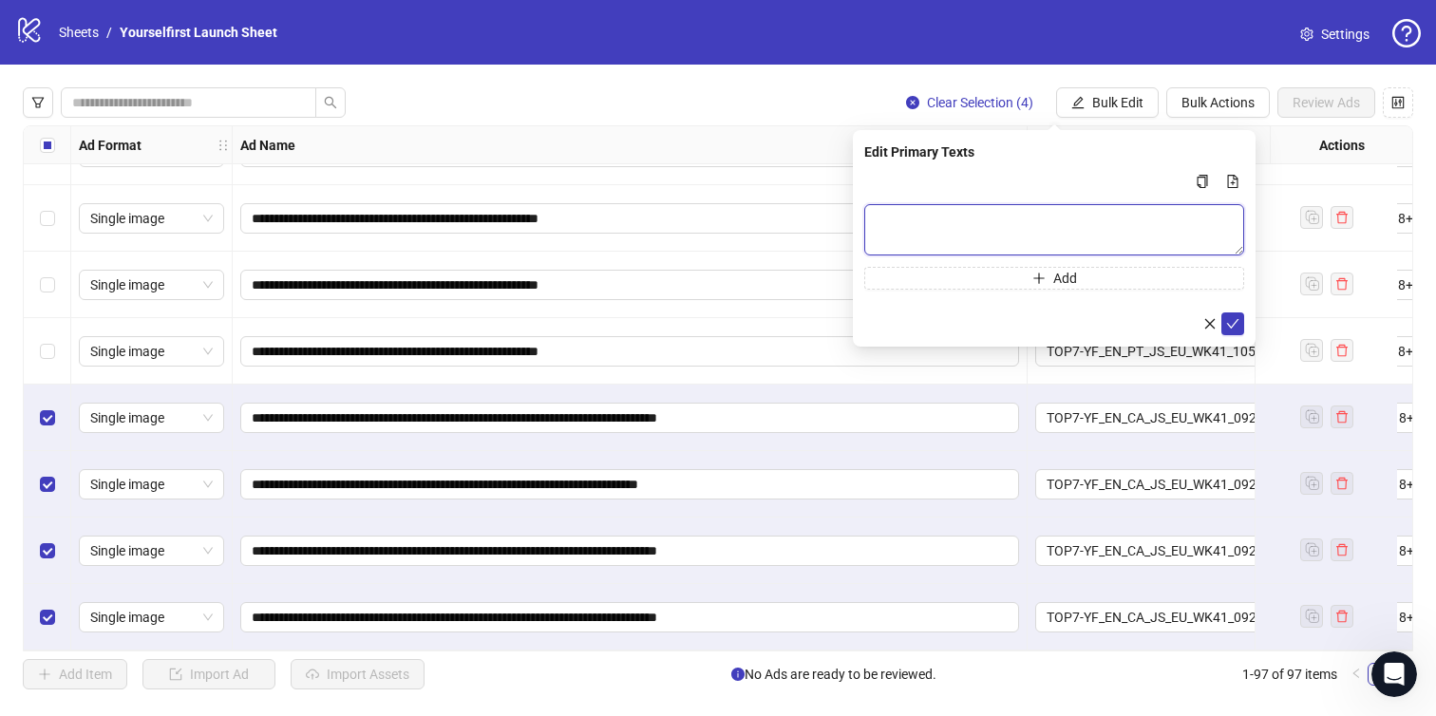
click at [1051, 228] on textarea "Multi-text input container - paste or copy values" at bounding box center [1055, 229] width 380 height 51
paste textarea "**********"
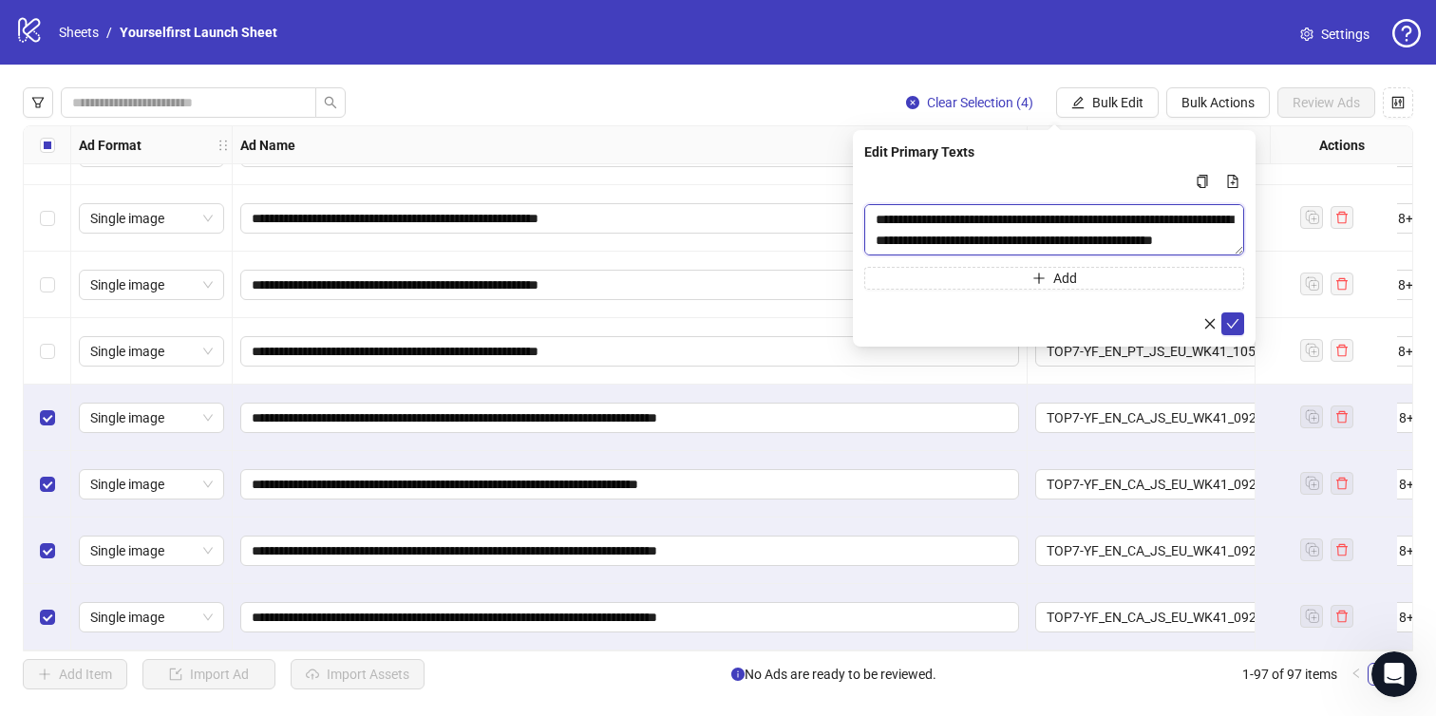
scroll to position [56, 0]
type textarea "**********"
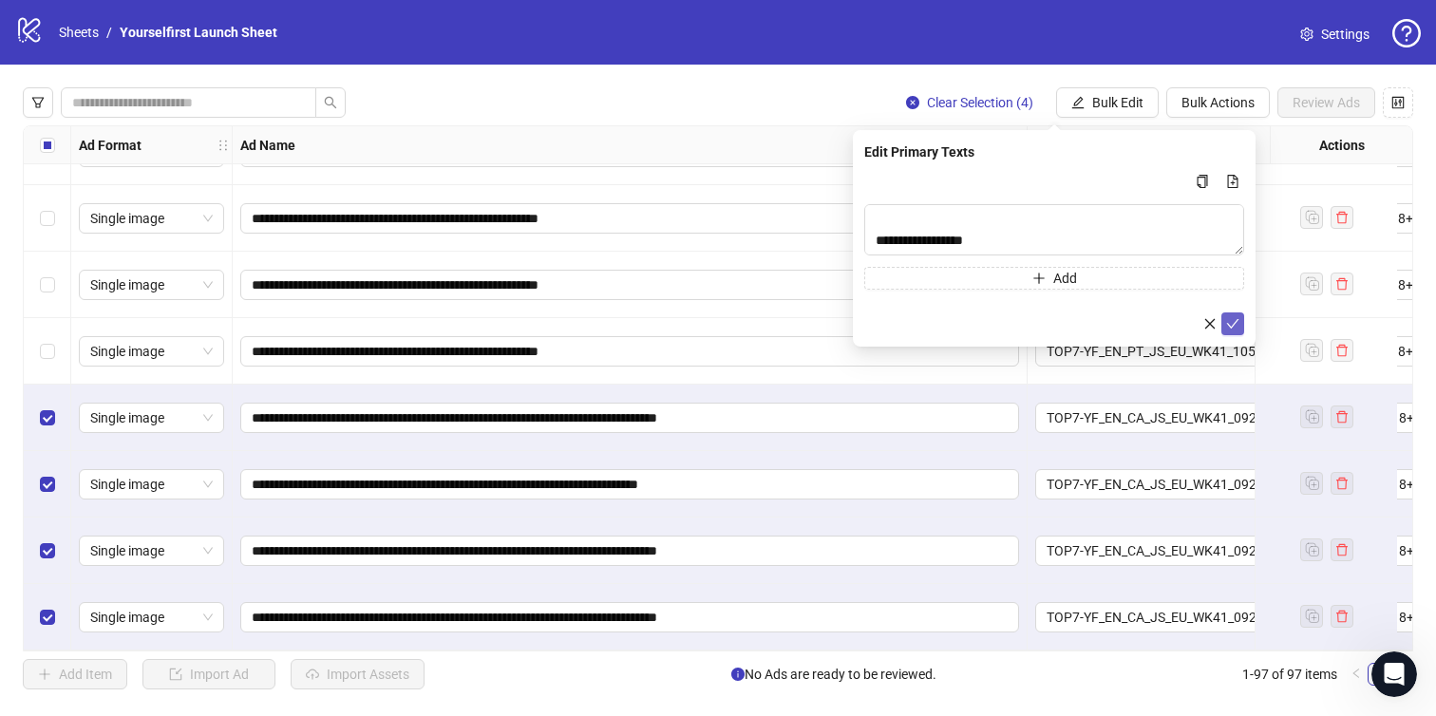
click at [1231, 317] on icon "check" at bounding box center [1233, 323] width 13 height 13
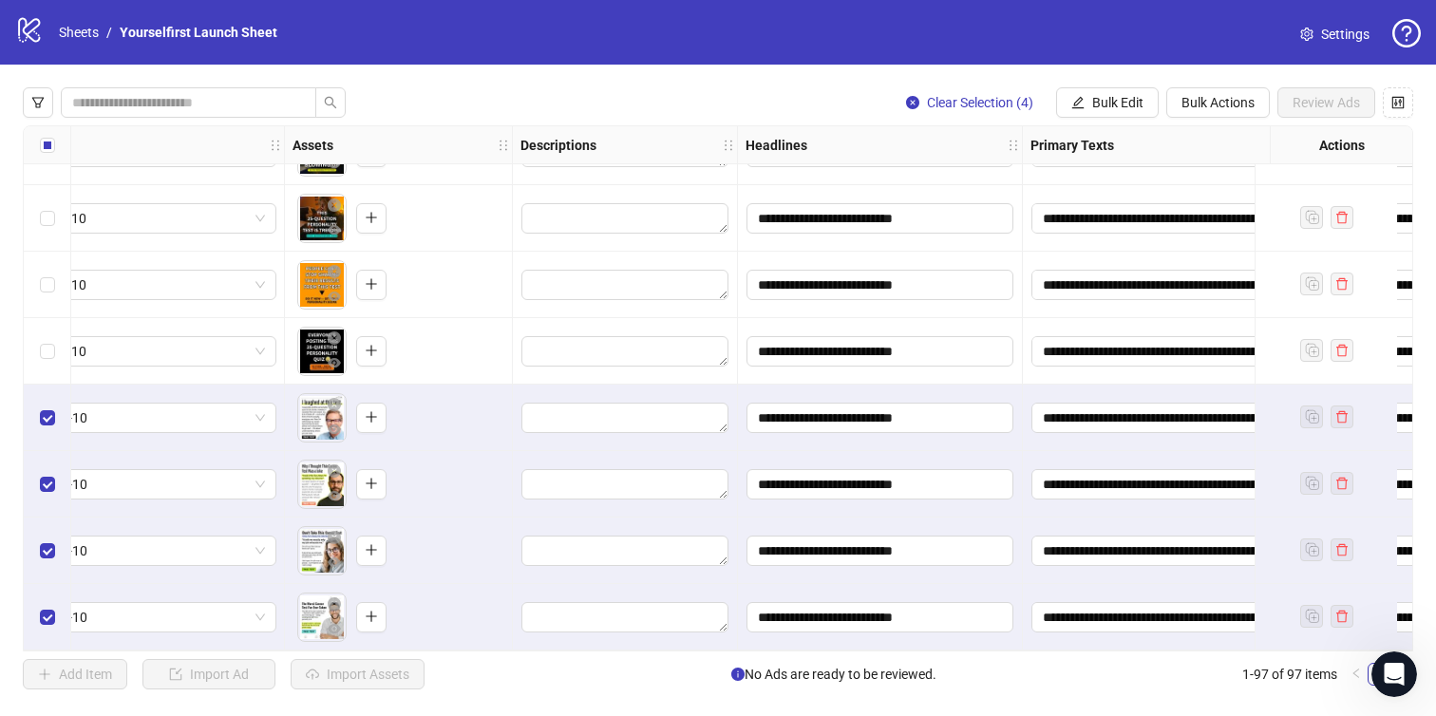
scroll to position [5972, 1751]
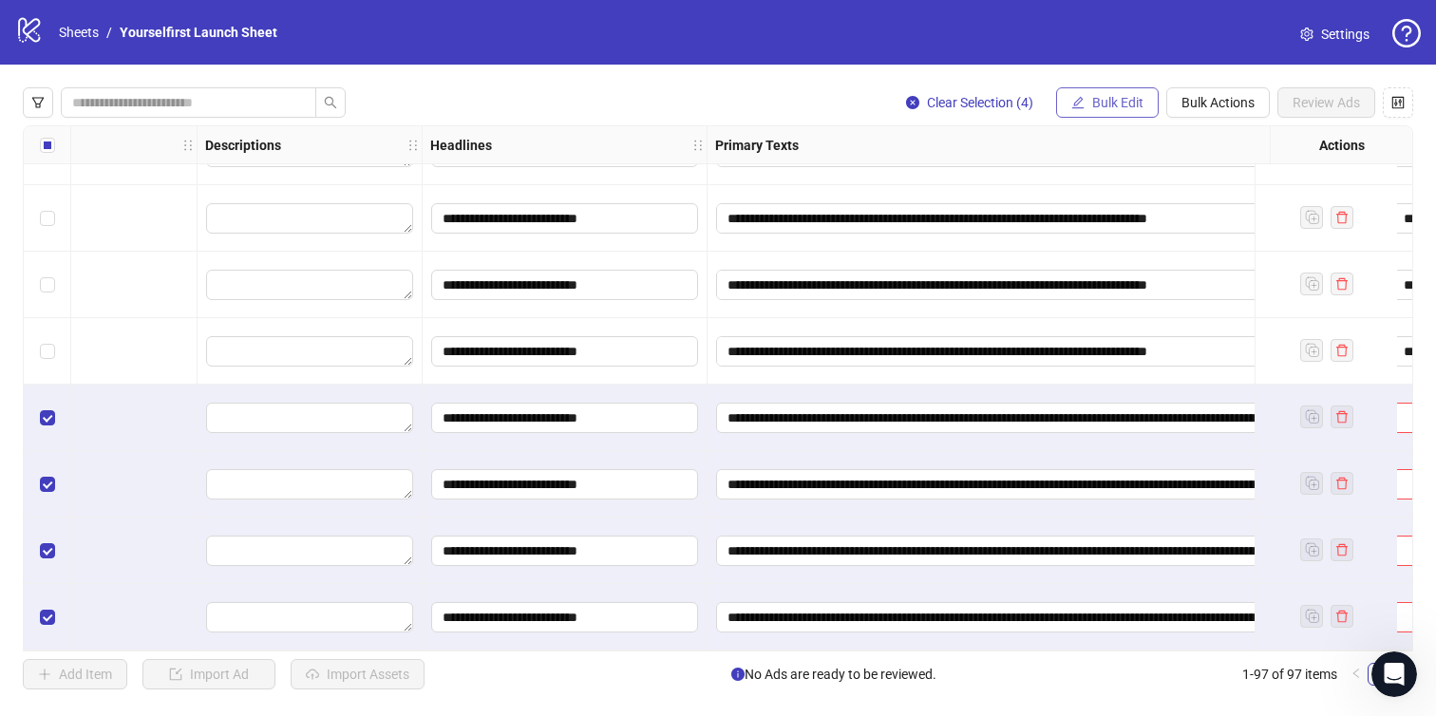
click at [1130, 96] on span "Bulk Edit" at bounding box center [1118, 102] width 51 height 15
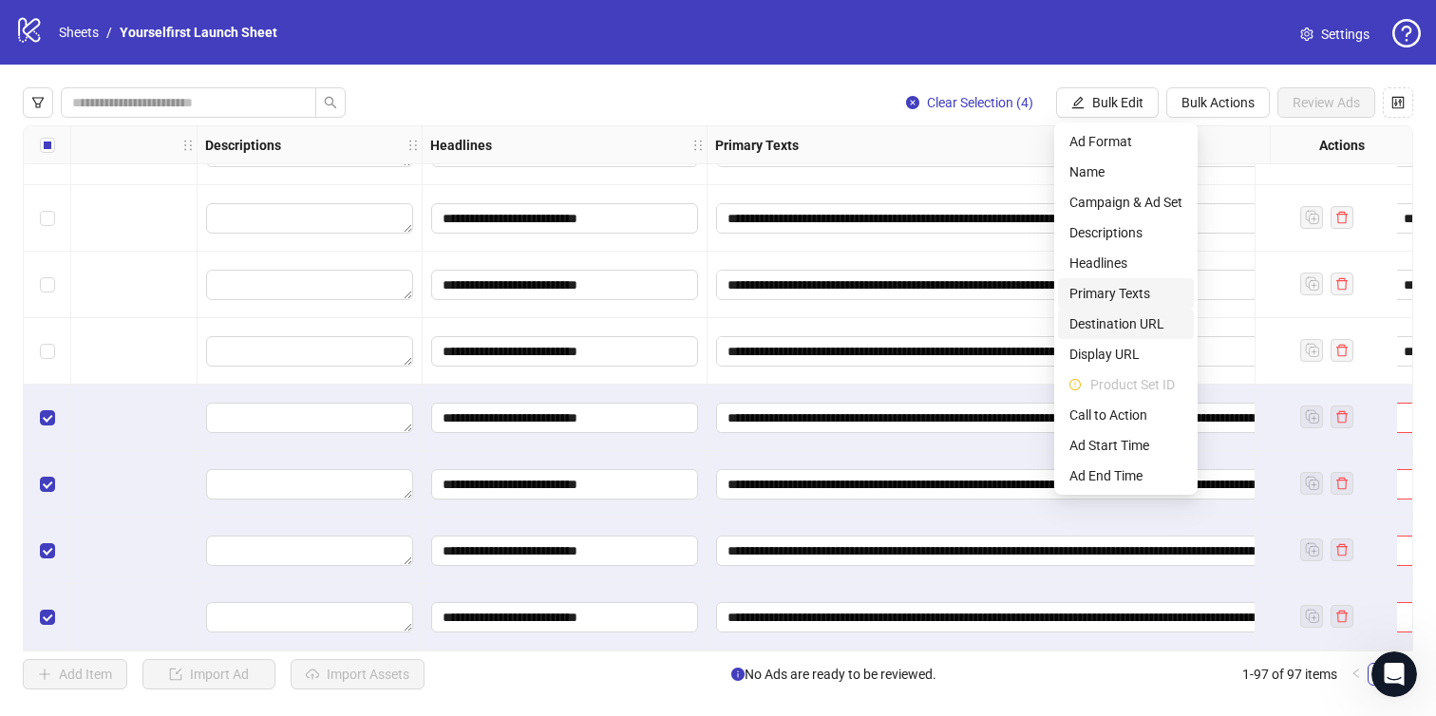
click at [1126, 319] on span "Destination URL" at bounding box center [1126, 324] width 113 height 21
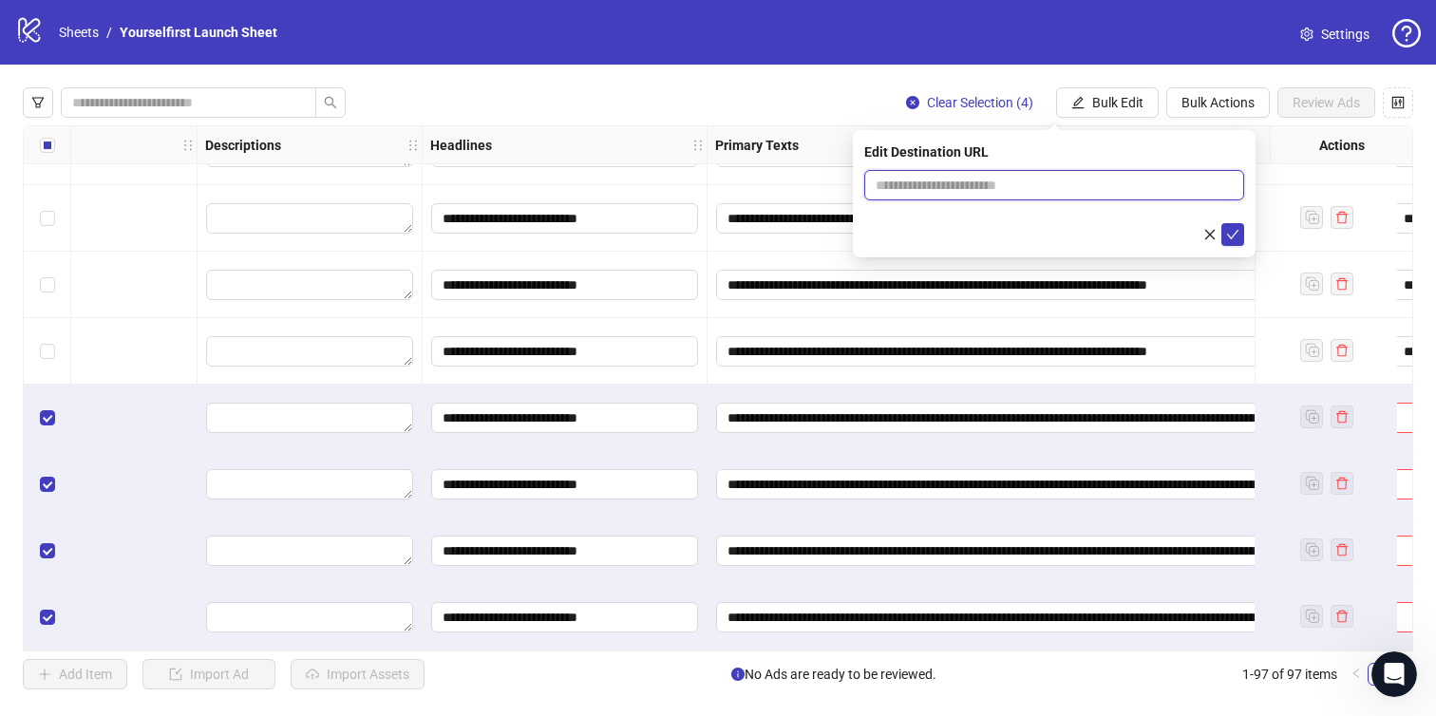
click at [1053, 181] on input "text" at bounding box center [1047, 185] width 342 height 21
paste input "**********"
type input "**********"
click at [1238, 236] on icon "check" at bounding box center [1233, 234] width 13 height 13
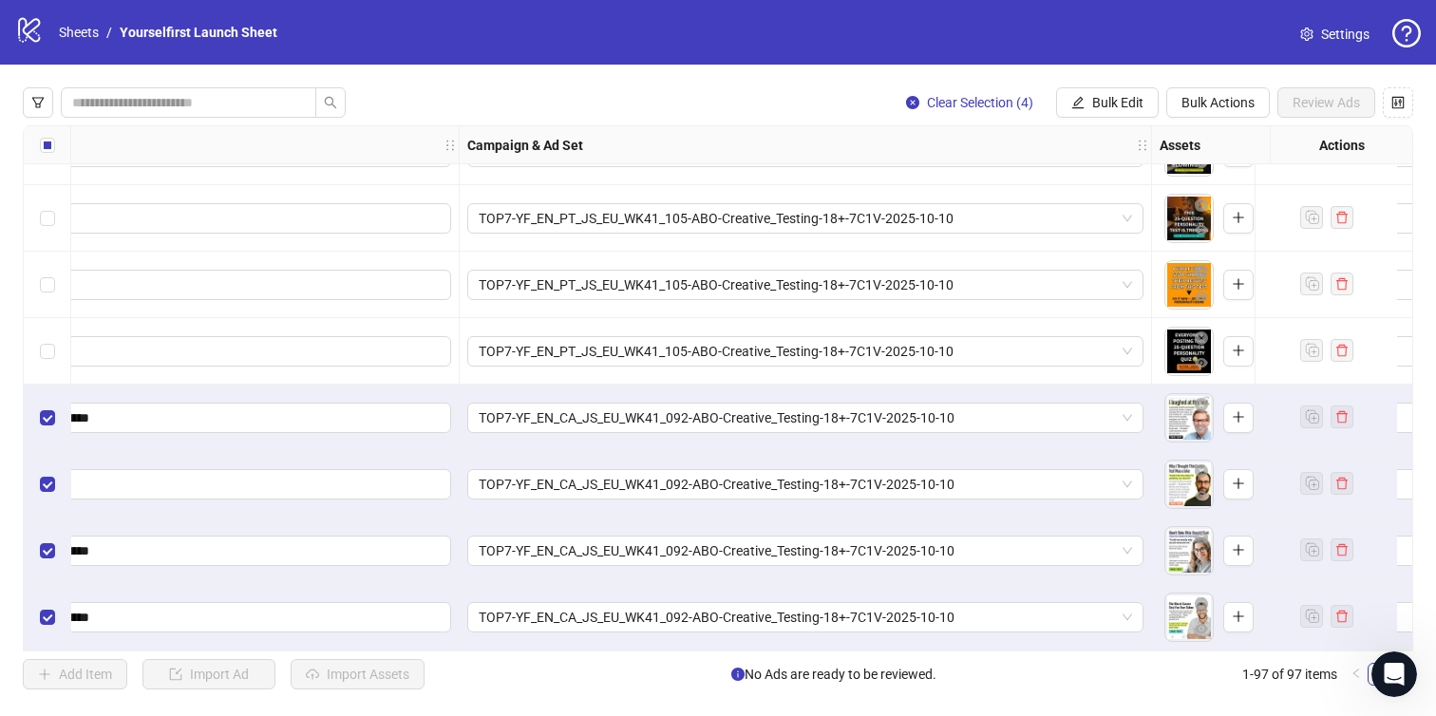
scroll to position [5972, 0]
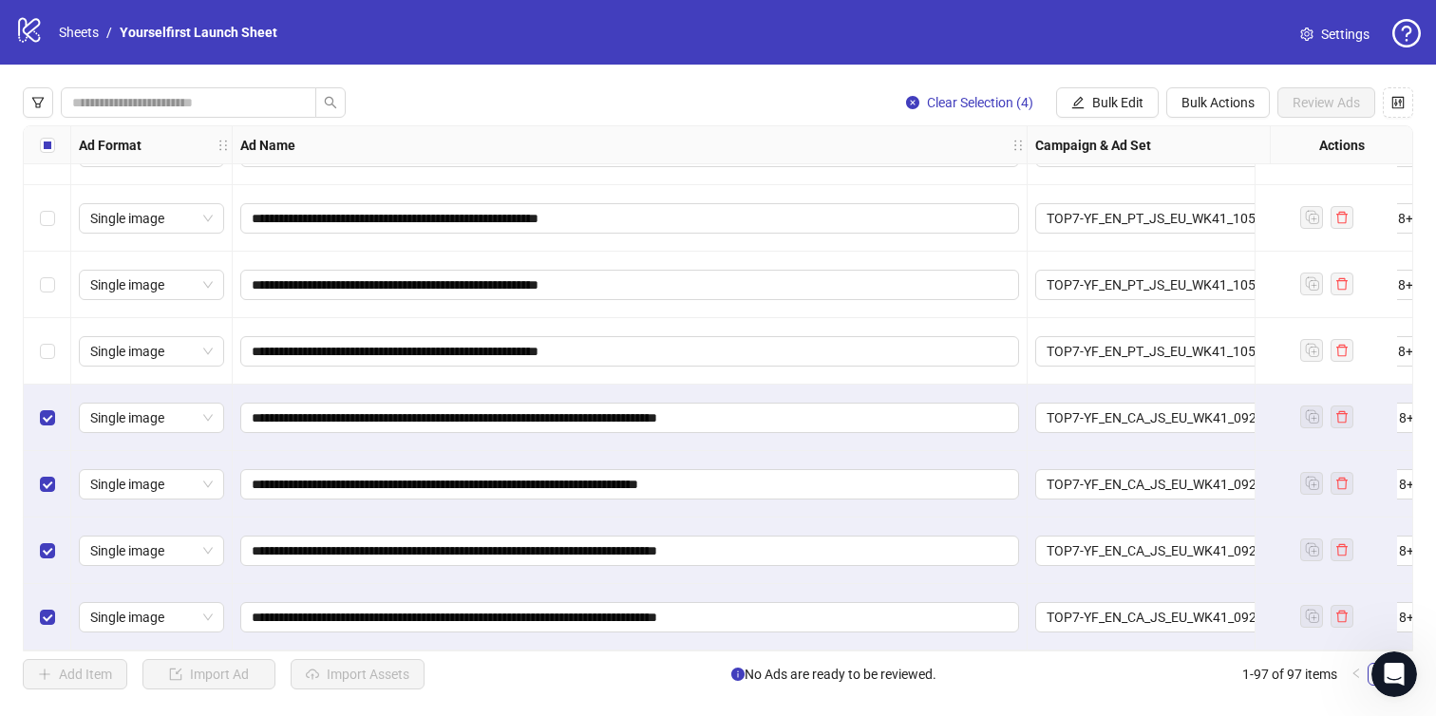
click at [54, 139] on div "Select all rows" at bounding box center [48, 145] width 48 height 38
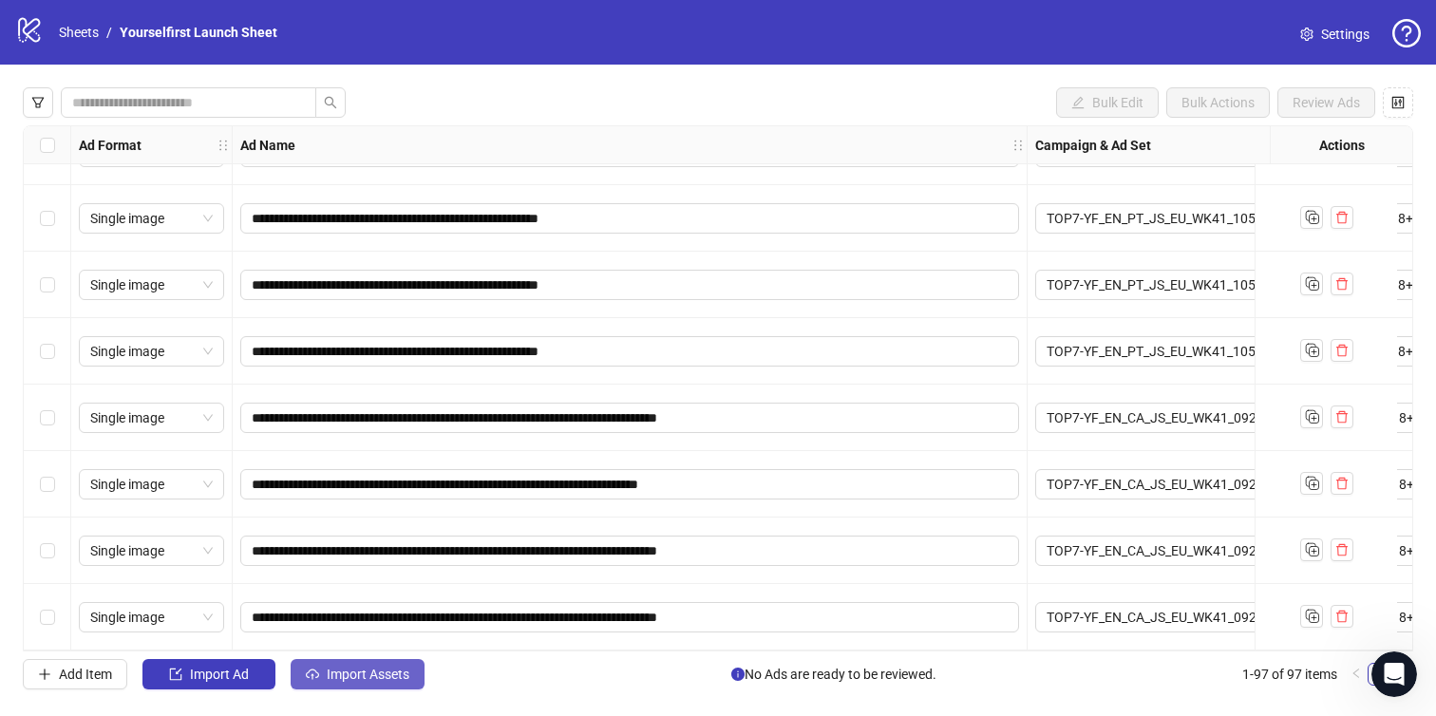
click at [343, 663] on button "Import Assets" at bounding box center [358, 674] width 134 height 30
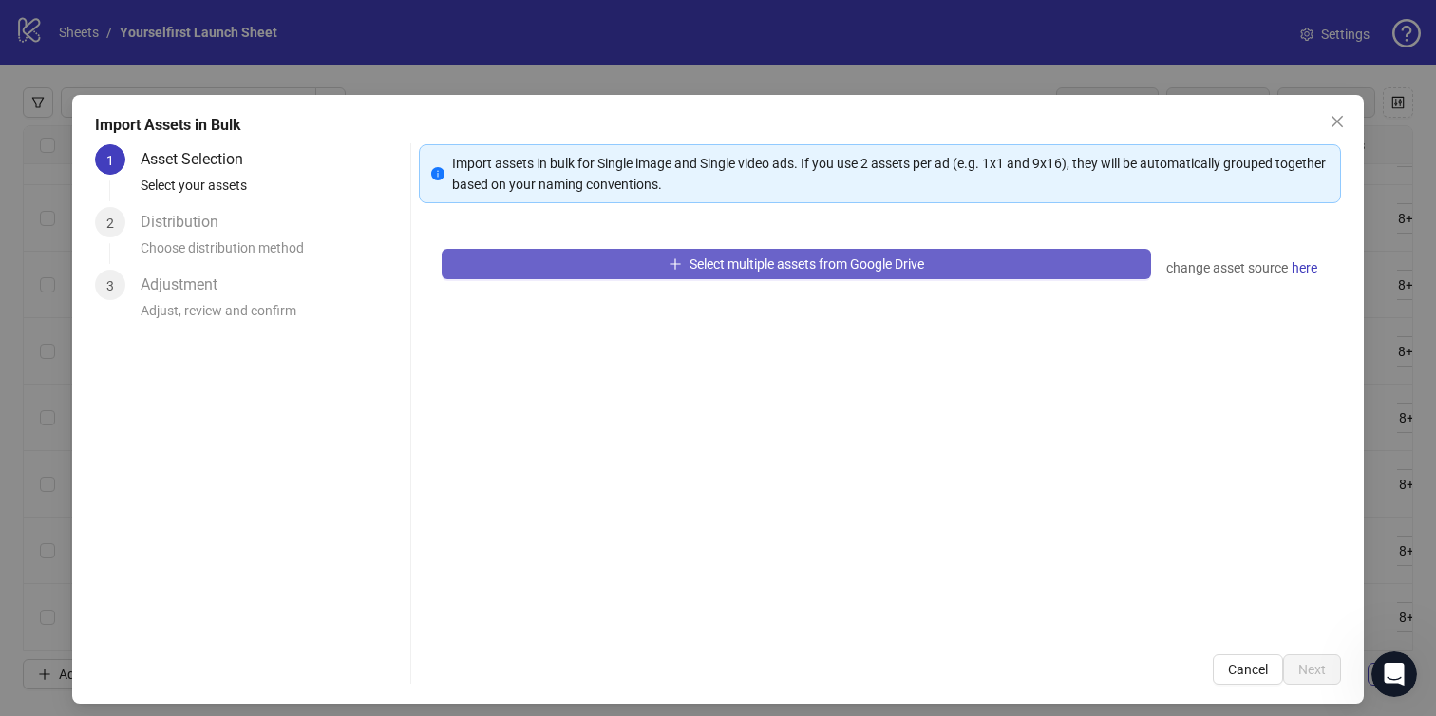
click at [753, 266] on span "Select multiple assets from Google Drive" at bounding box center [807, 264] width 235 height 15
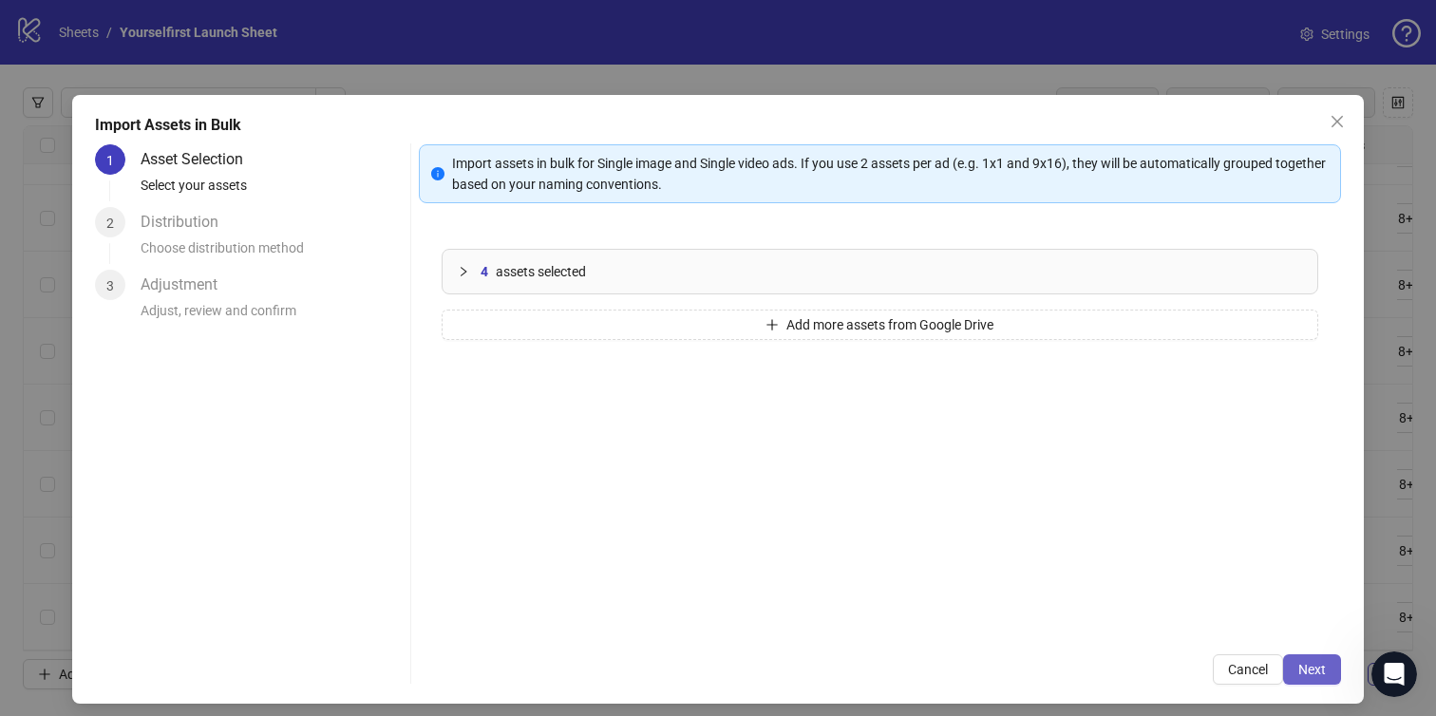
click at [1313, 659] on button "Next" at bounding box center [1313, 670] width 58 height 30
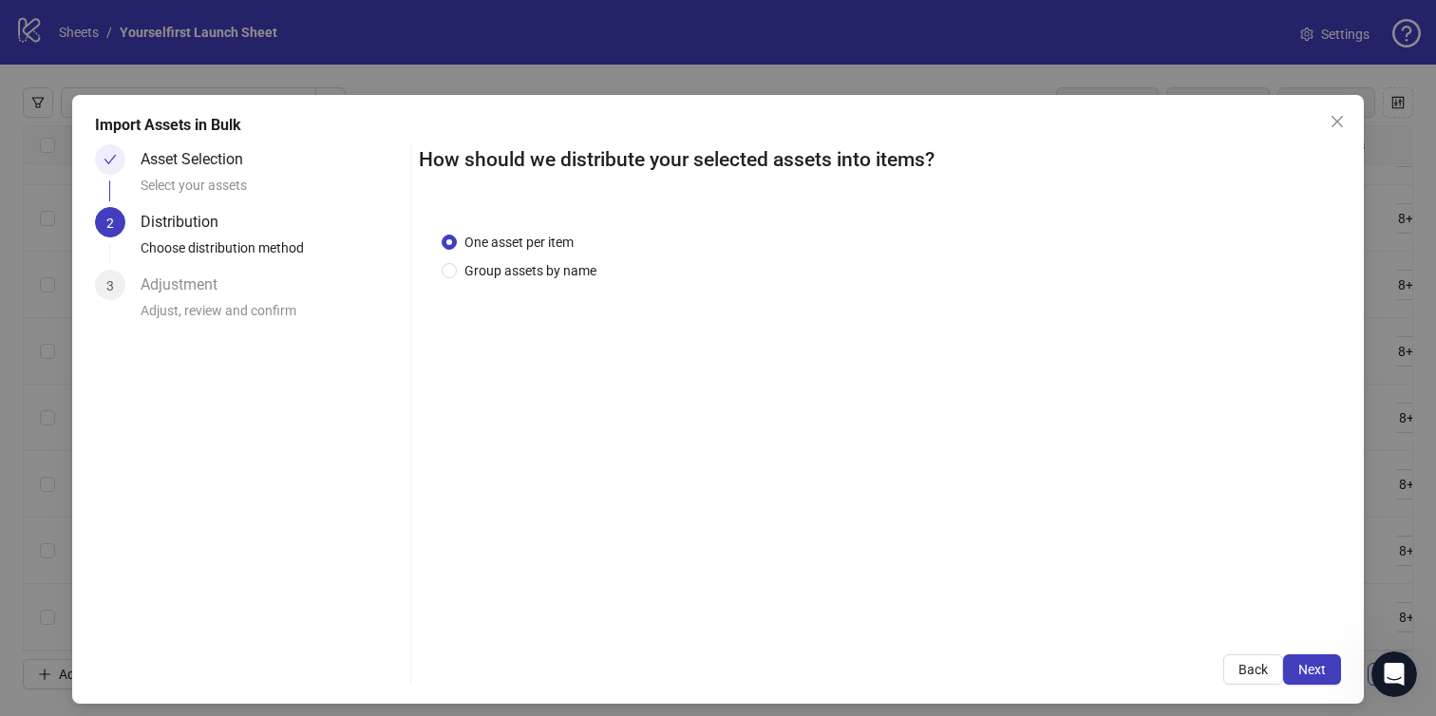
click at [1313, 659] on button "Next" at bounding box center [1313, 670] width 58 height 30
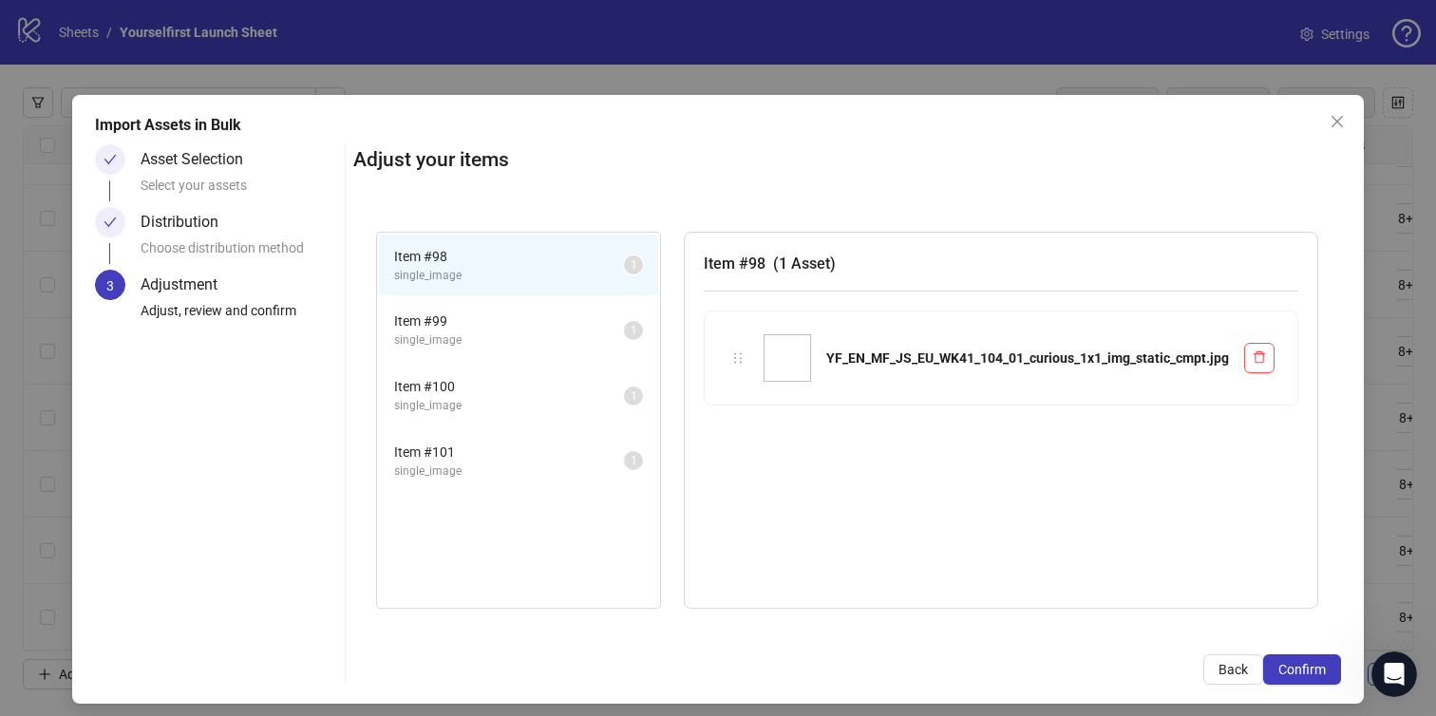
click at [1313, 659] on button "Confirm" at bounding box center [1303, 670] width 78 height 30
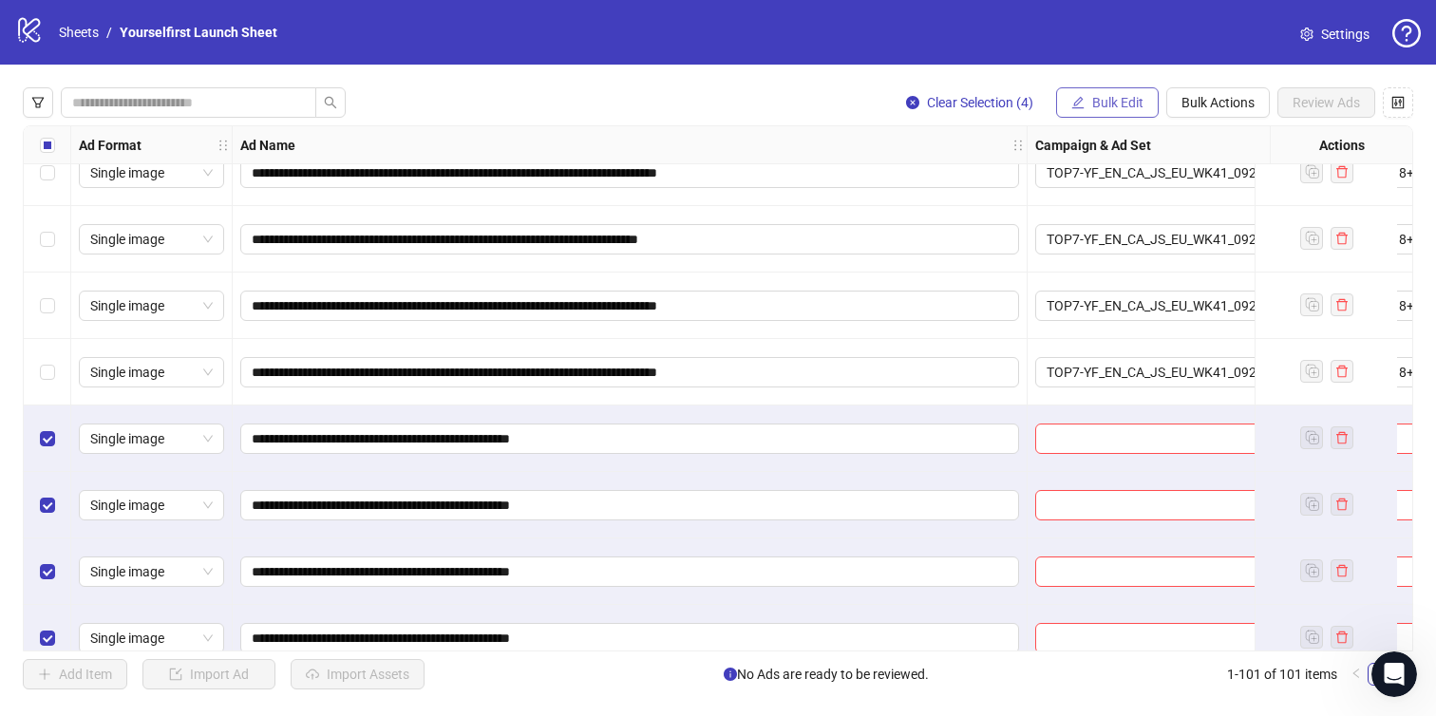
scroll to position [6238, 0]
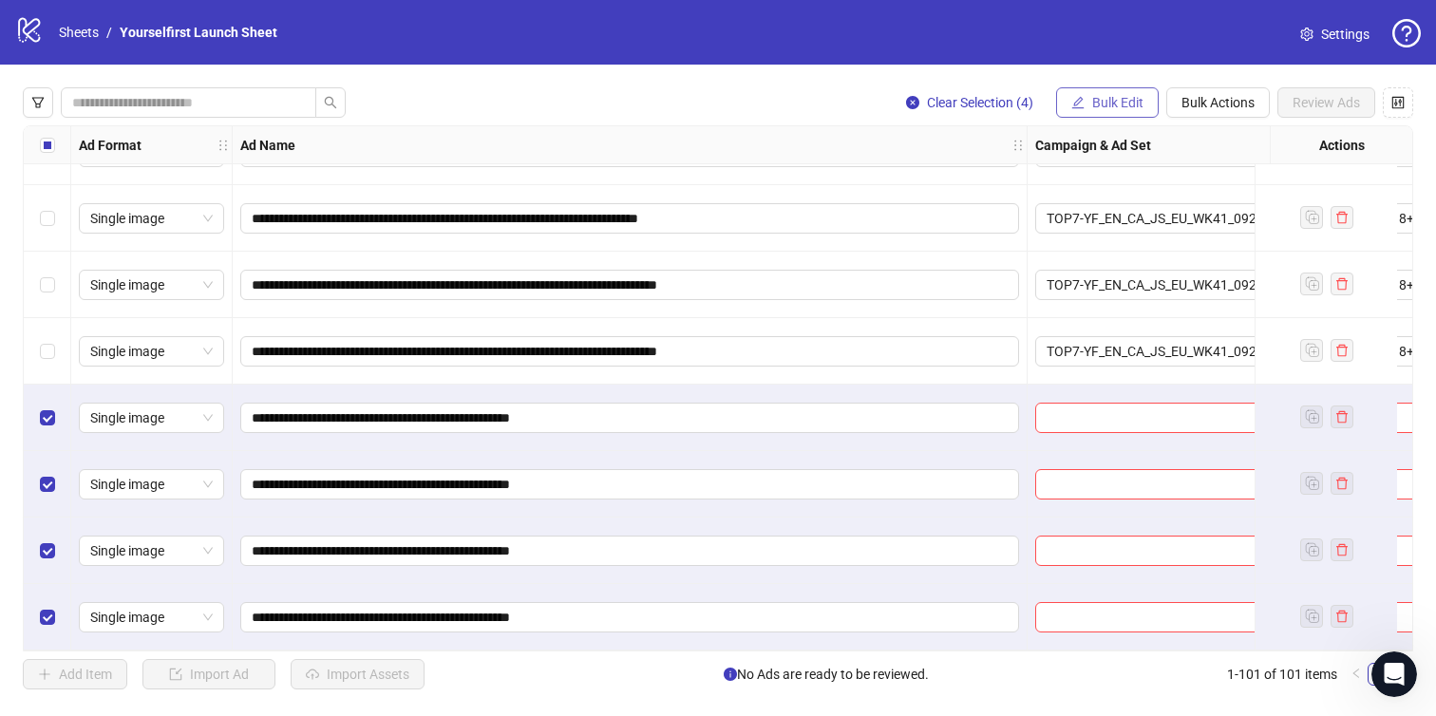
click at [1106, 99] on span "Bulk Edit" at bounding box center [1118, 102] width 51 height 15
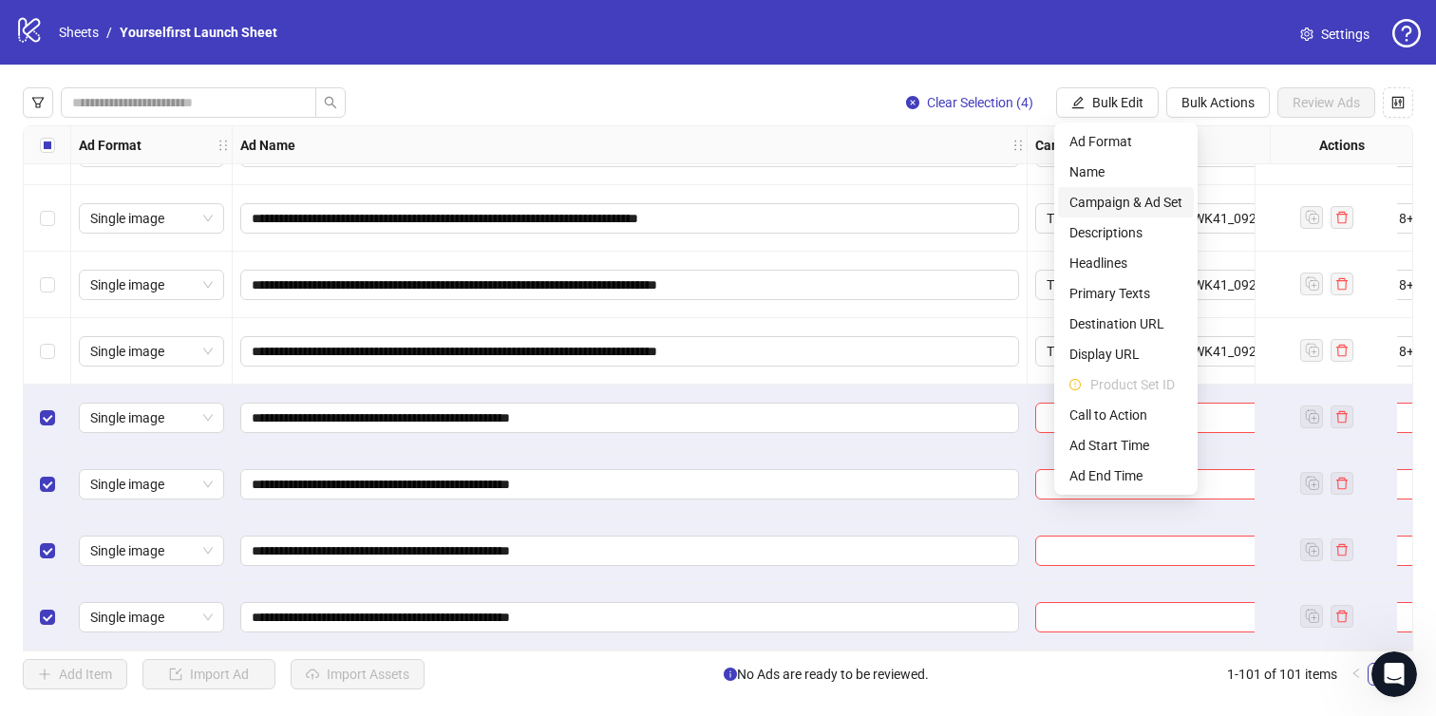
click at [1124, 206] on span "Campaign & Ad Set" at bounding box center [1126, 202] width 113 height 21
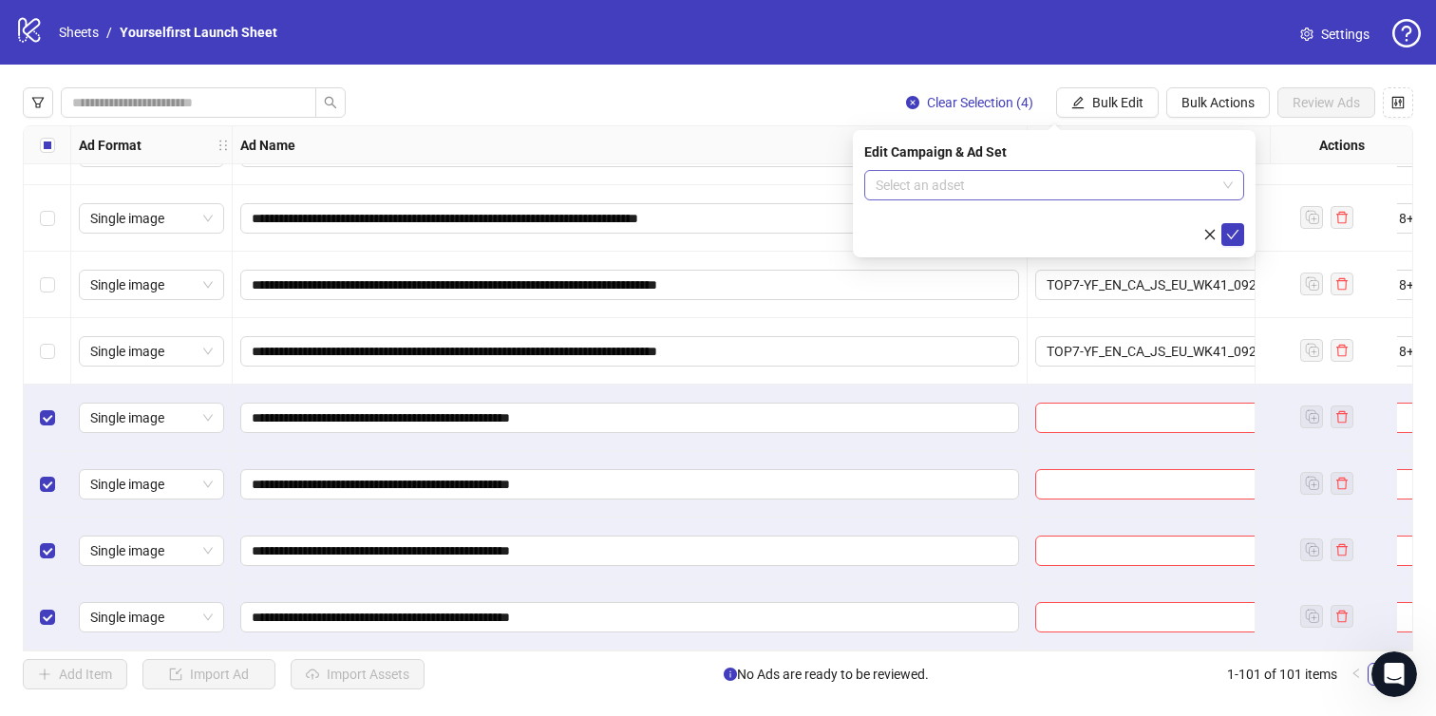
click at [1035, 187] on input "search" at bounding box center [1046, 185] width 340 height 29
paste input "**********"
type input "**********"
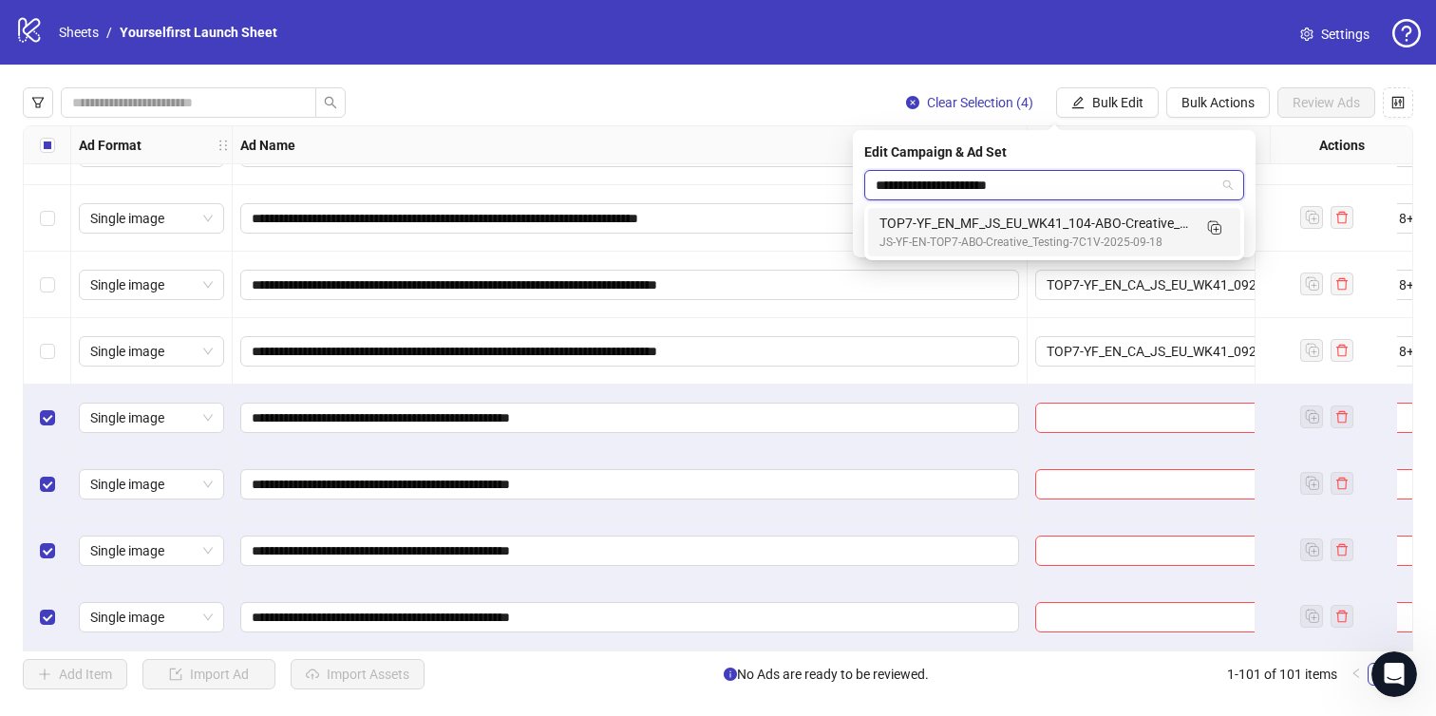
click at [998, 234] on div "JS-YF-EN-TOP7-ABO-Creative_Testing-7C1V-2025-09-18" at bounding box center [1036, 243] width 312 height 18
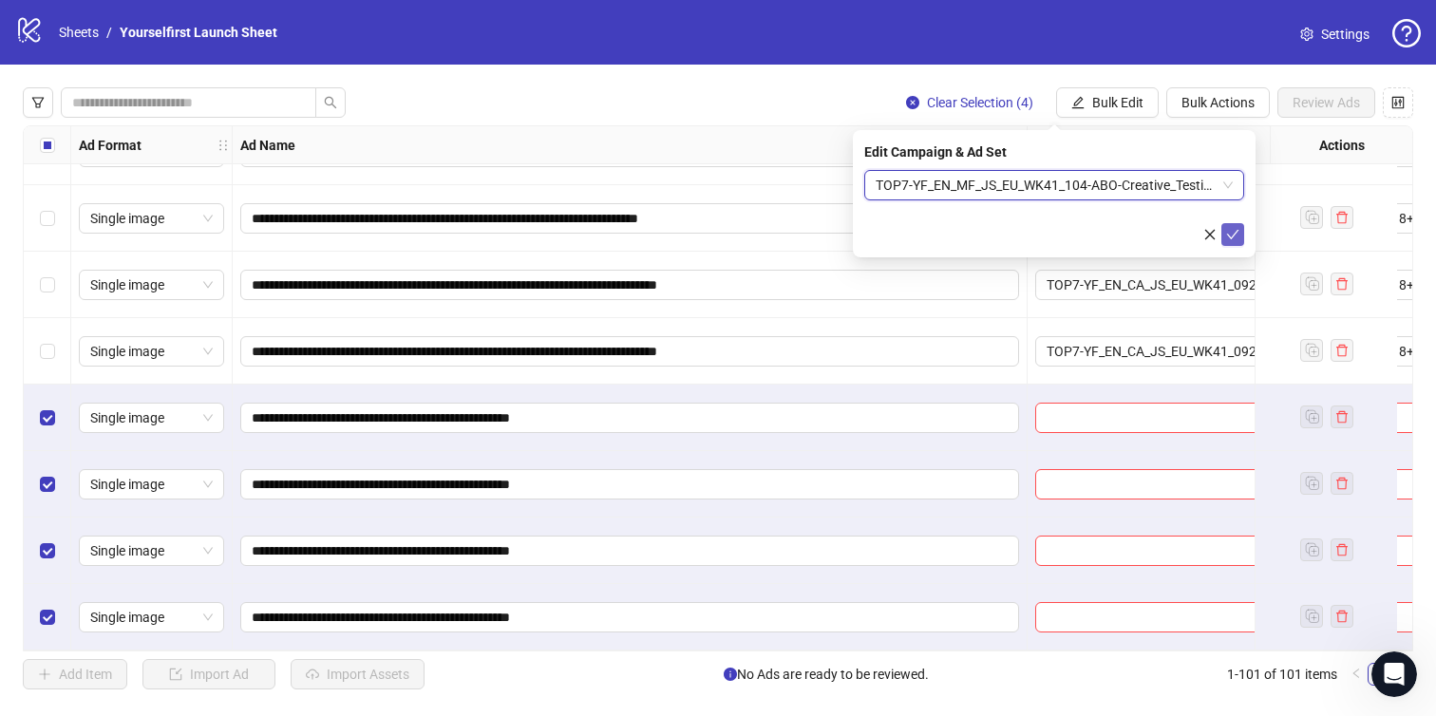
click at [1233, 230] on icon "check" at bounding box center [1233, 234] width 13 height 13
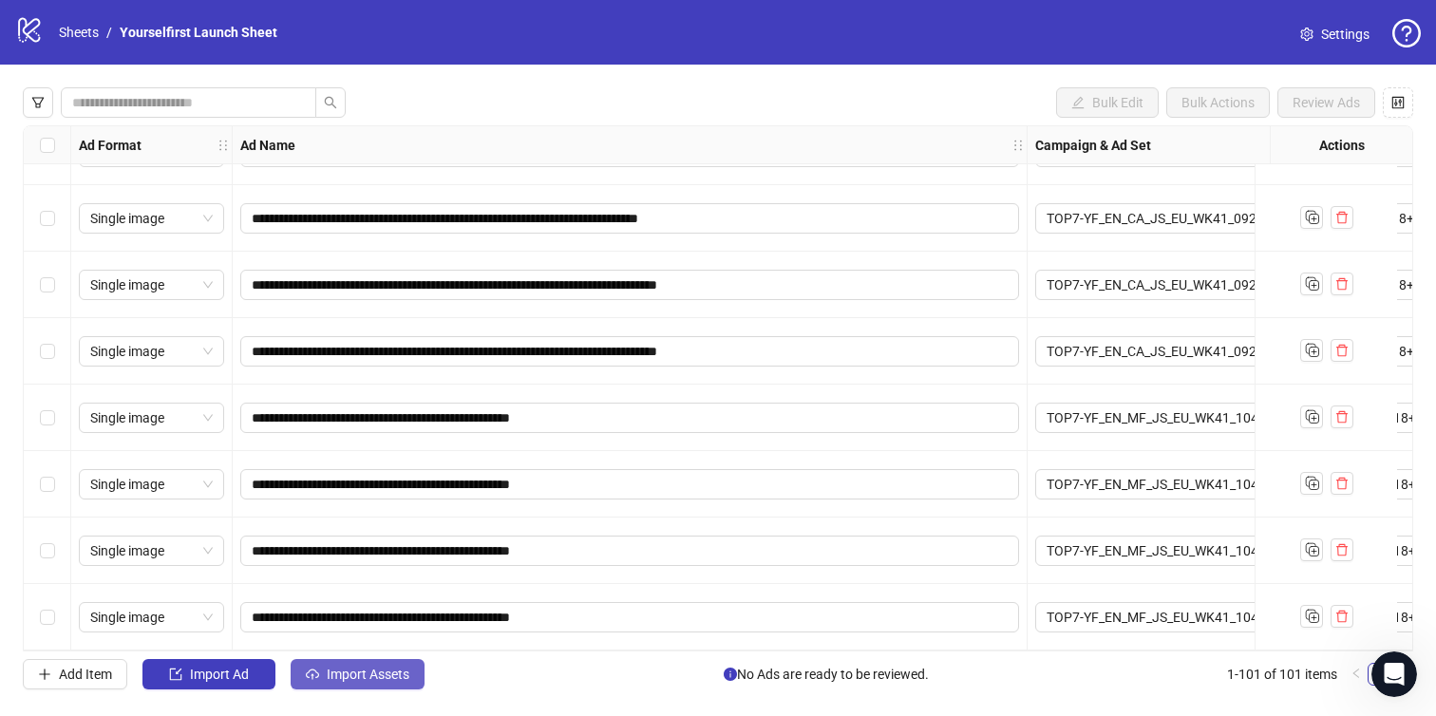
click at [376, 678] on span "Import Assets" at bounding box center [368, 674] width 83 height 15
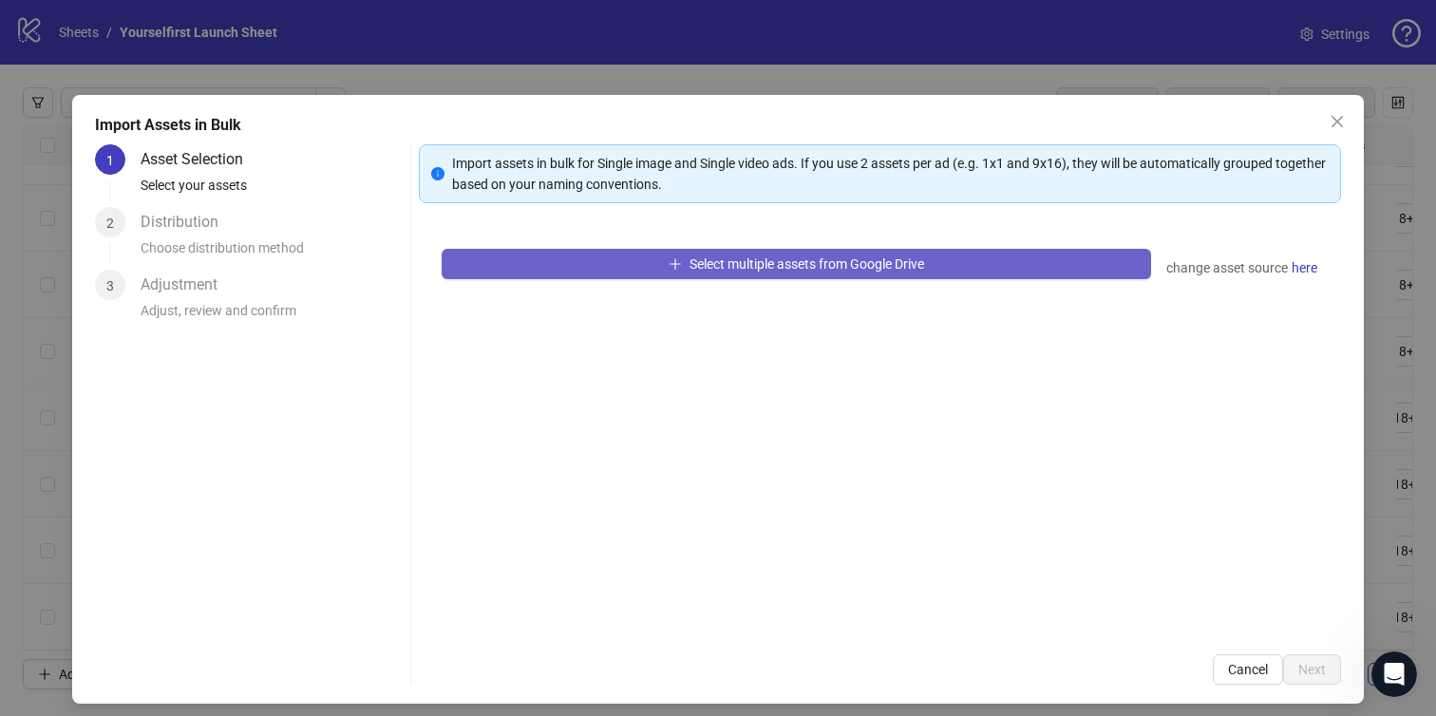
click at [781, 269] on span "Select multiple assets from Google Drive" at bounding box center [807, 264] width 235 height 15
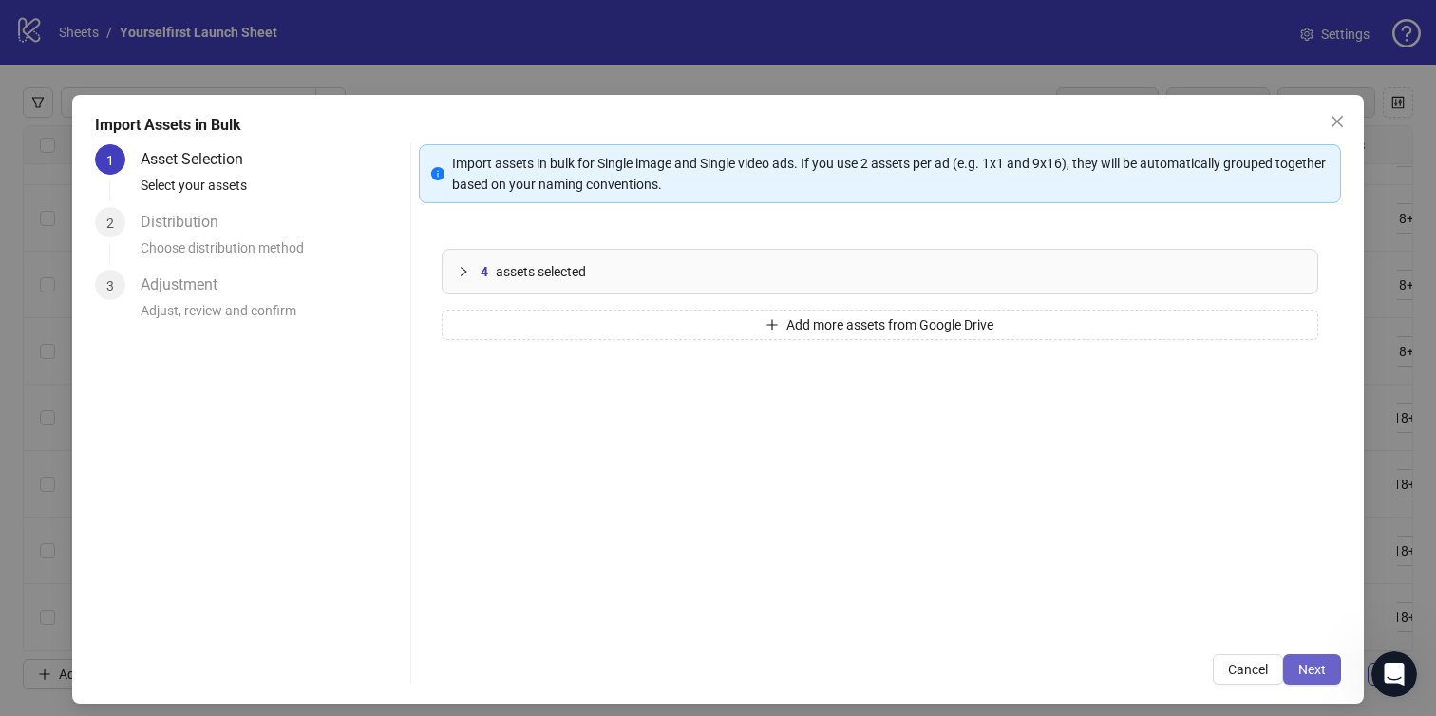
click at [1311, 675] on span "Next" at bounding box center [1313, 669] width 28 height 15
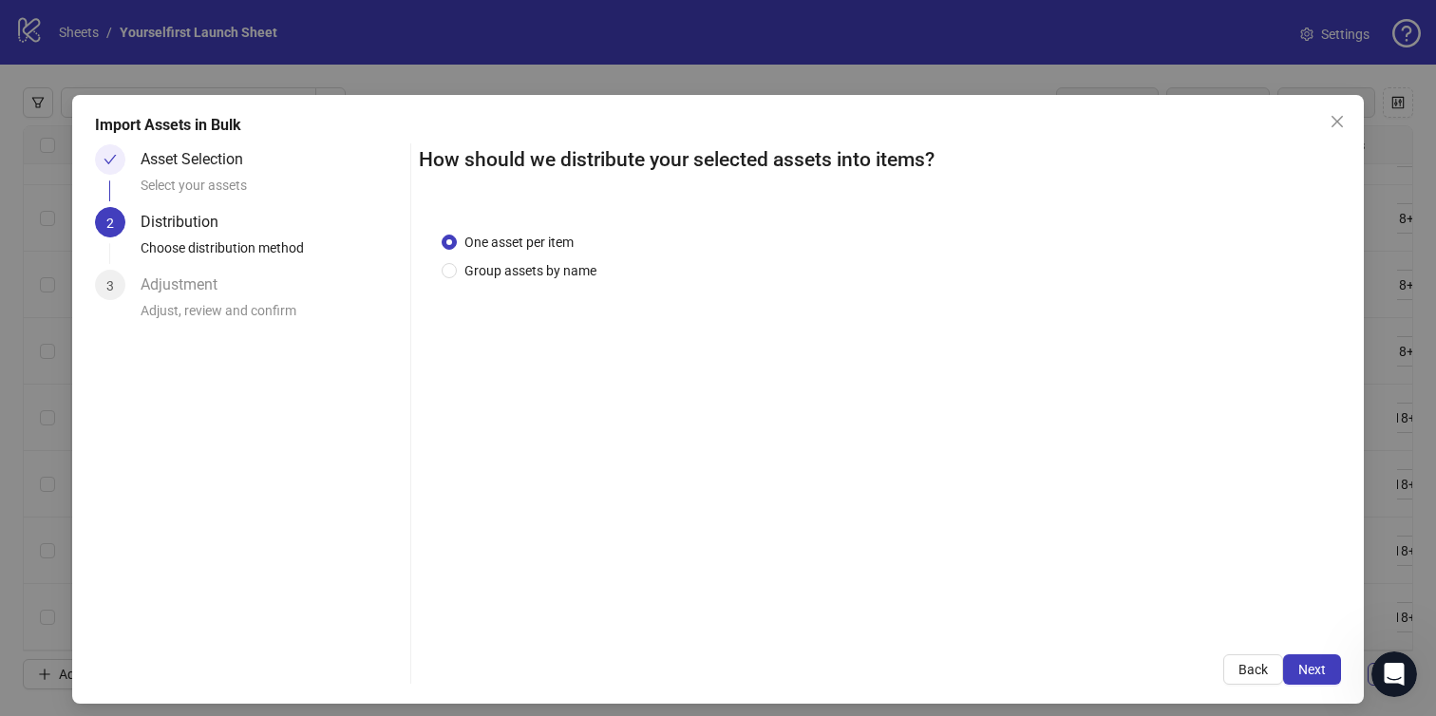
click at [1311, 675] on span "Next" at bounding box center [1313, 669] width 28 height 15
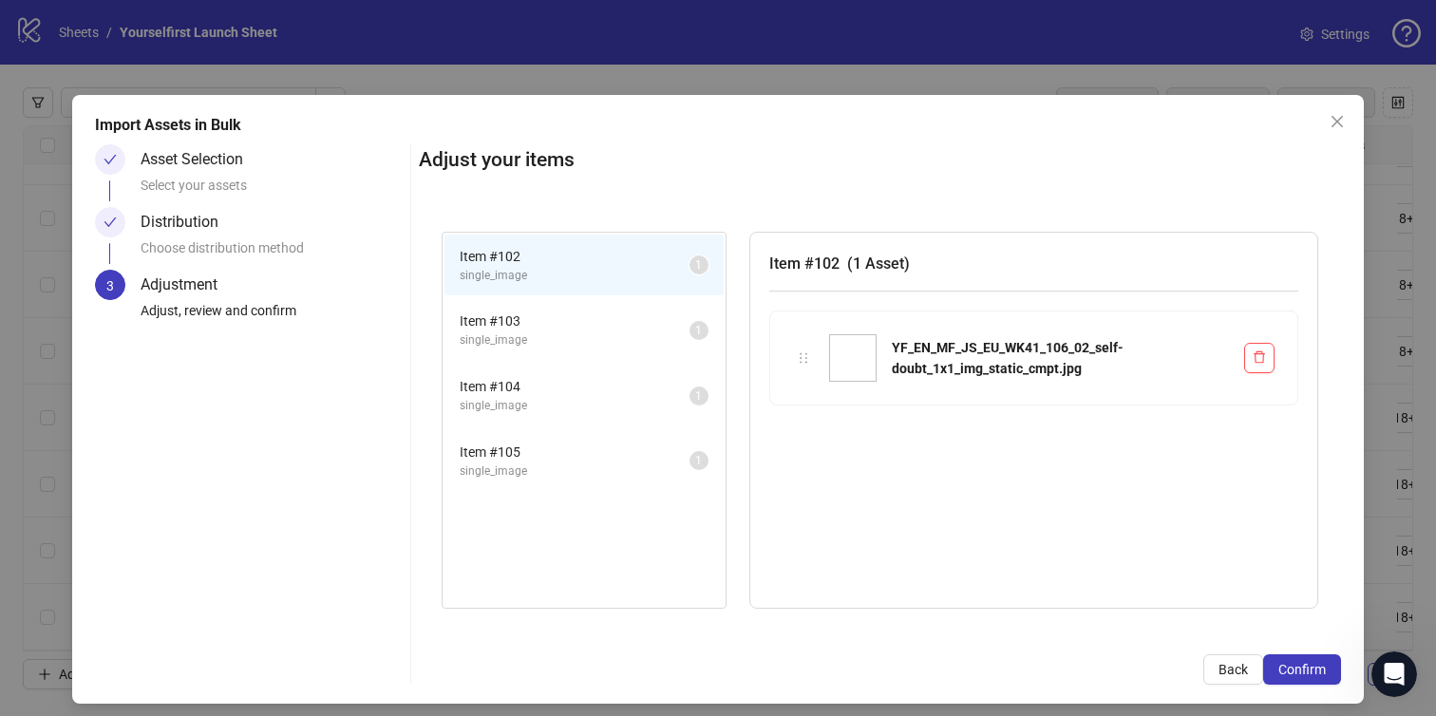
click at [1311, 675] on span "Confirm" at bounding box center [1303, 669] width 48 height 15
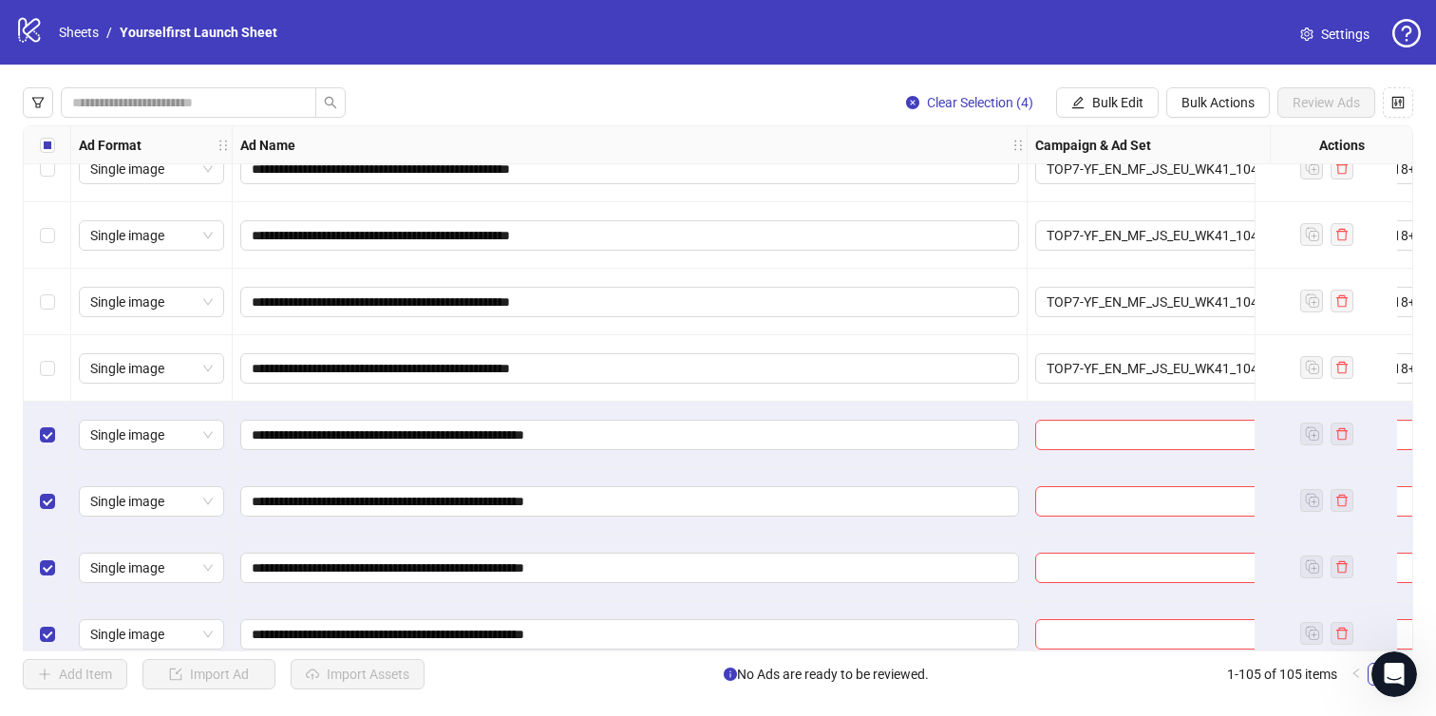
scroll to position [6504, 0]
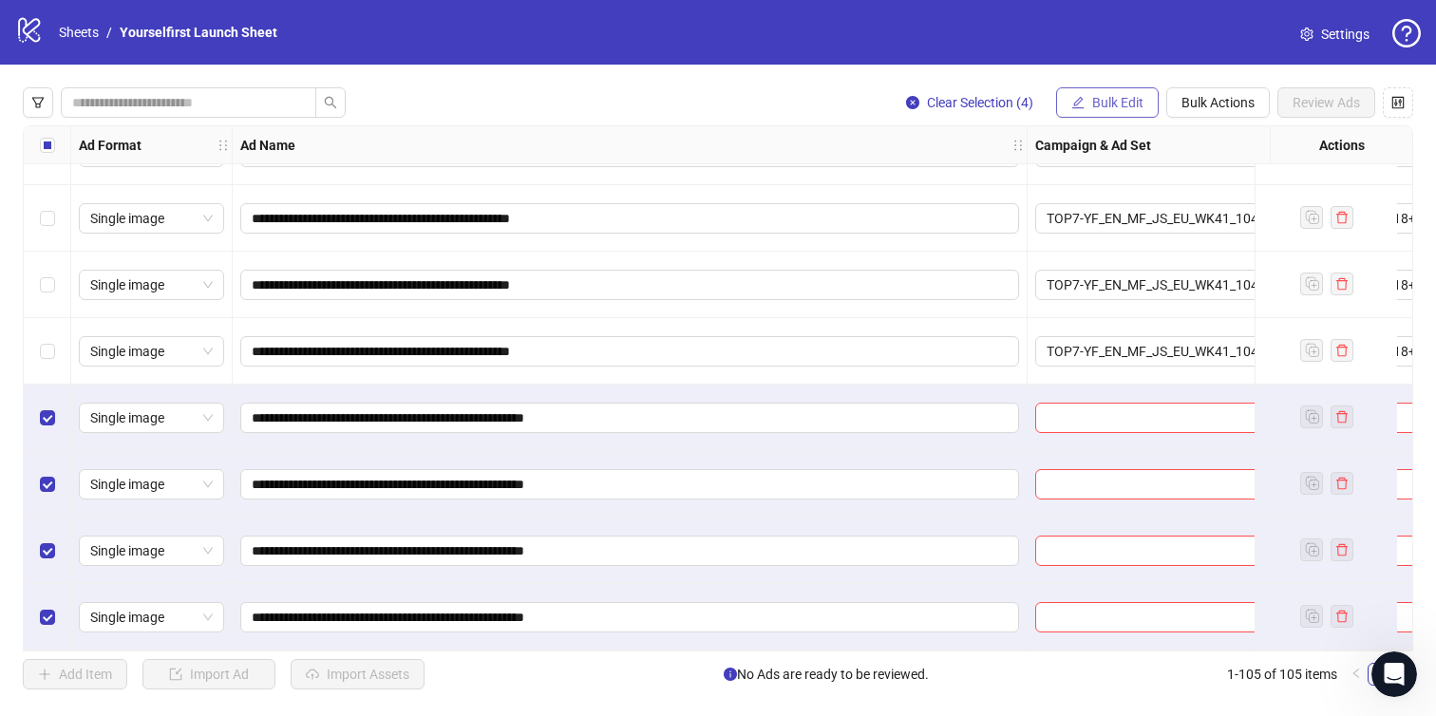
click at [1113, 97] on span "Bulk Edit" at bounding box center [1118, 102] width 51 height 15
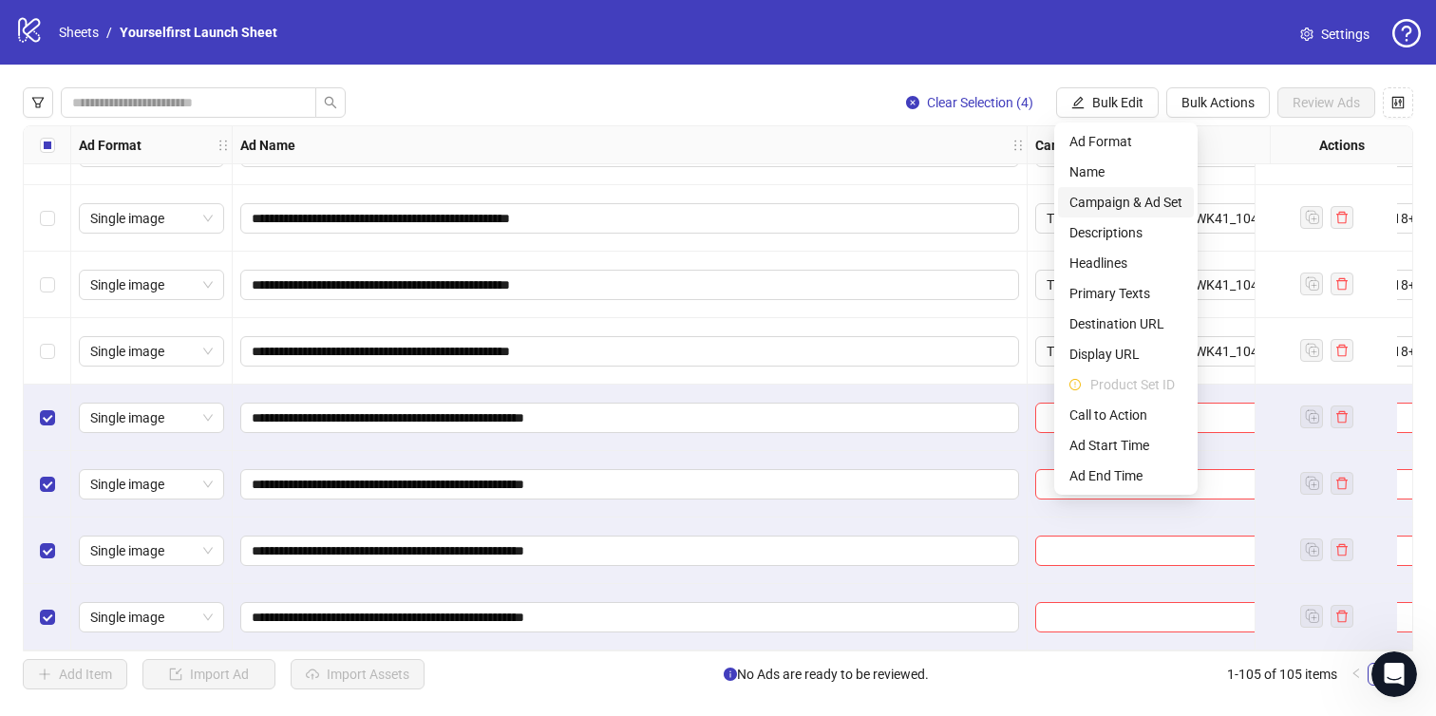
click at [1113, 193] on span "Campaign & Ad Set" at bounding box center [1126, 202] width 113 height 21
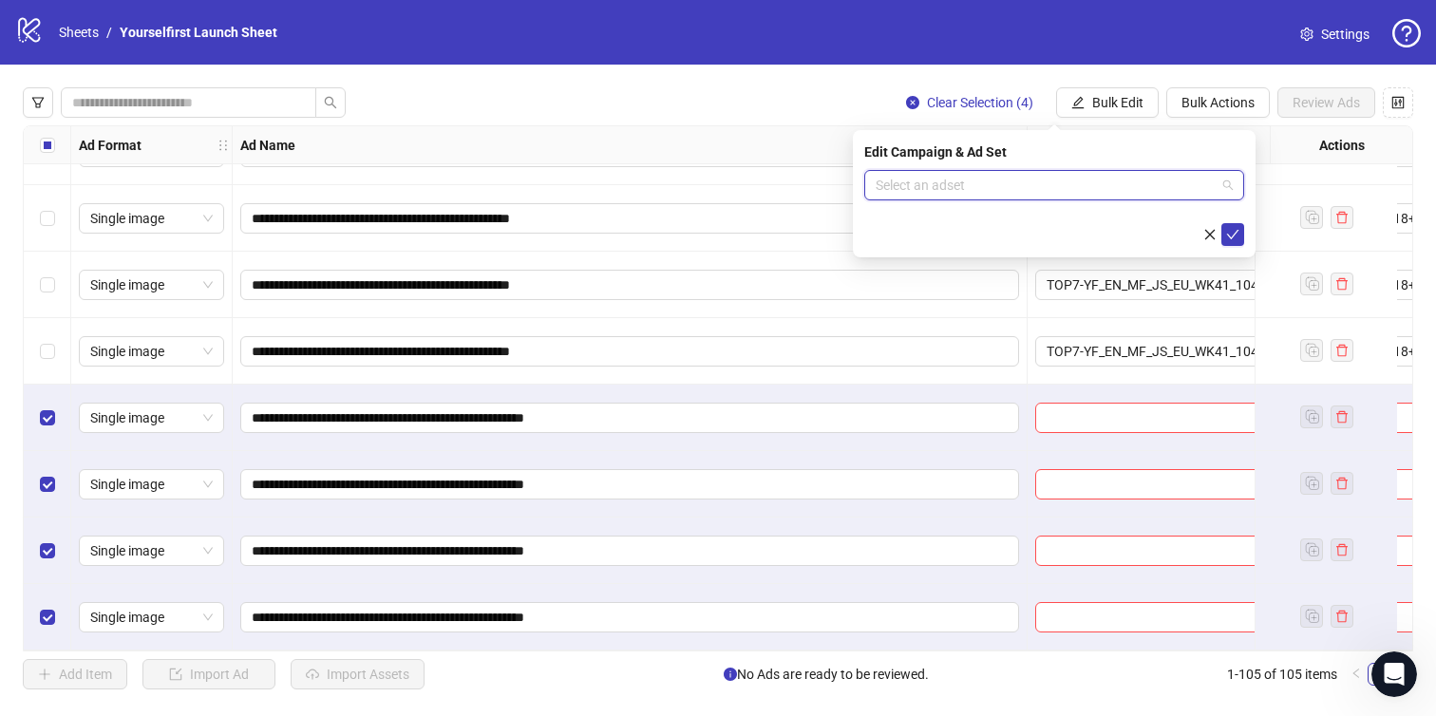
click at [972, 171] on input "search" at bounding box center [1046, 185] width 340 height 29
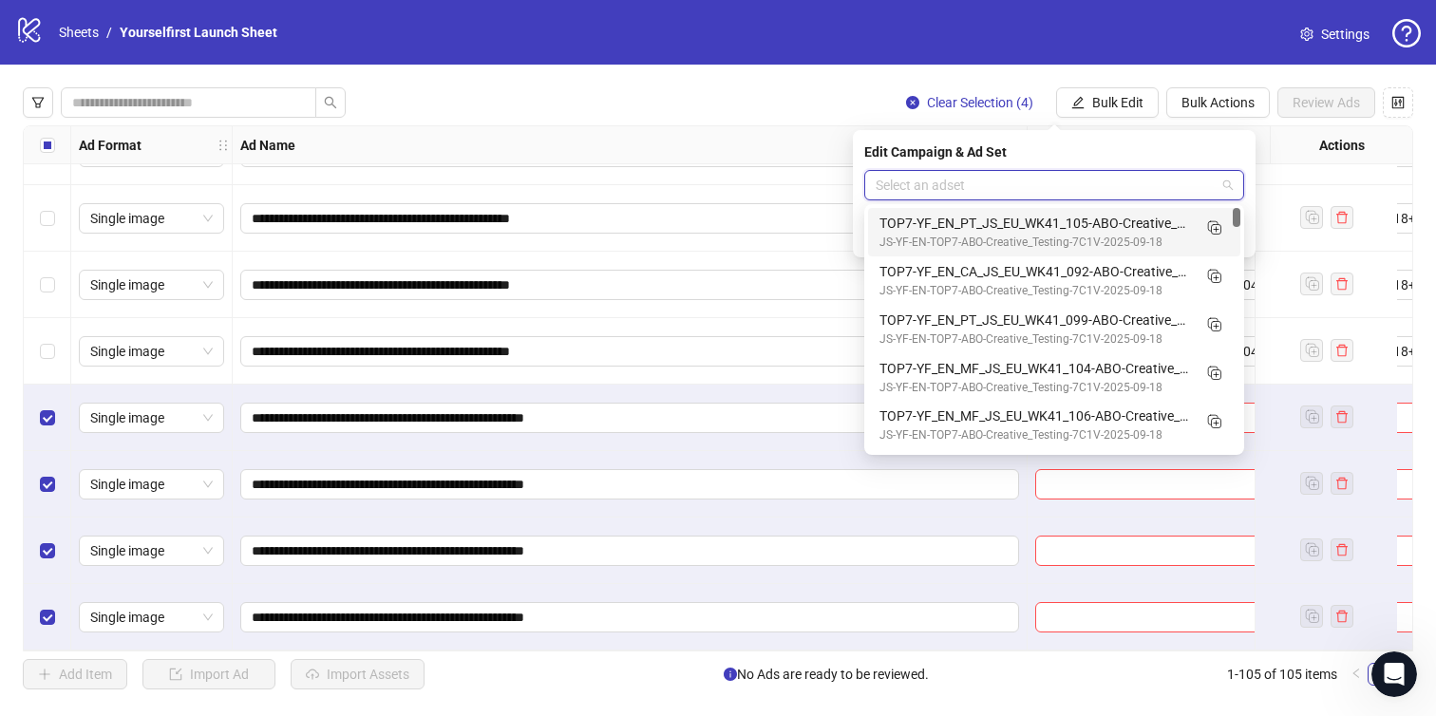
paste input "**********"
type input "**********"
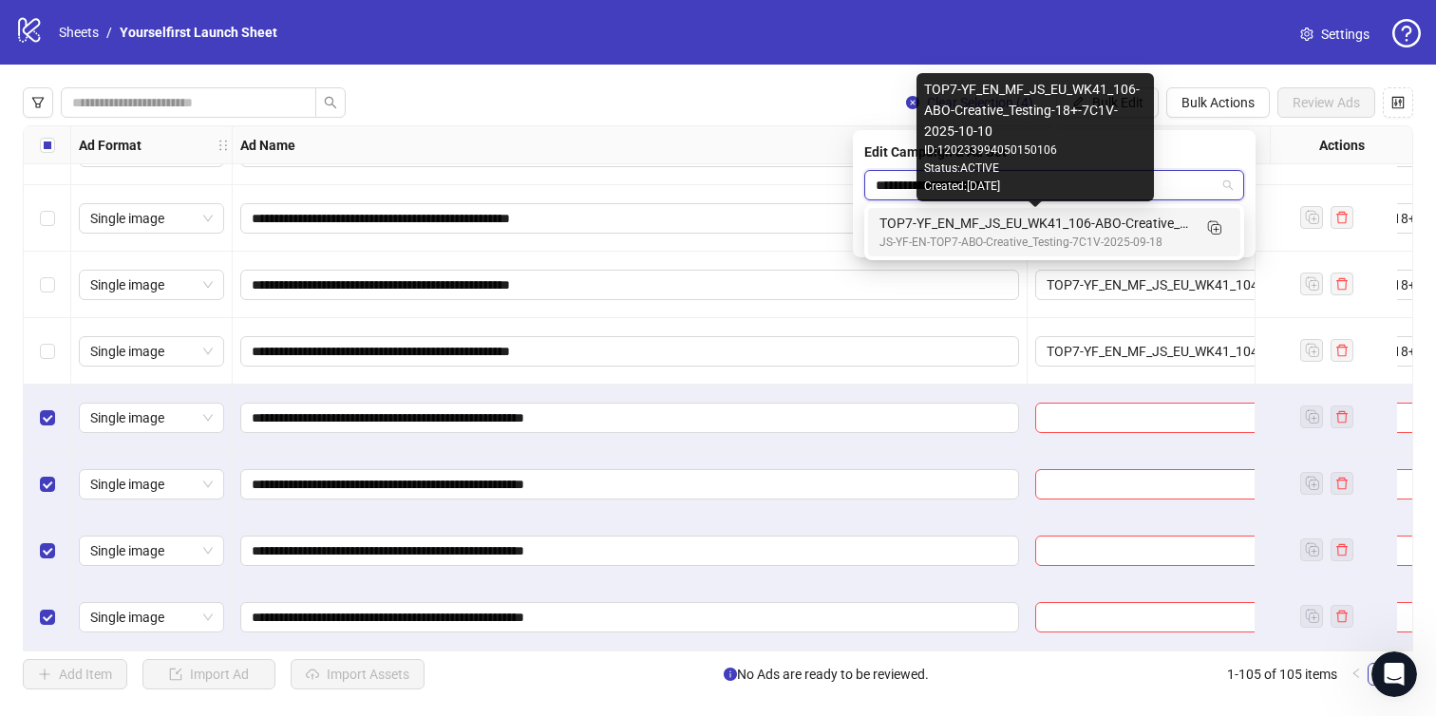
click at [973, 231] on div "TOP7-YF_EN_MF_JS_EU_WK41_106-ABO-Creative_Testing-18+-7C1V-2025-10-10" at bounding box center [1036, 223] width 312 height 21
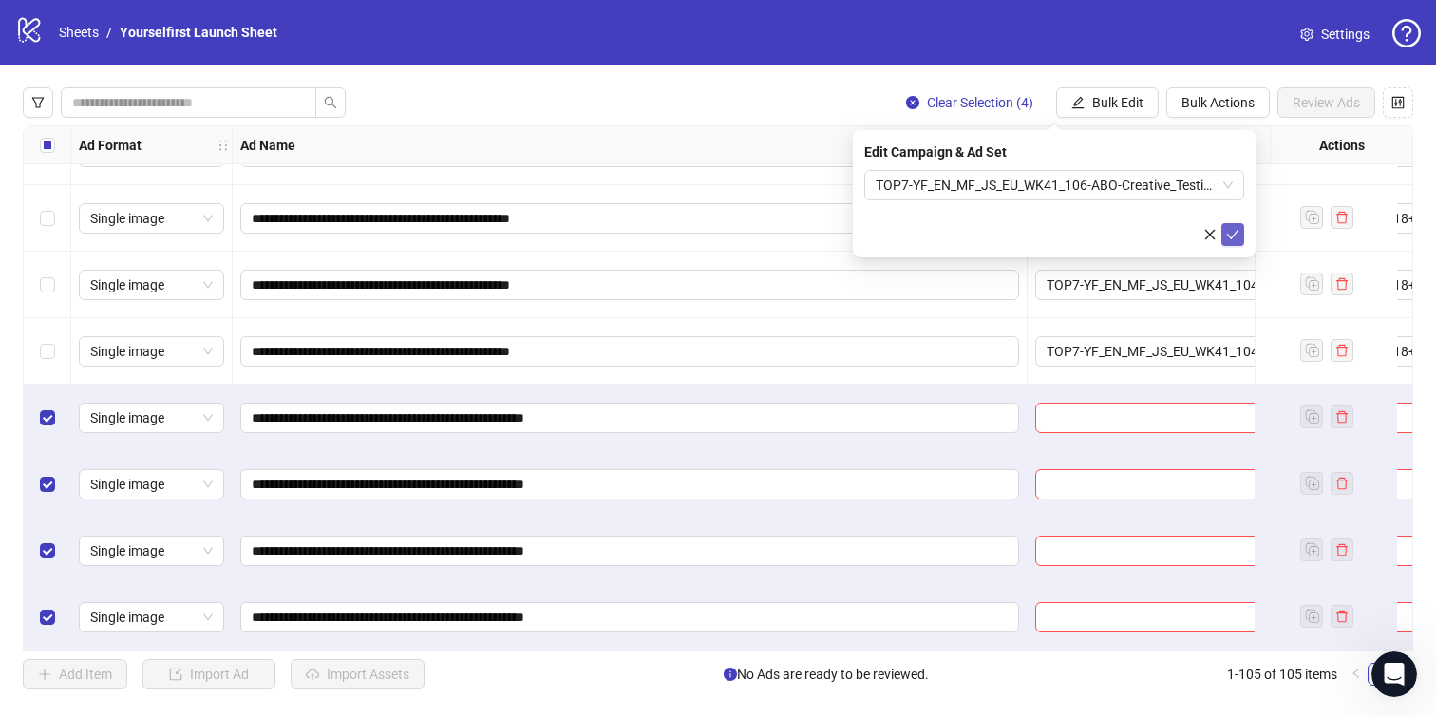
click at [1235, 229] on icon "check" at bounding box center [1233, 234] width 13 height 13
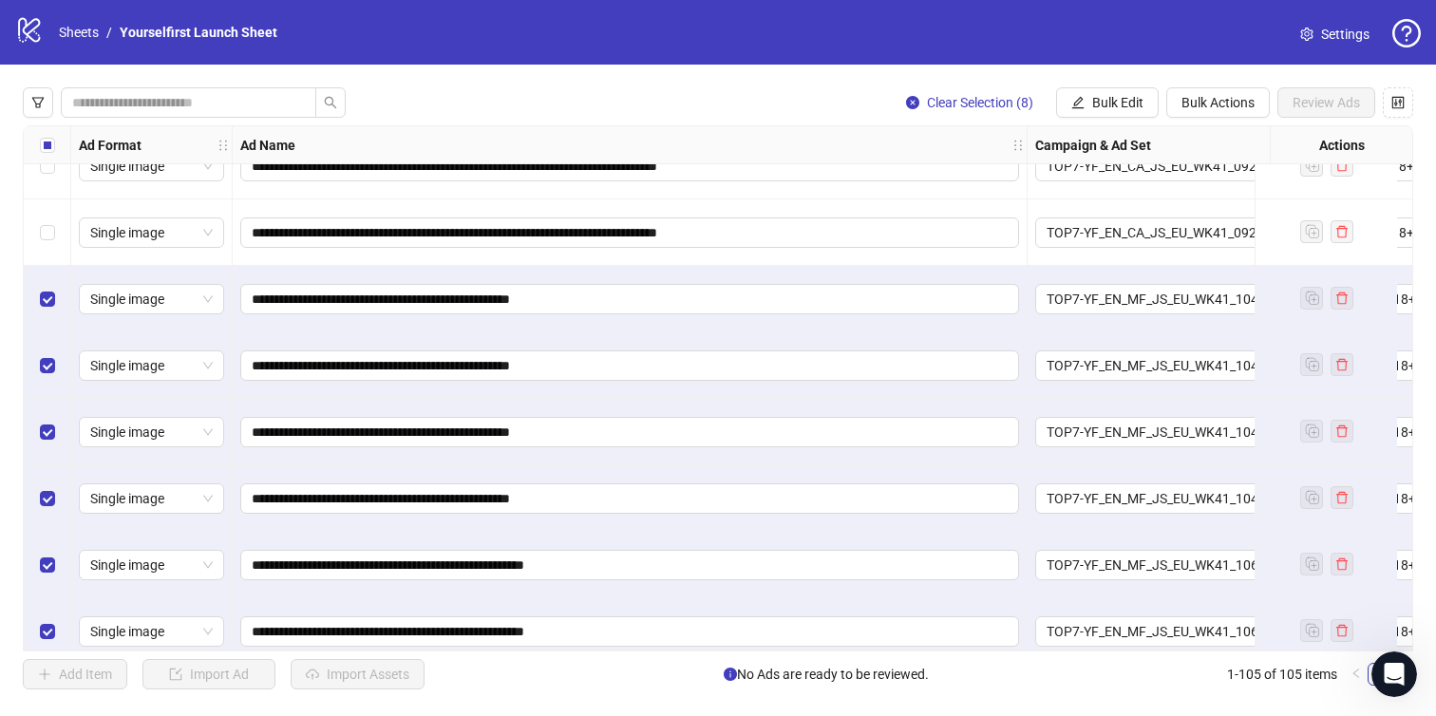
scroll to position [6344, 0]
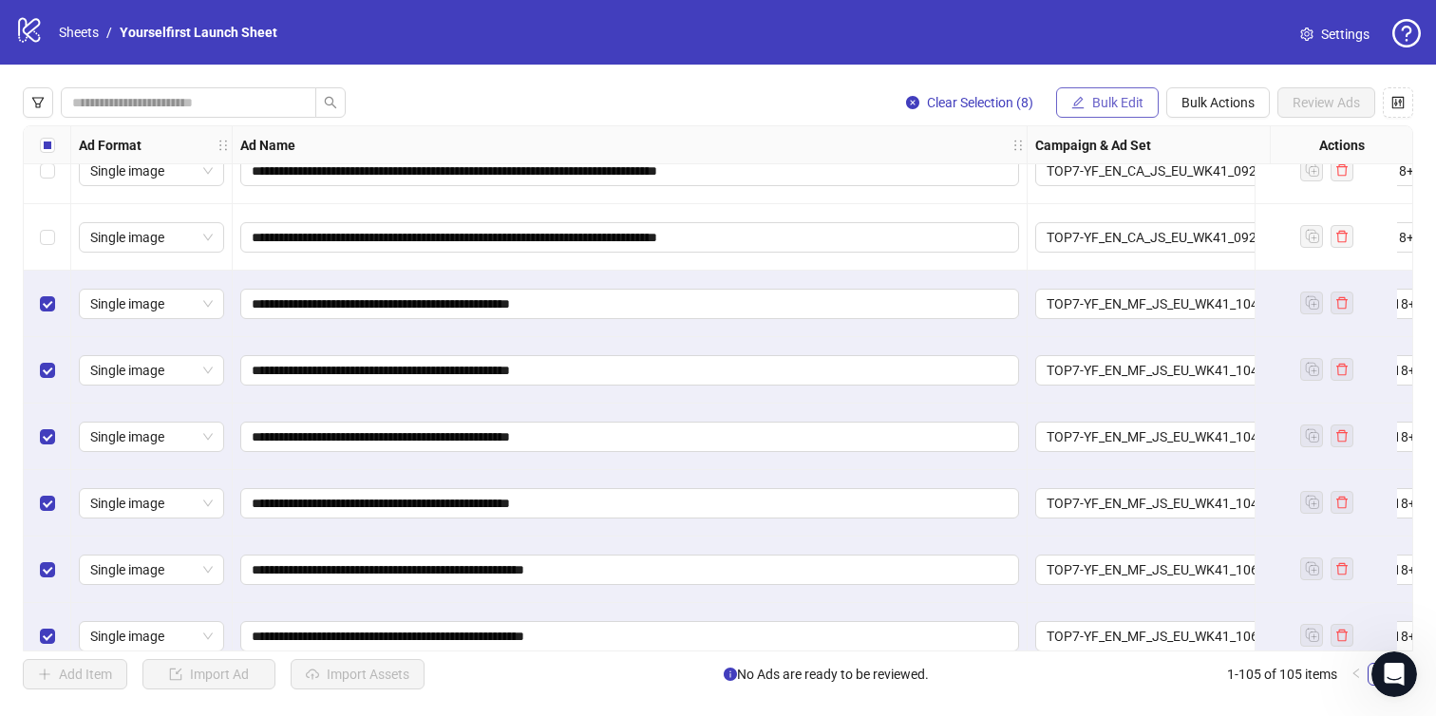
click at [1117, 105] on span "Bulk Edit" at bounding box center [1118, 102] width 51 height 15
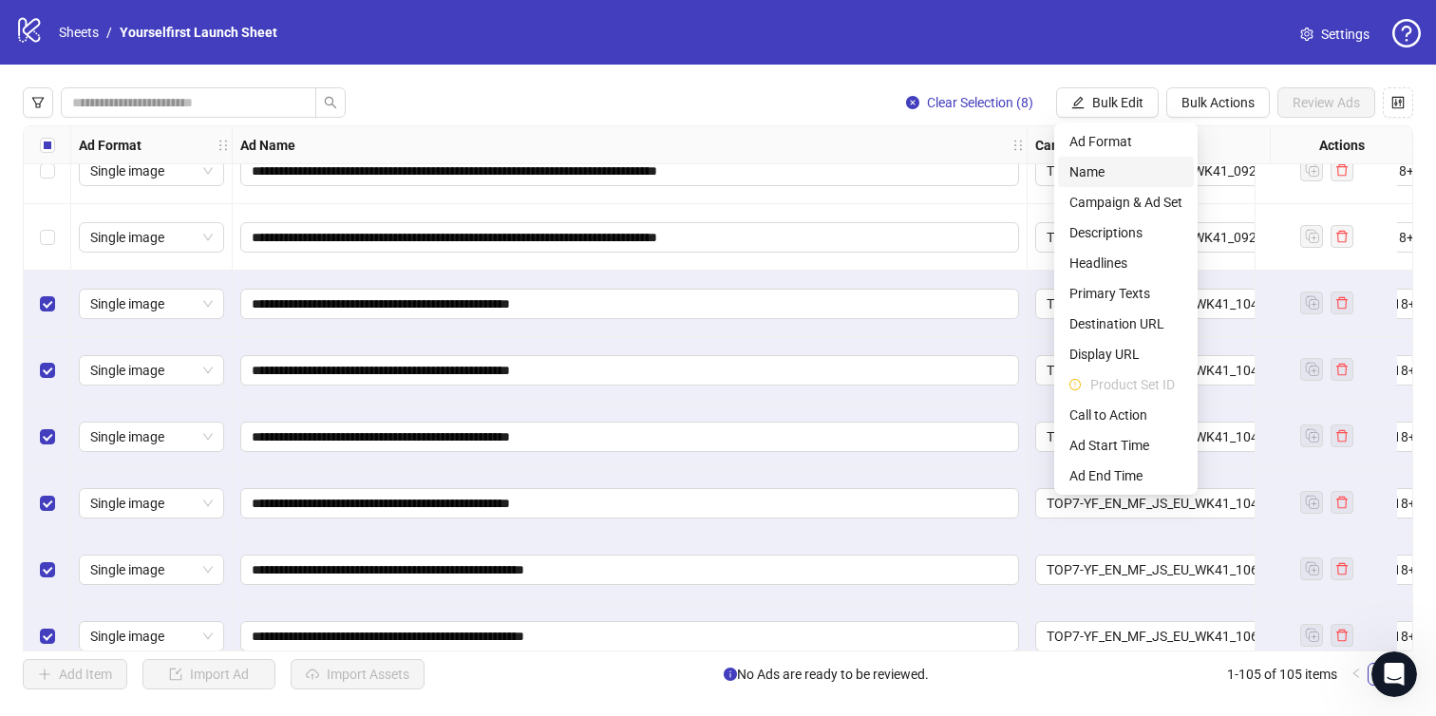
click at [1094, 171] on span "Name" at bounding box center [1126, 172] width 113 height 21
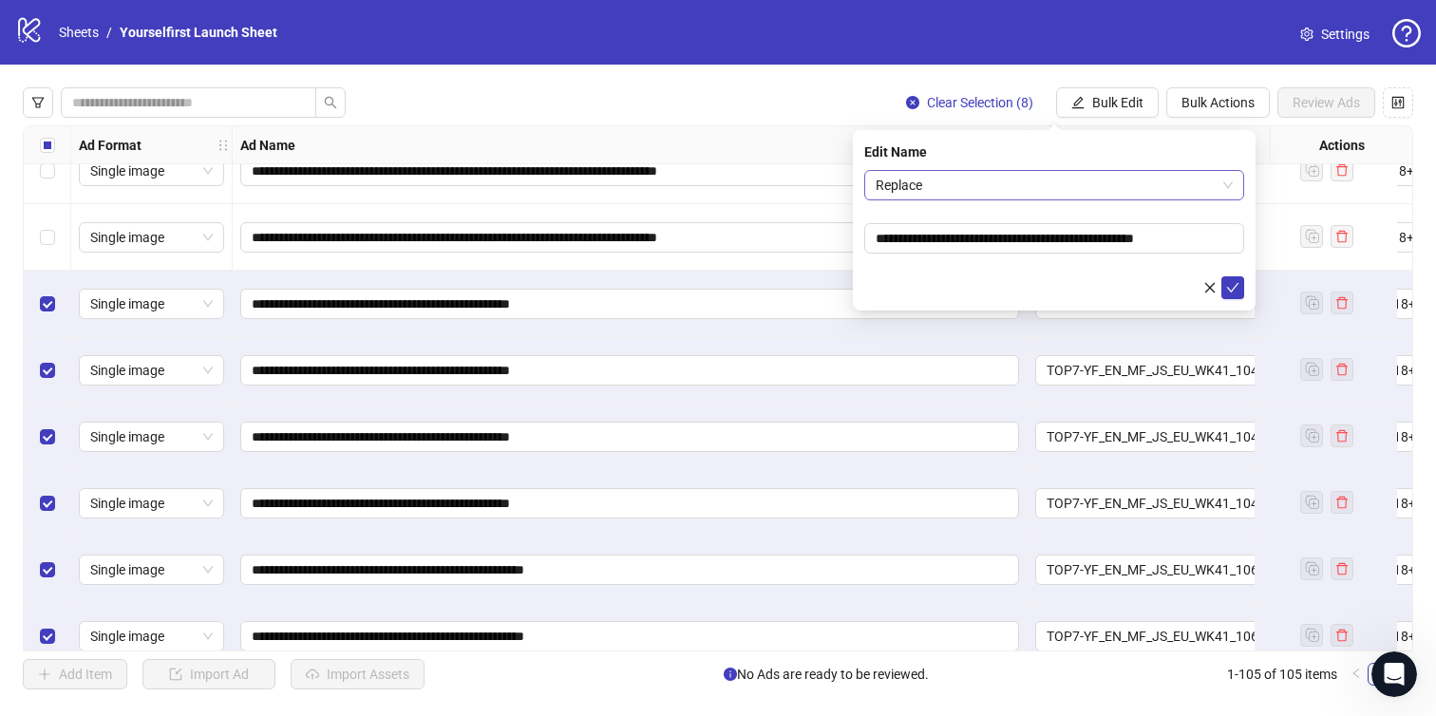
click at [1031, 171] on span "Replace" at bounding box center [1054, 185] width 357 height 29
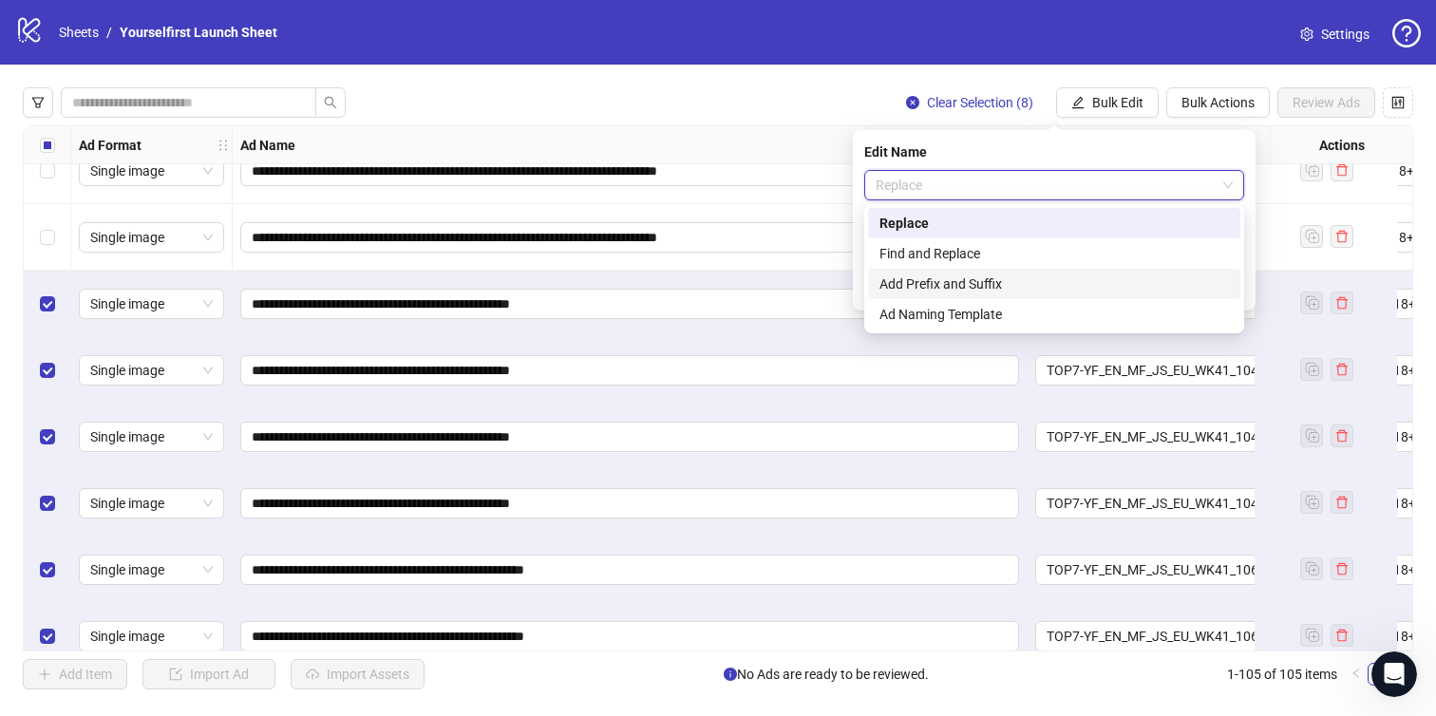
click at [965, 279] on div "Add Prefix and Suffix" at bounding box center [1055, 284] width 350 height 21
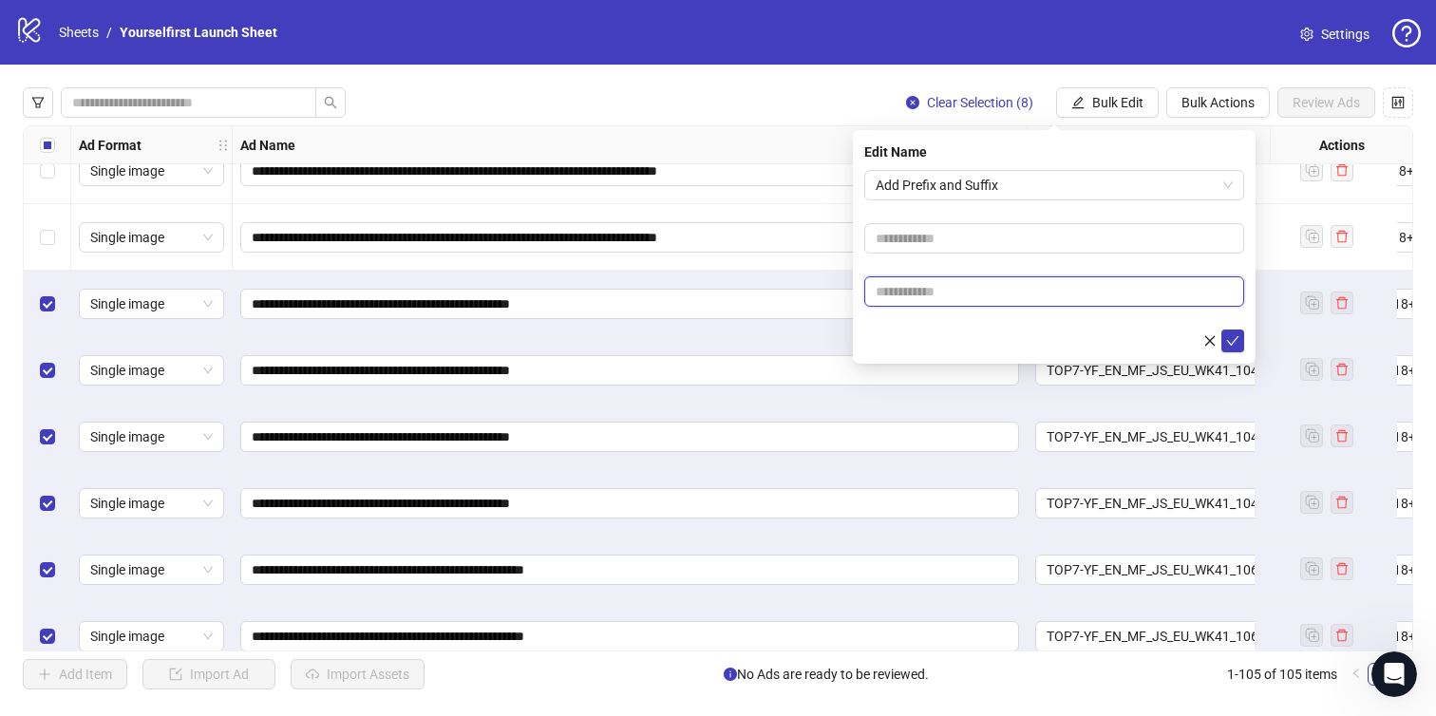
click at [934, 282] on input "text" at bounding box center [1055, 291] width 380 height 30
type input "******"
click at [1236, 342] on icon "check" at bounding box center [1233, 340] width 13 height 13
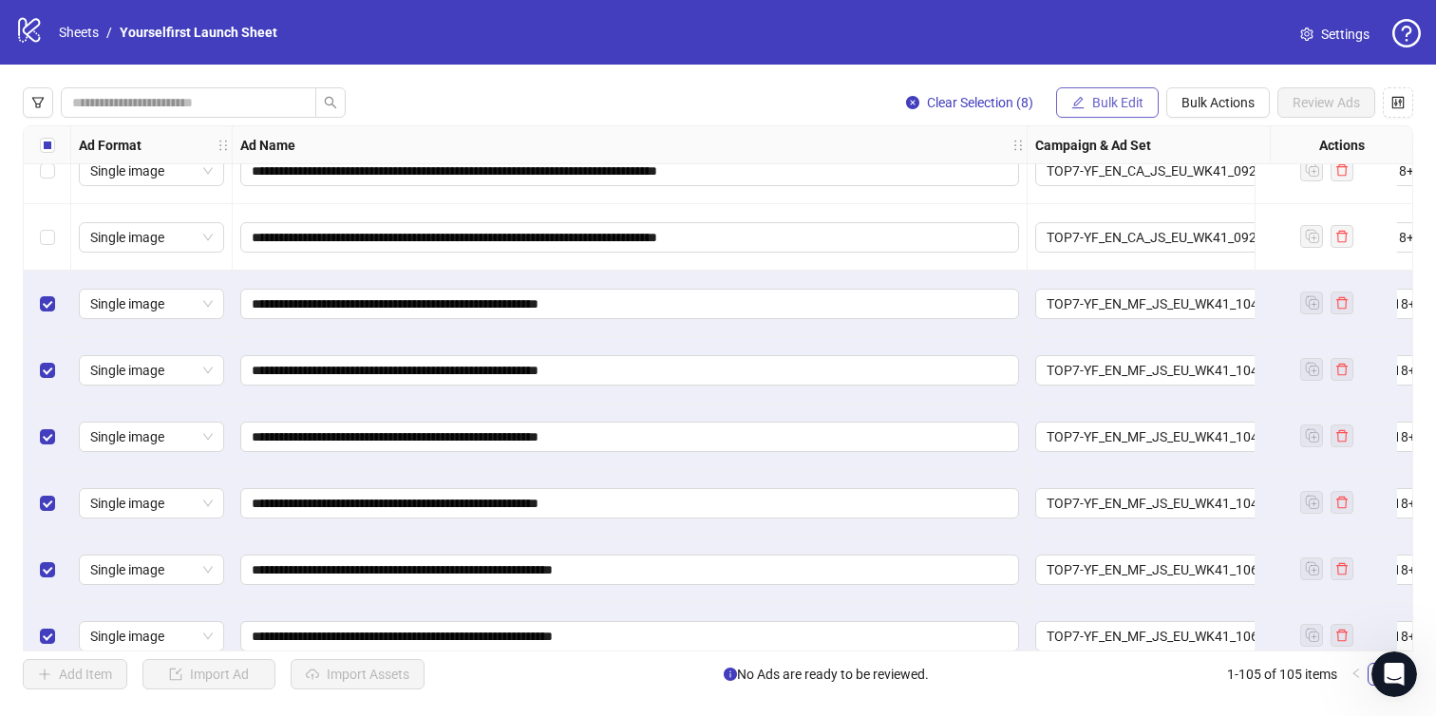
click at [1114, 104] on span "Bulk Edit" at bounding box center [1118, 102] width 51 height 15
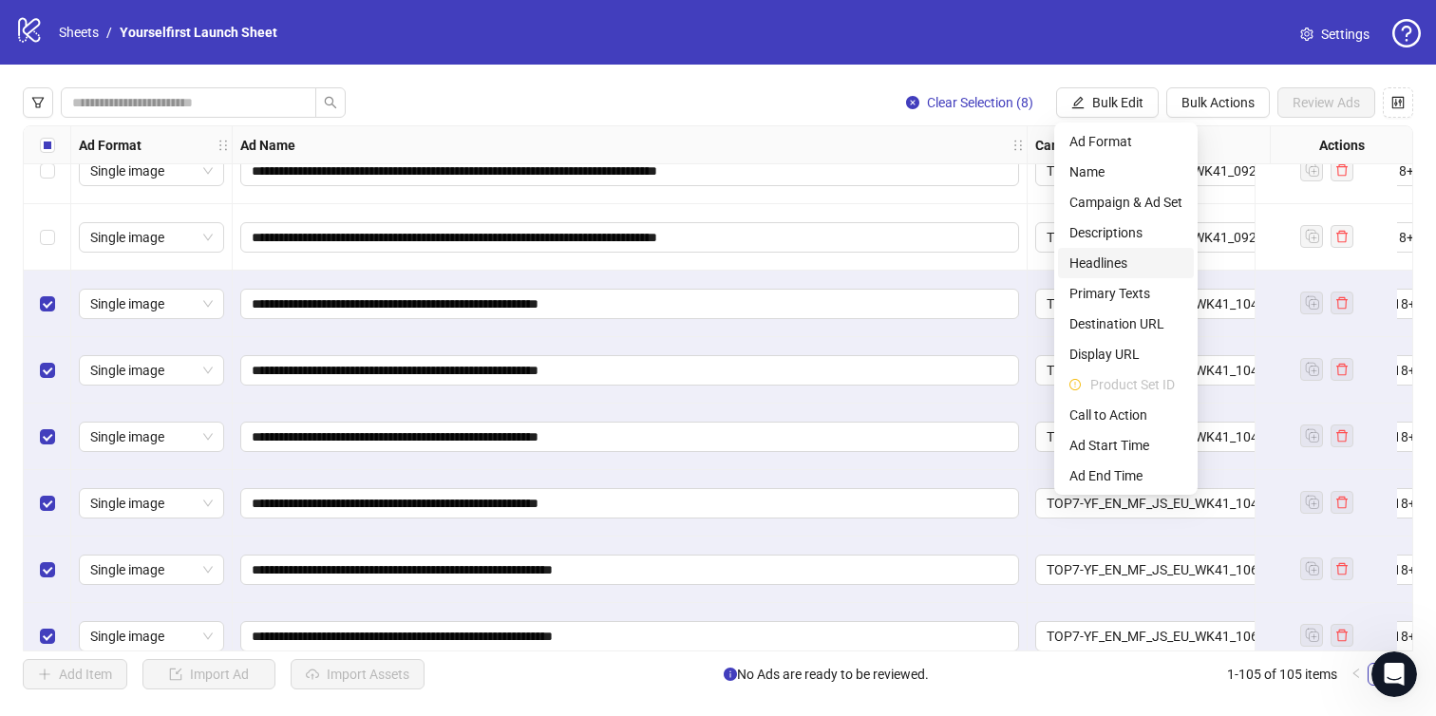
click at [1104, 264] on span "Headlines" at bounding box center [1126, 263] width 113 height 21
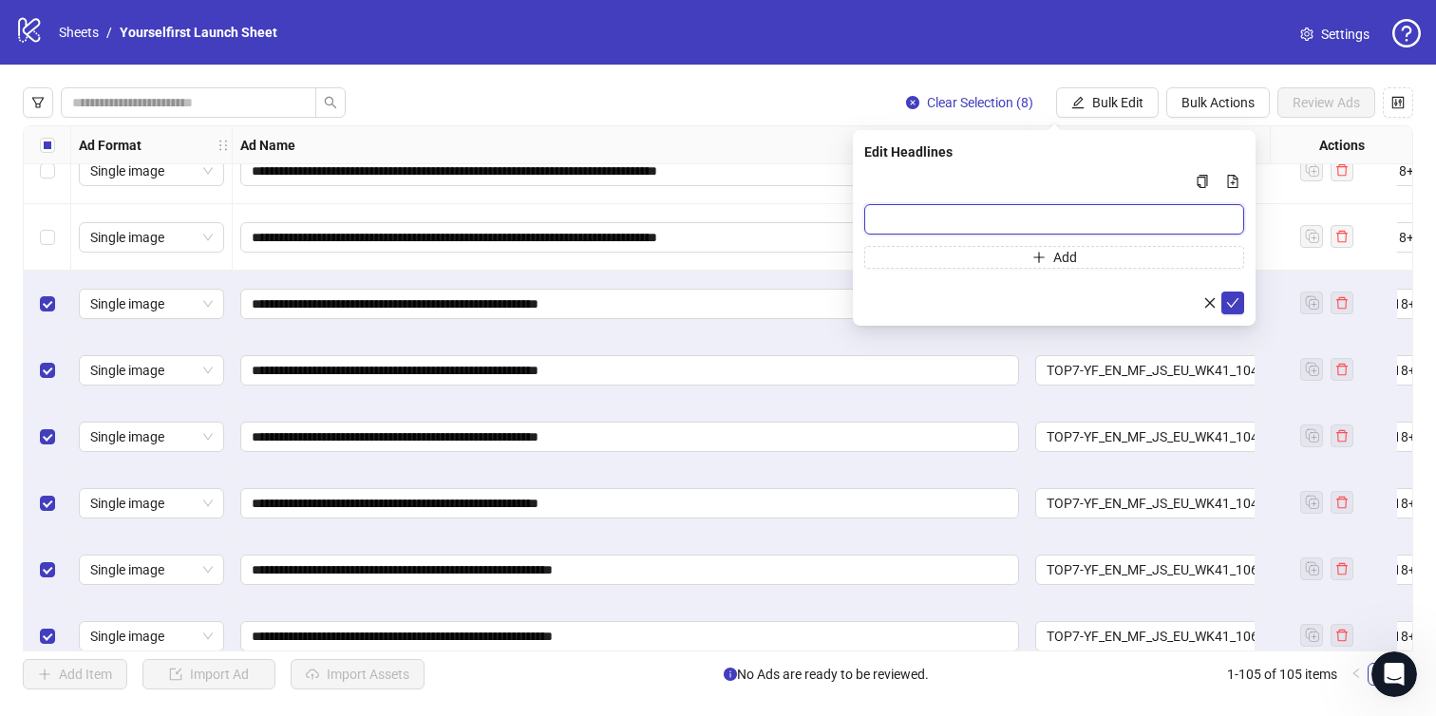
click at [920, 219] on input "Multi-input container - paste or copy values" at bounding box center [1055, 219] width 380 height 30
type input "**********"
click at [1236, 303] on icon "check" at bounding box center [1233, 302] width 13 height 13
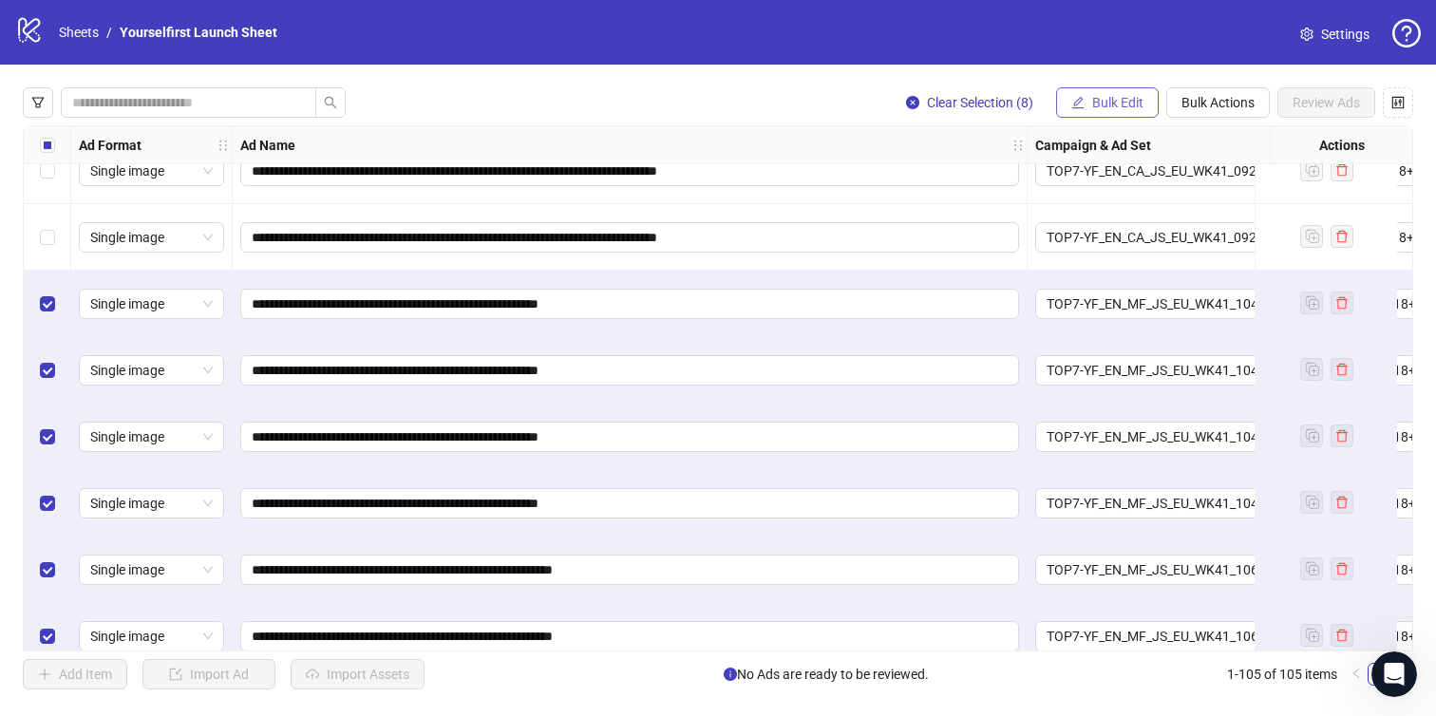
click at [1106, 107] on span "Bulk Edit" at bounding box center [1118, 102] width 51 height 15
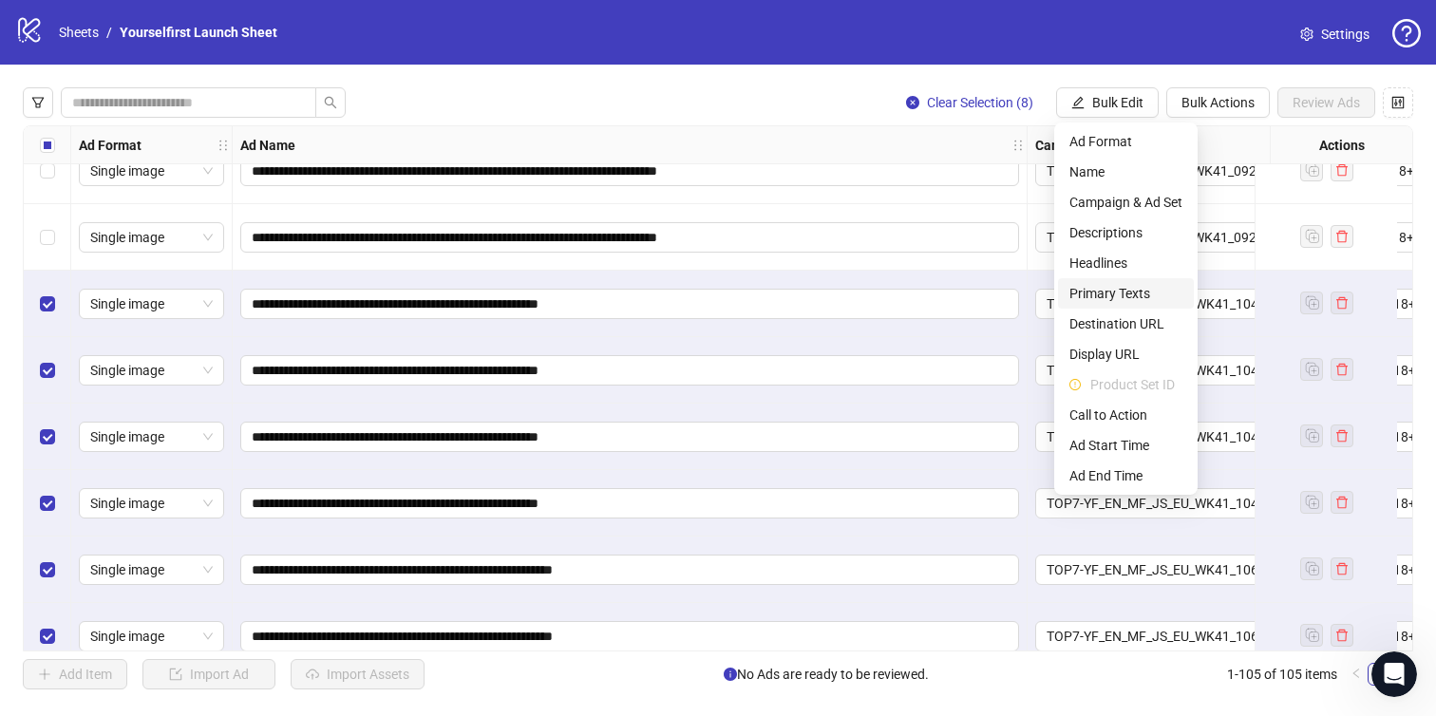
click at [1115, 296] on span "Primary Texts" at bounding box center [1126, 293] width 113 height 21
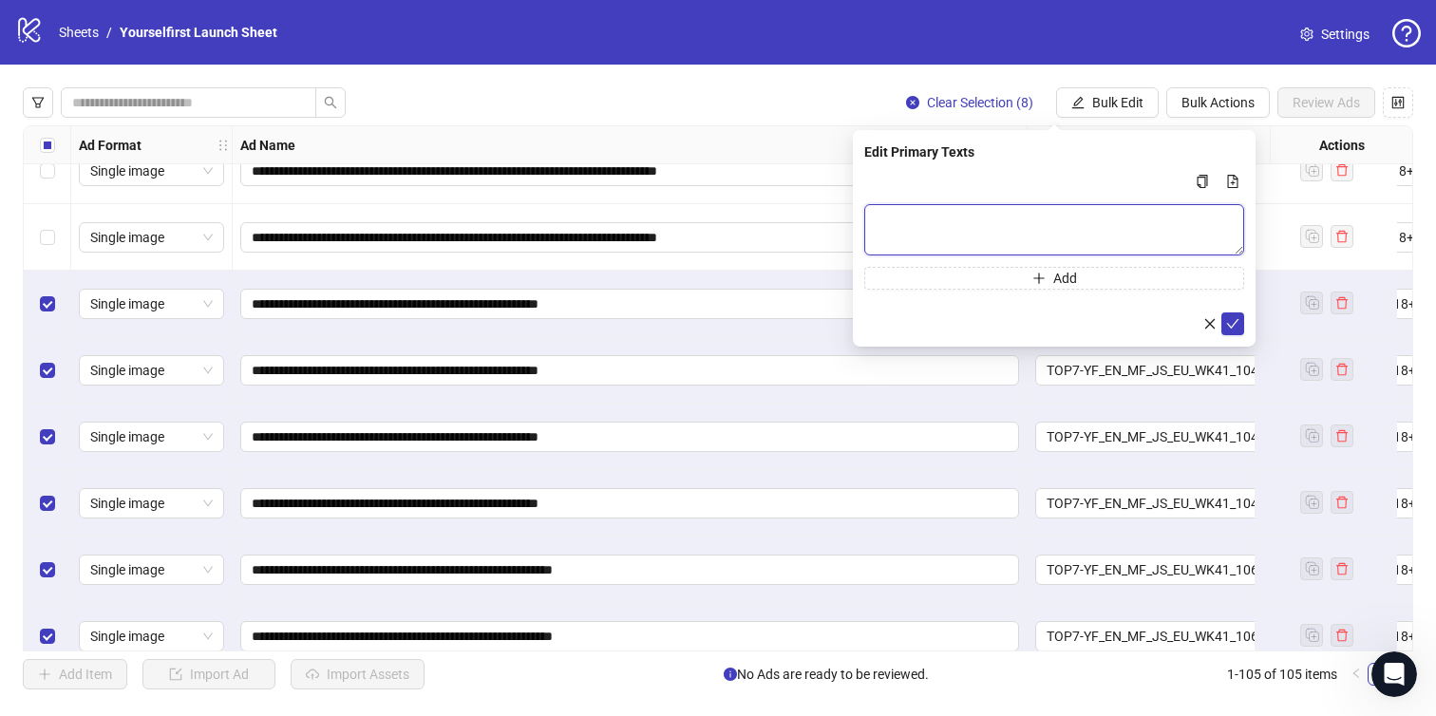
click at [944, 219] on textarea "Multi-text input container - paste or copy values" at bounding box center [1055, 229] width 380 height 51
paste textarea "**********"
type textarea "**********"
click at [1234, 325] on icon "check" at bounding box center [1233, 323] width 13 height 13
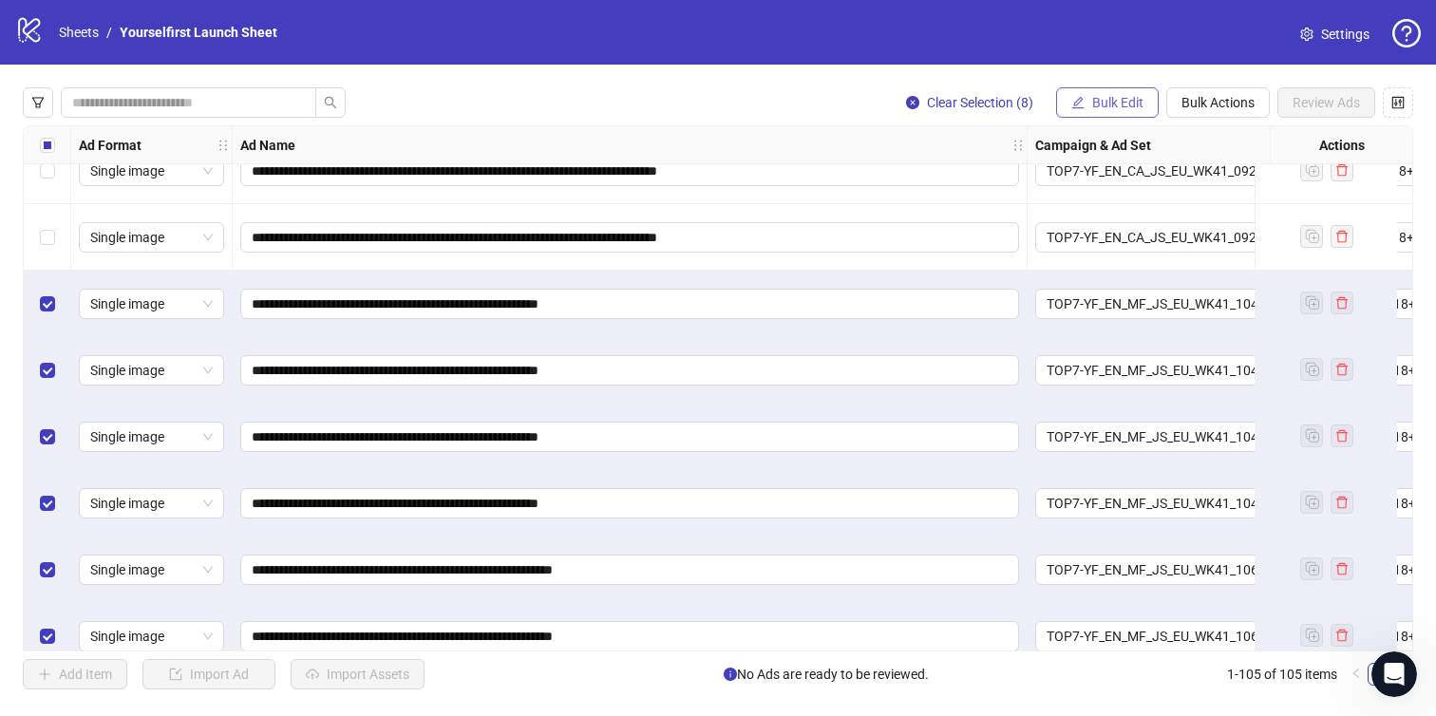
click at [1100, 105] on span "Bulk Edit" at bounding box center [1118, 102] width 51 height 15
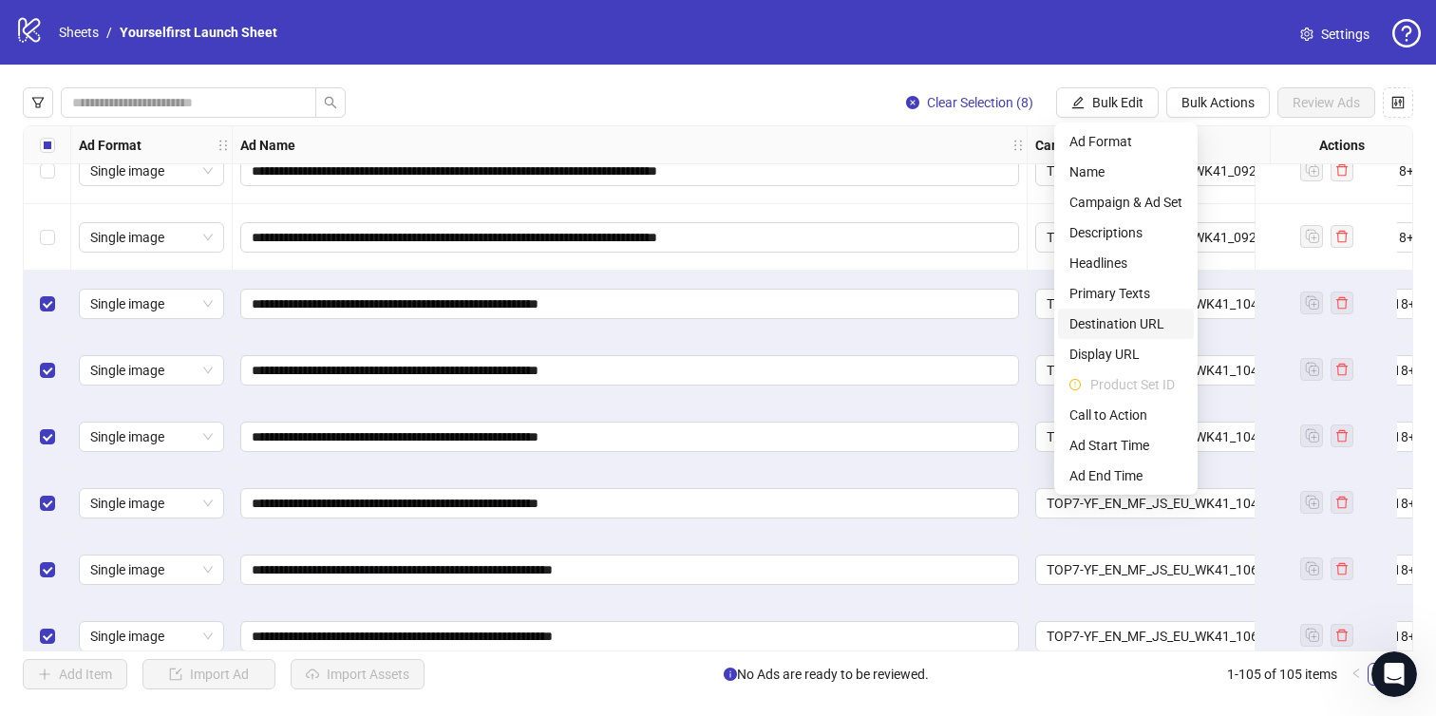
click at [1116, 316] on span "Destination URL" at bounding box center [1126, 324] width 113 height 21
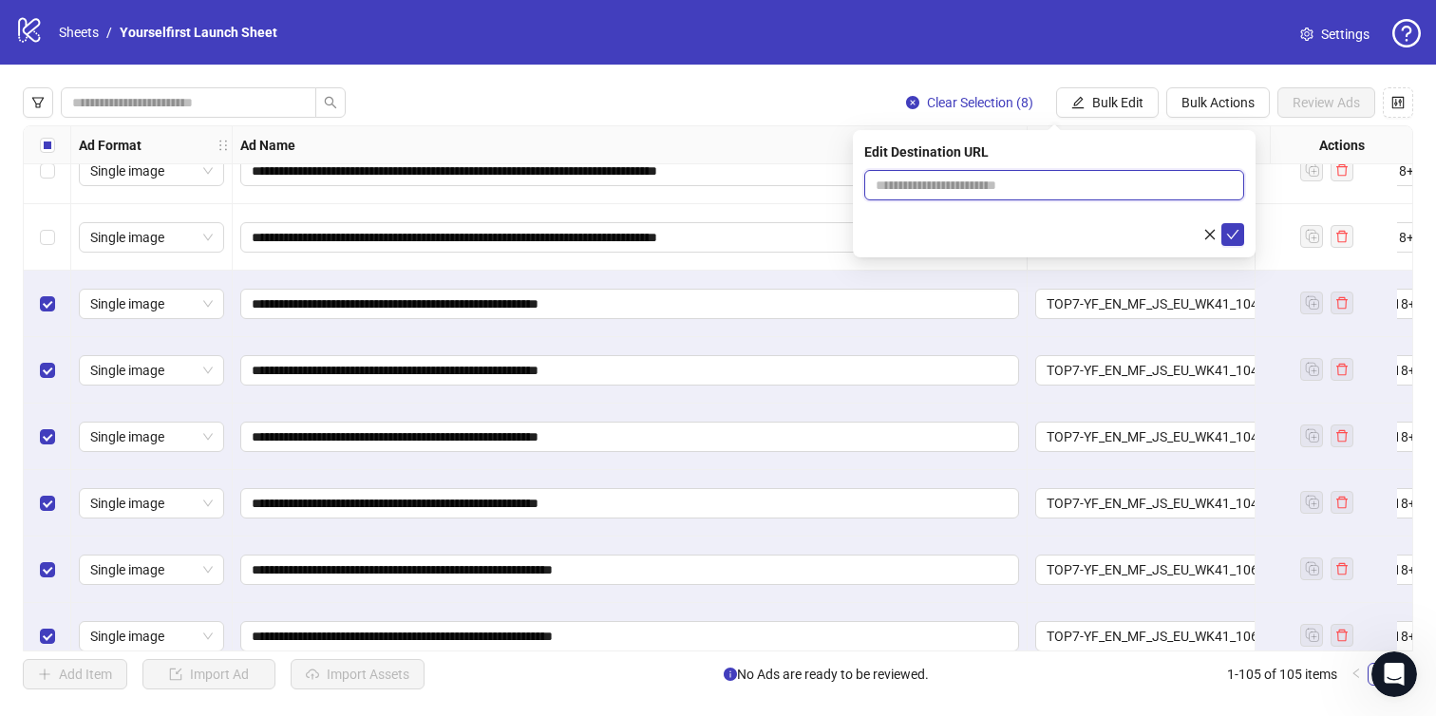
click at [965, 186] on input "text" at bounding box center [1047, 185] width 342 height 21
paste input "**********"
type input "**********"
click at [1229, 229] on icon "check" at bounding box center [1233, 234] width 13 height 13
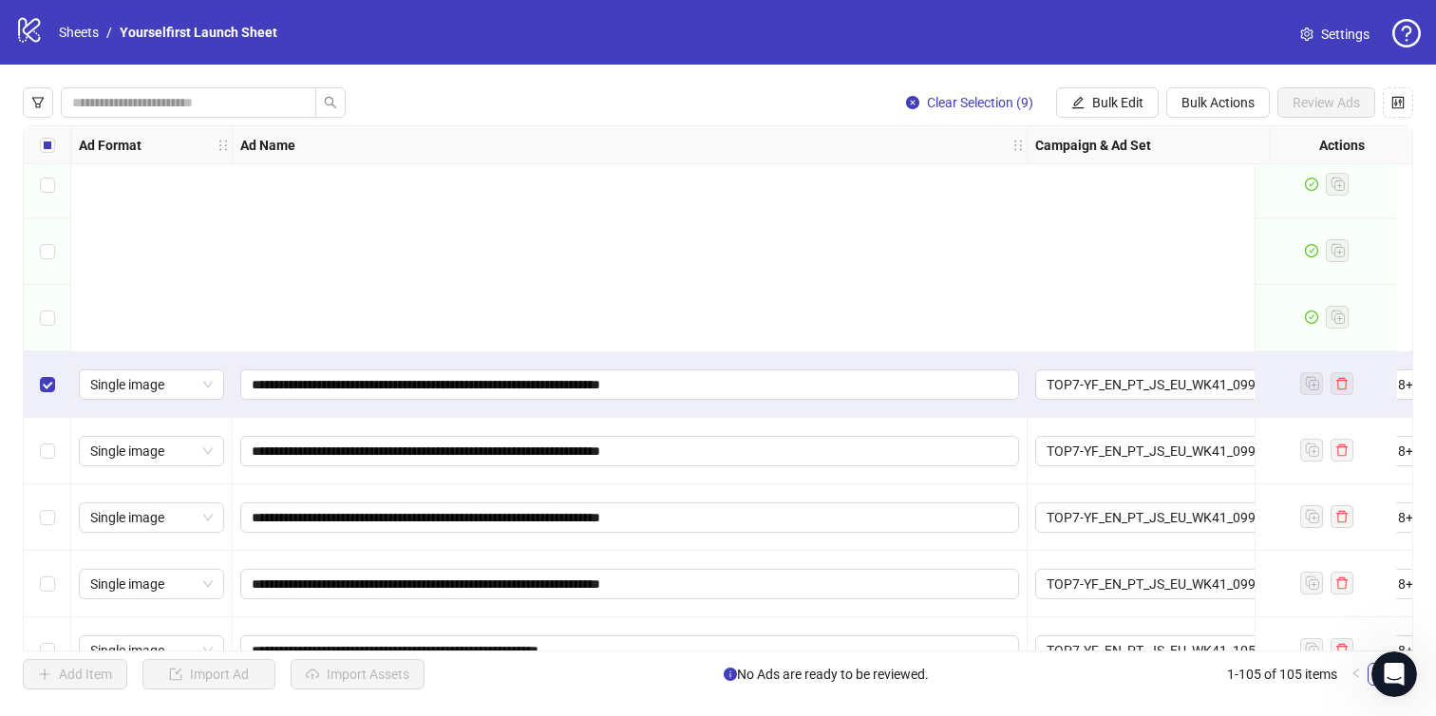
scroll to position [6010, 0]
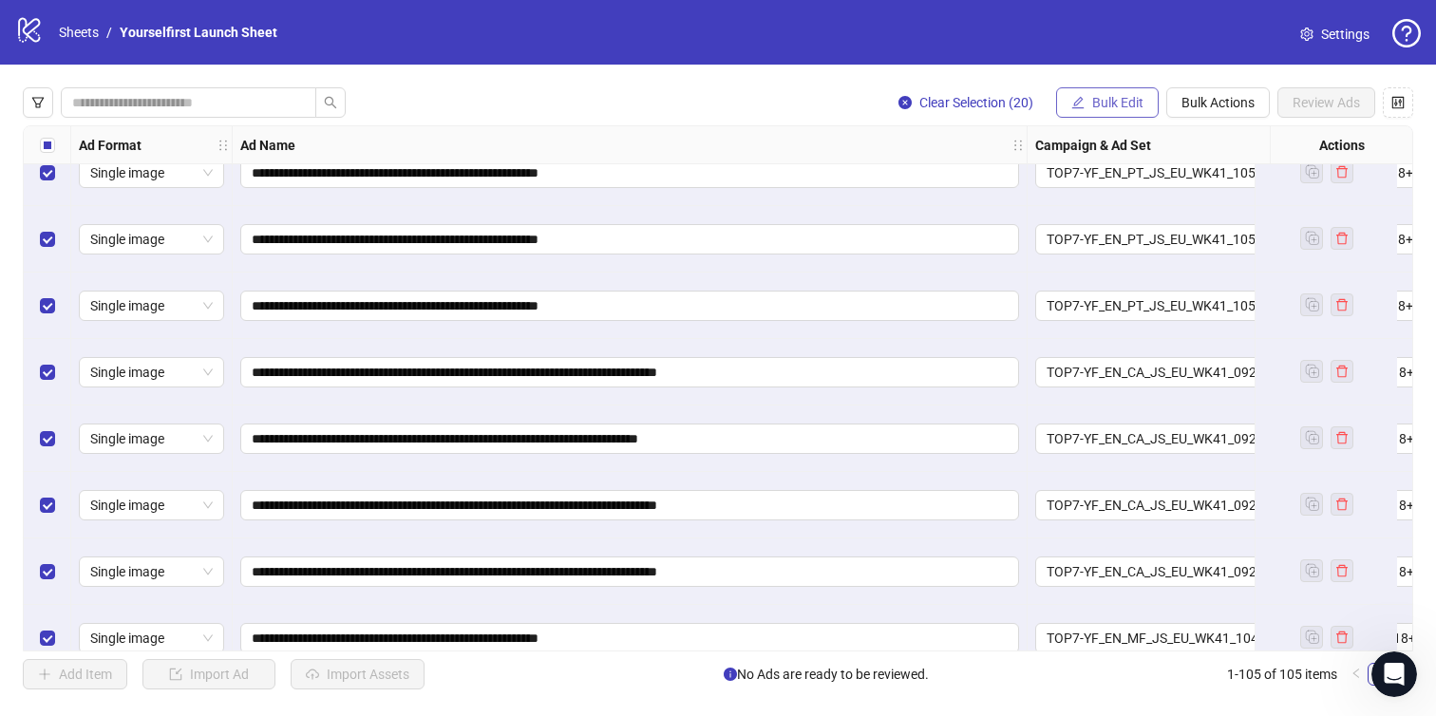
click at [1127, 94] on button "Bulk Edit" at bounding box center [1107, 102] width 103 height 30
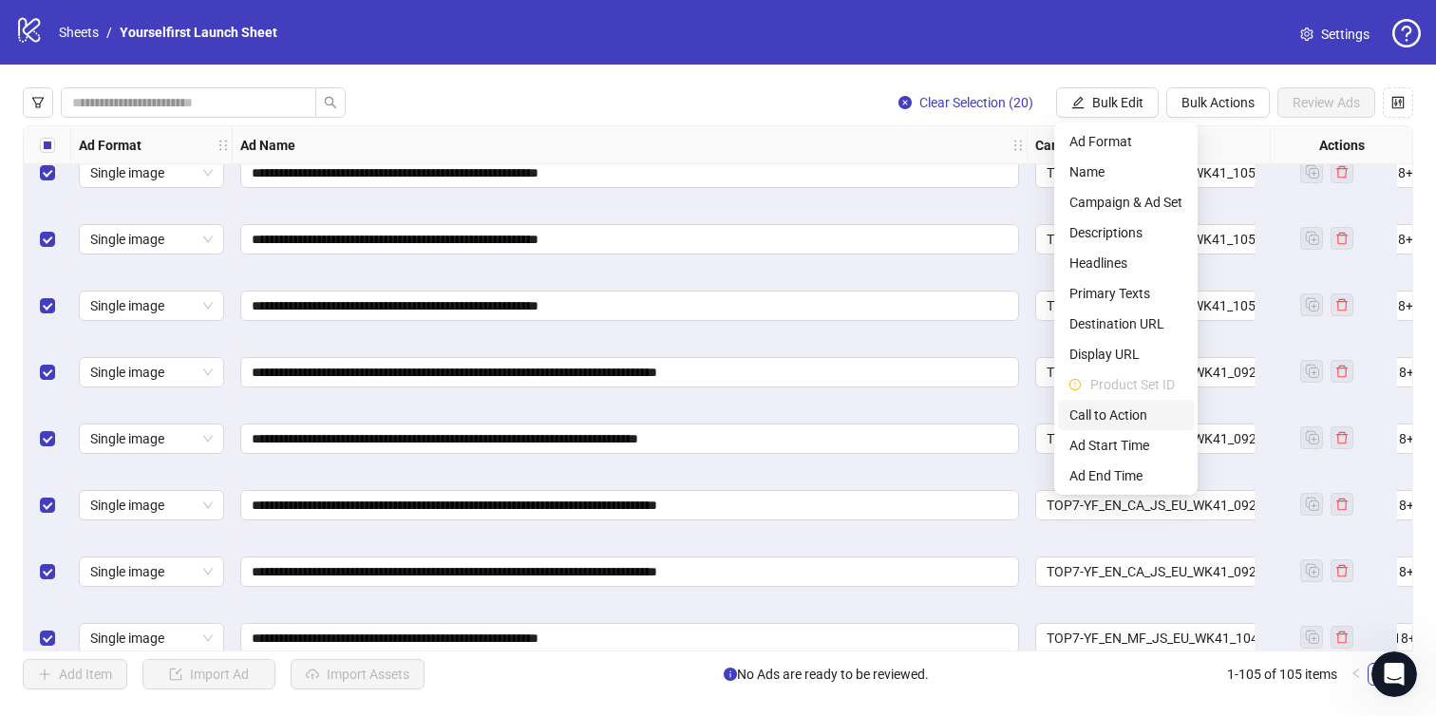
click at [1105, 415] on span "Call to Action" at bounding box center [1126, 415] width 113 height 21
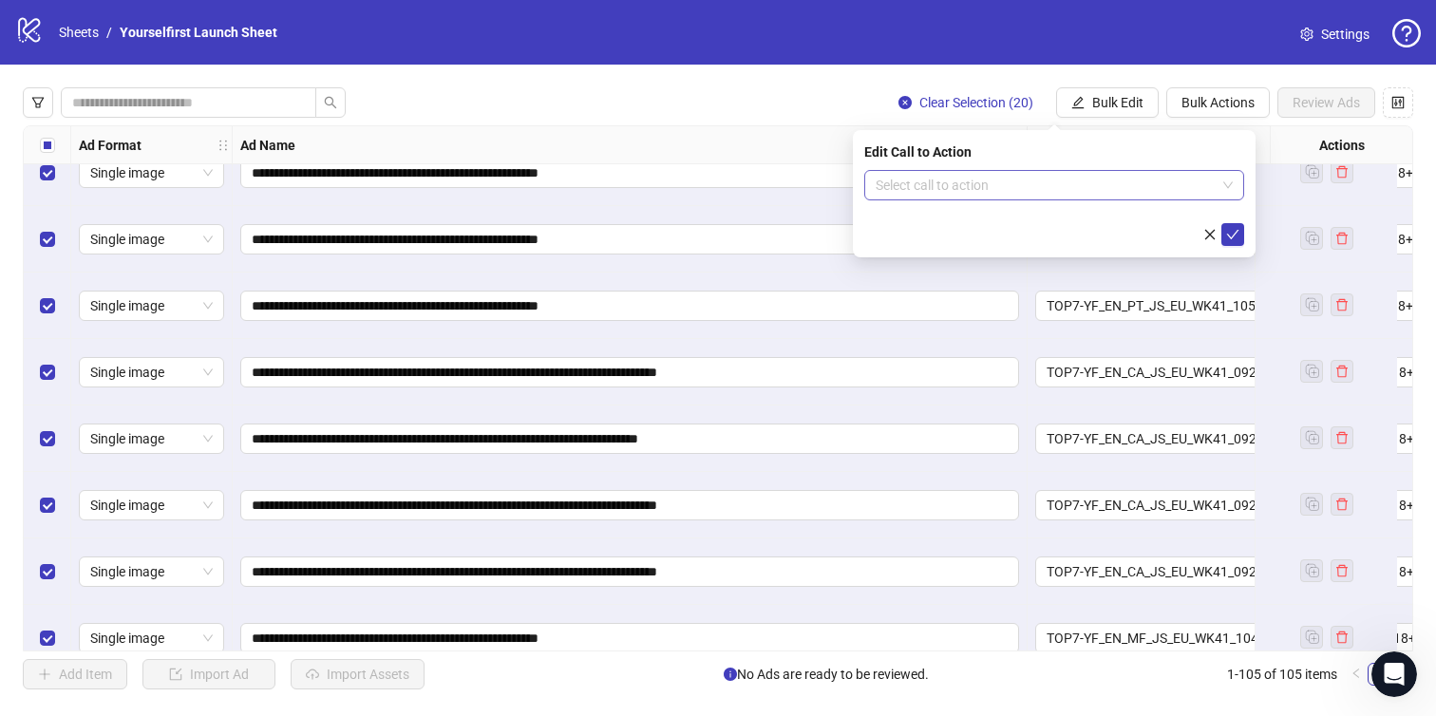
click at [993, 181] on input "search" at bounding box center [1046, 185] width 340 height 29
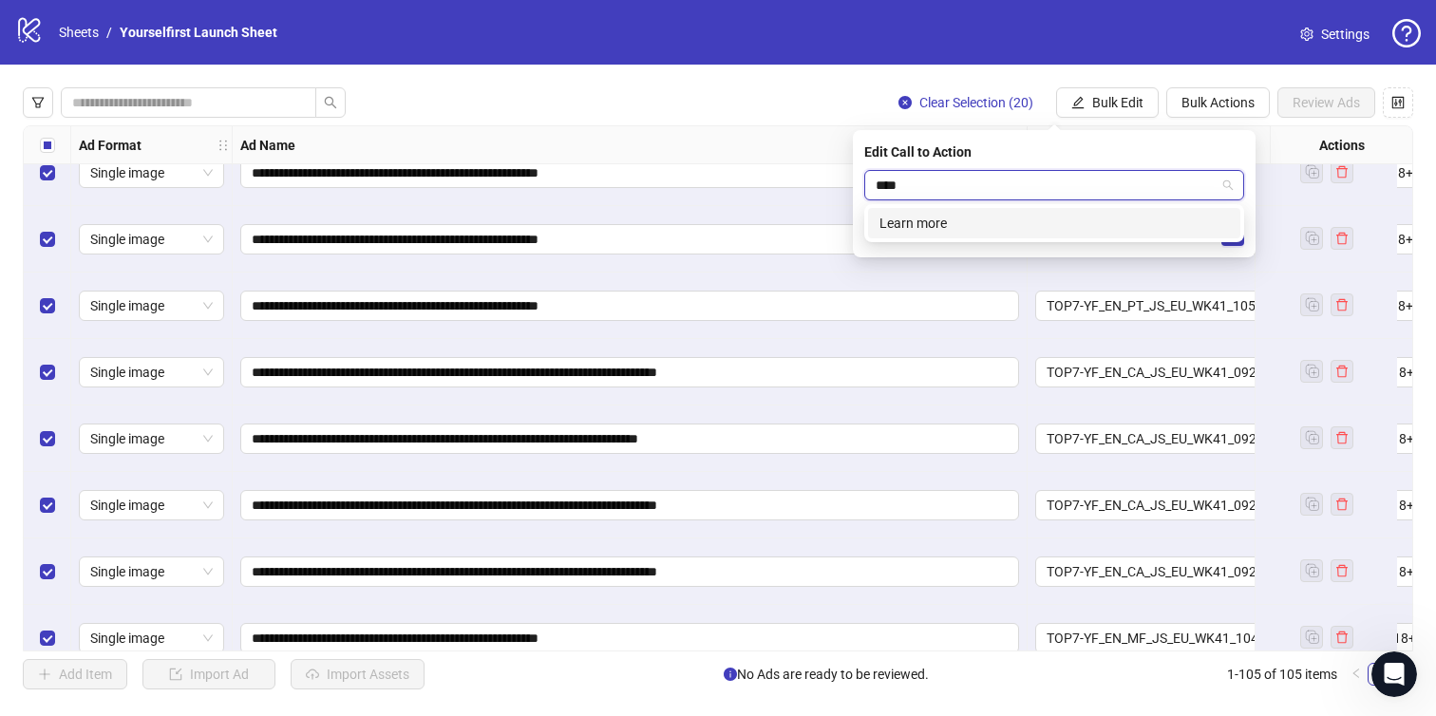
type input "*****"
click at [928, 223] on div "Learn more" at bounding box center [1055, 223] width 350 height 21
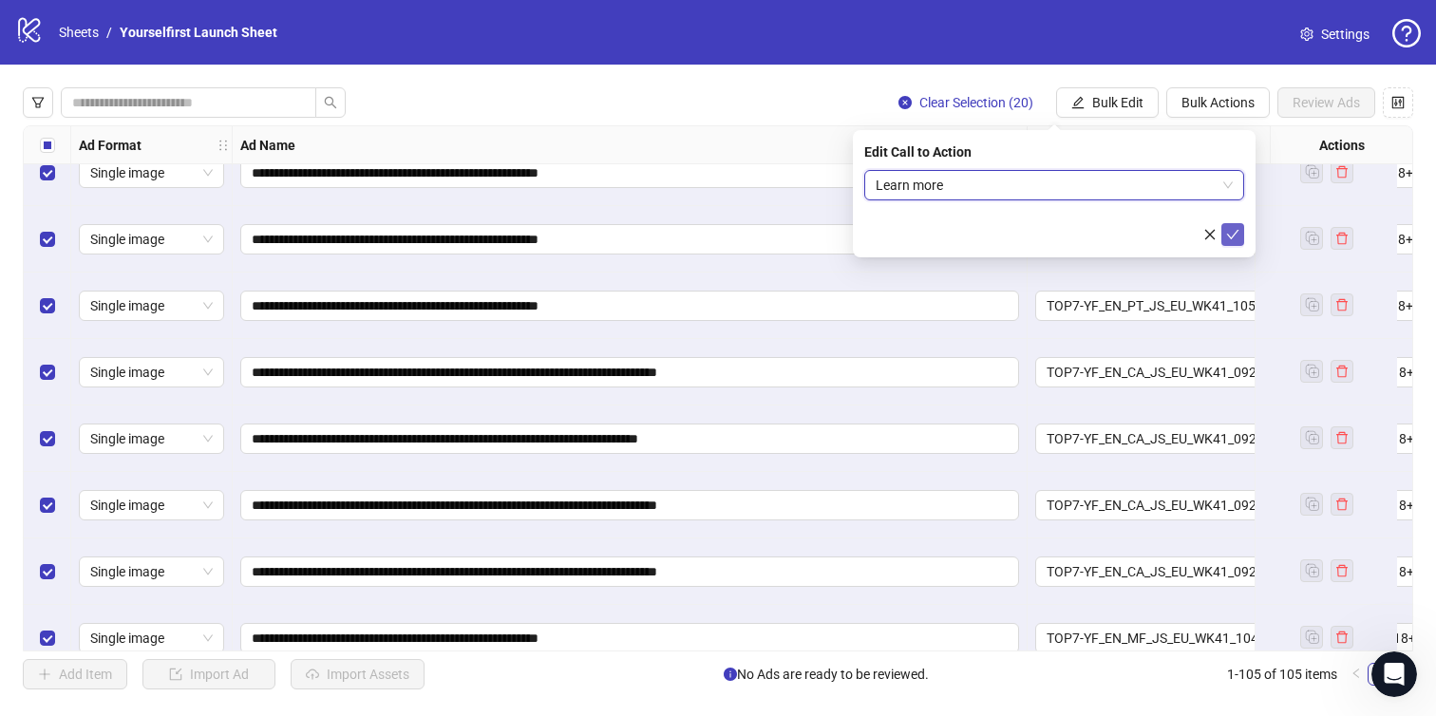
click at [1230, 232] on icon "check" at bounding box center [1233, 234] width 13 height 13
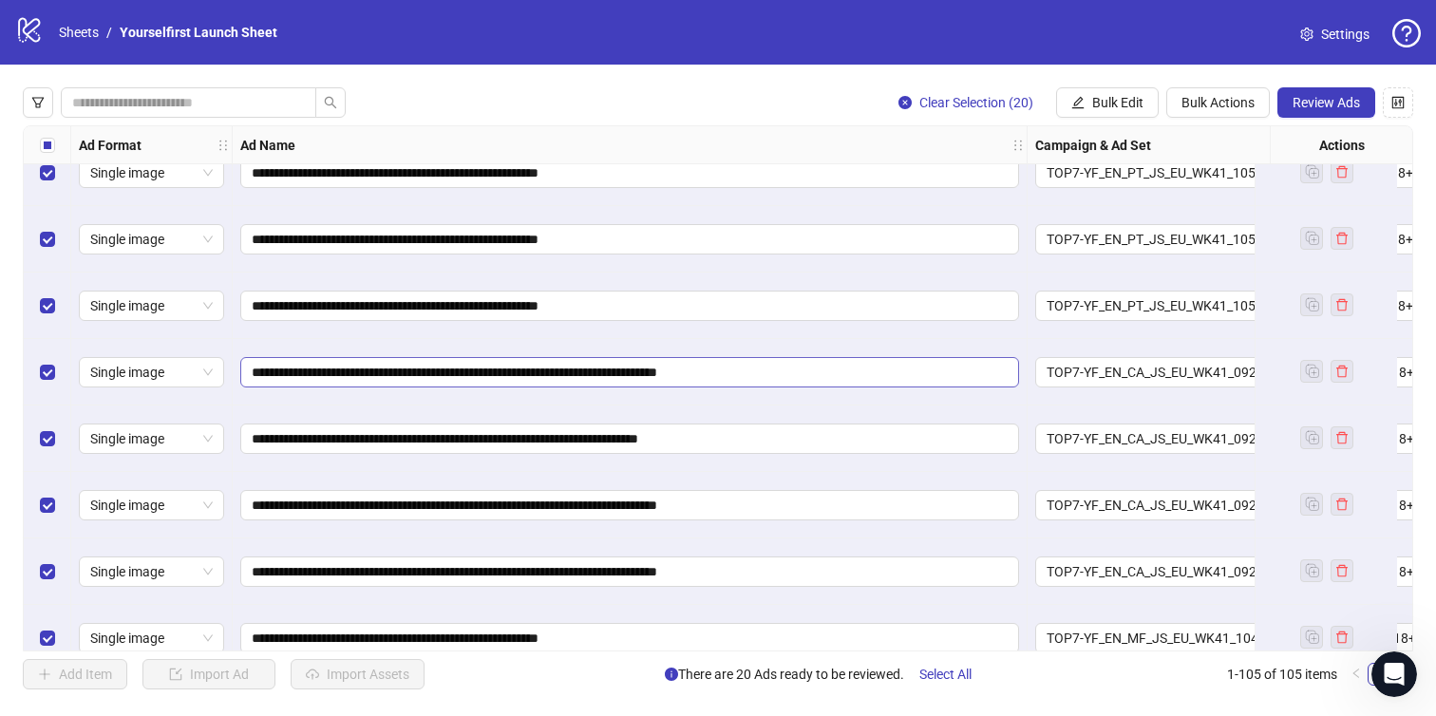
scroll to position [6010, 18]
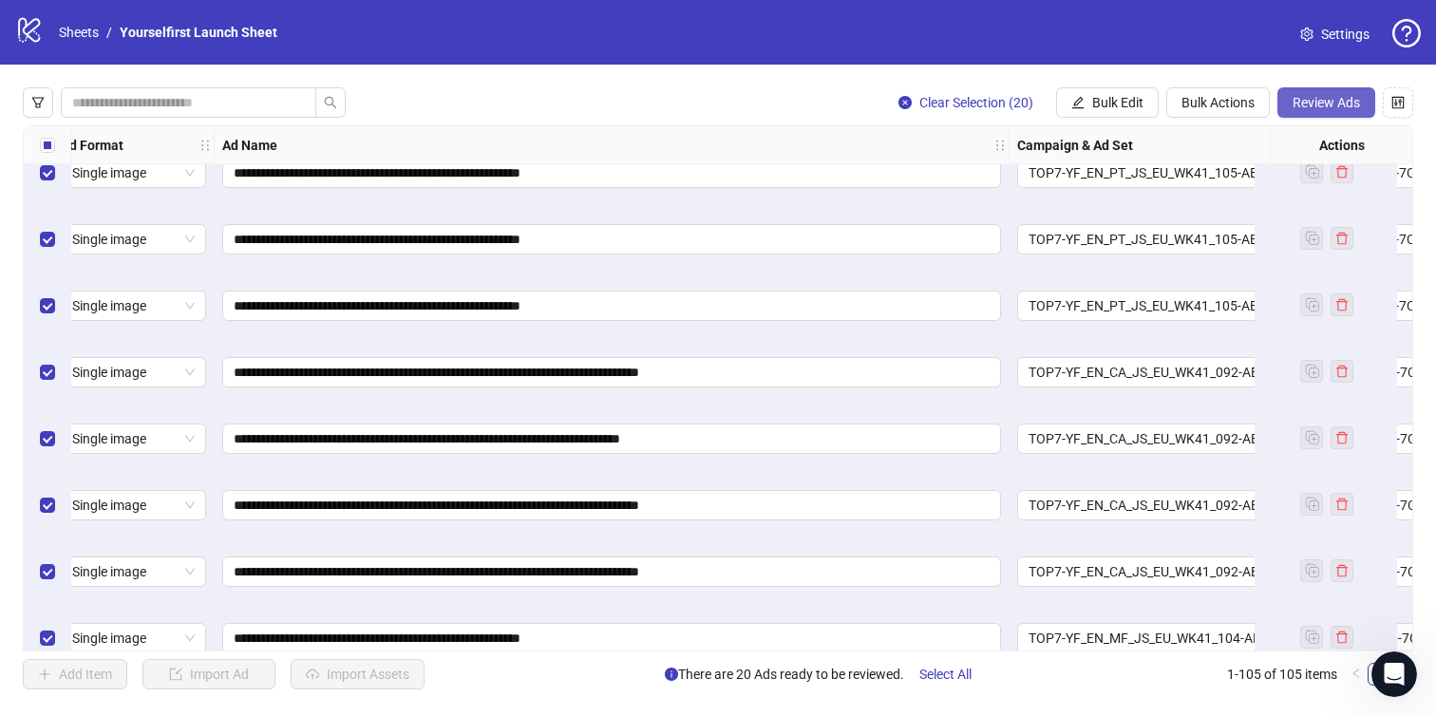
click at [1337, 105] on span "Review Ads" at bounding box center [1326, 102] width 67 height 15
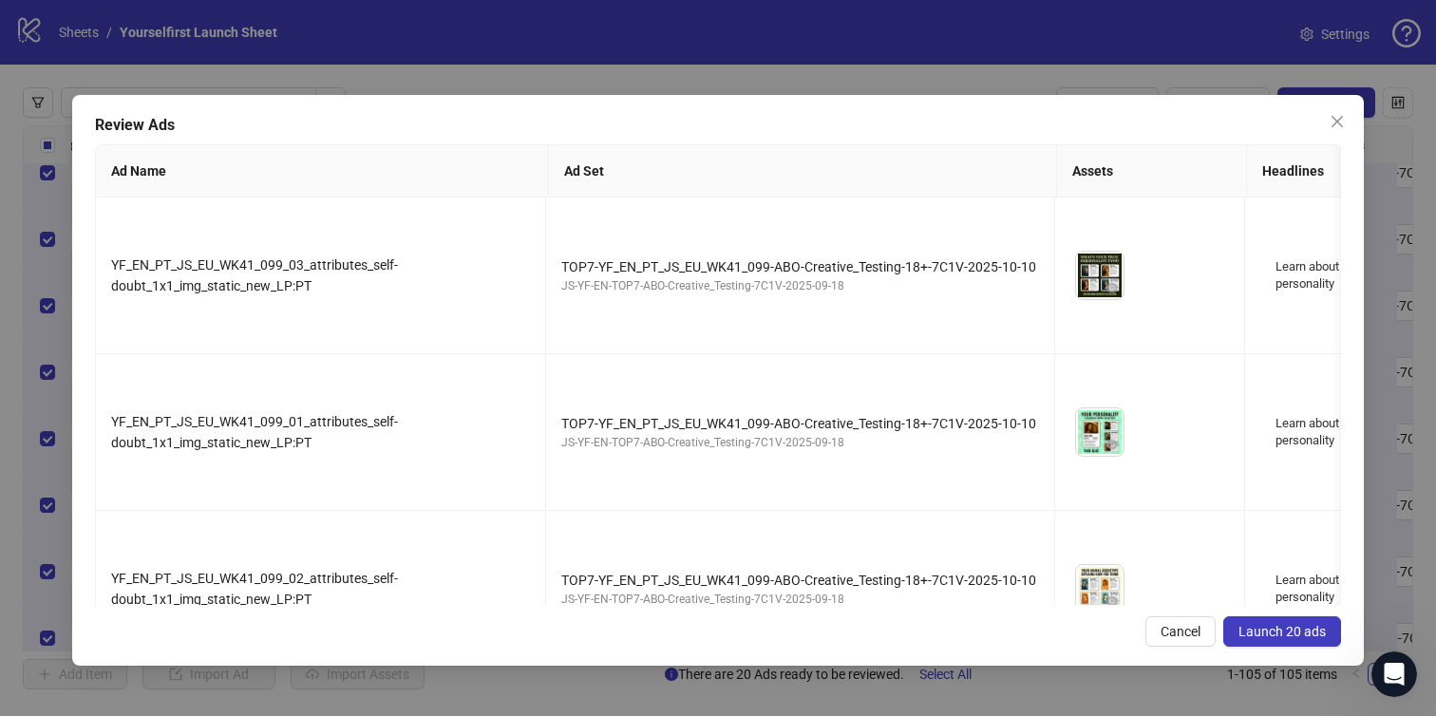
click at [1309, 637] on span "Launch 20 ads" at bounding box center [1282, 631] width 87 height 15
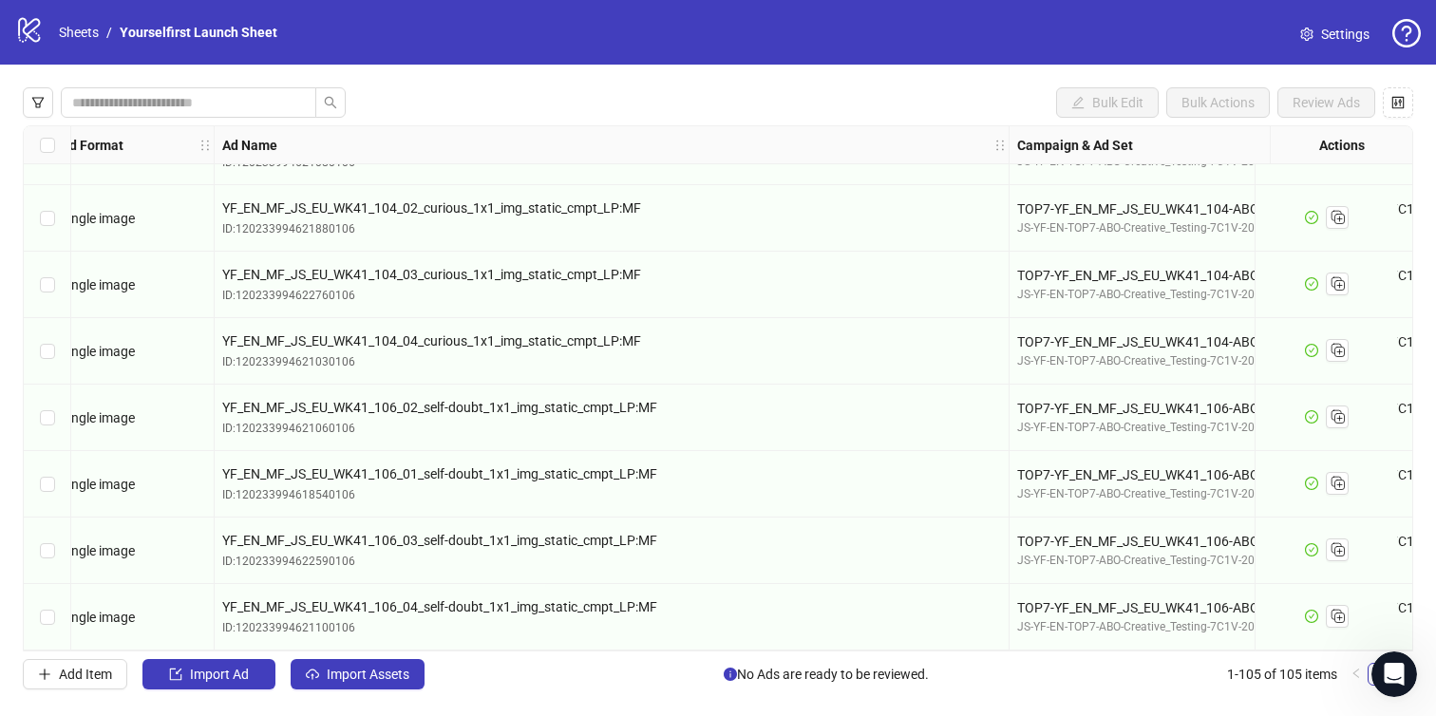
scroll to position [6056, 18]
